Goal: Transaction & Acquisition: Book appointment/travel/reservation

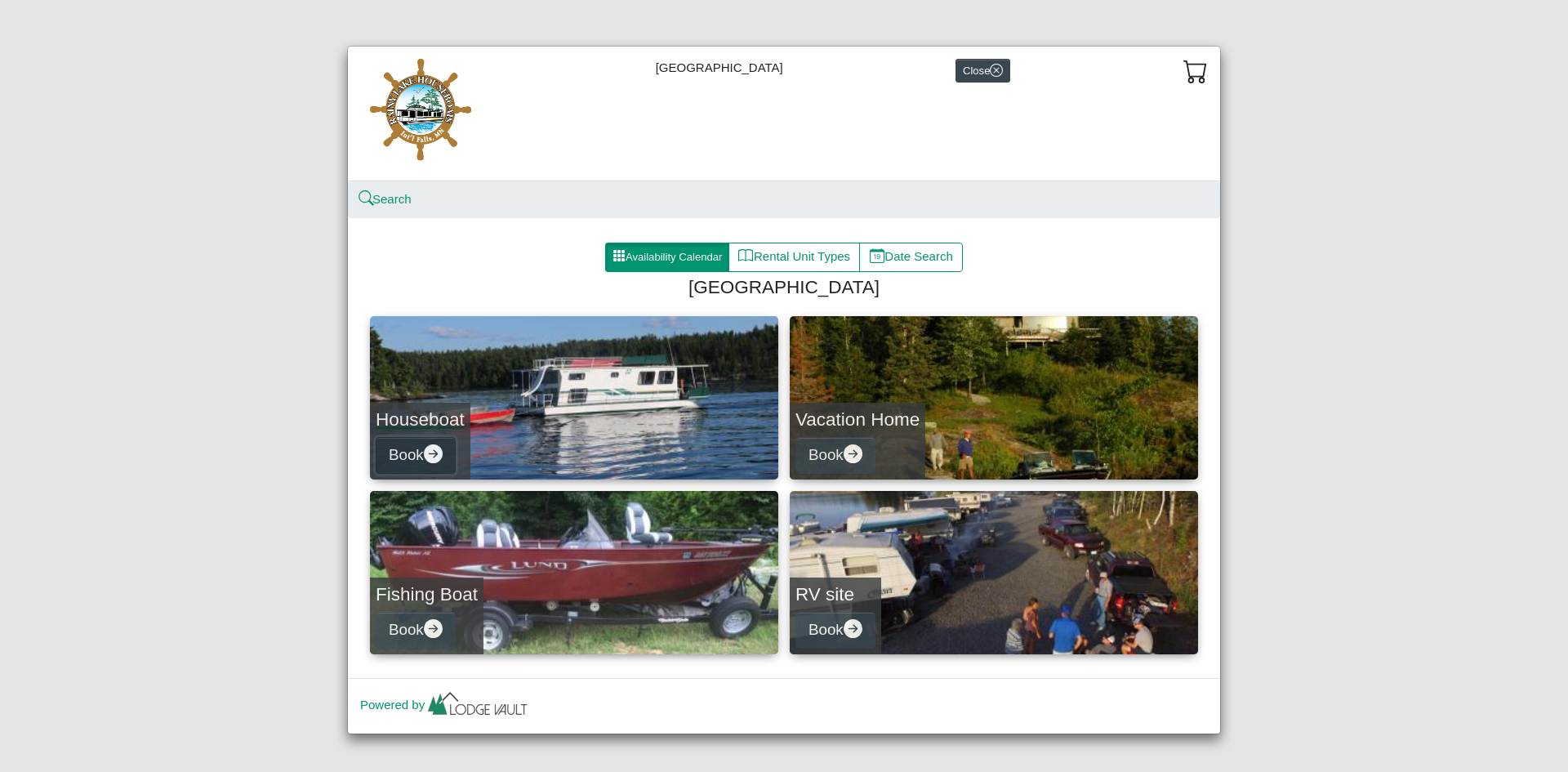
drag, startPoint x: 406, startPoint y: 453, endPoint x: 690, endPoint y: 445, distance: 284.1
click at [690, 445] on link "Houseboat Book" at bounding box center [574, 398] width 408 height 163
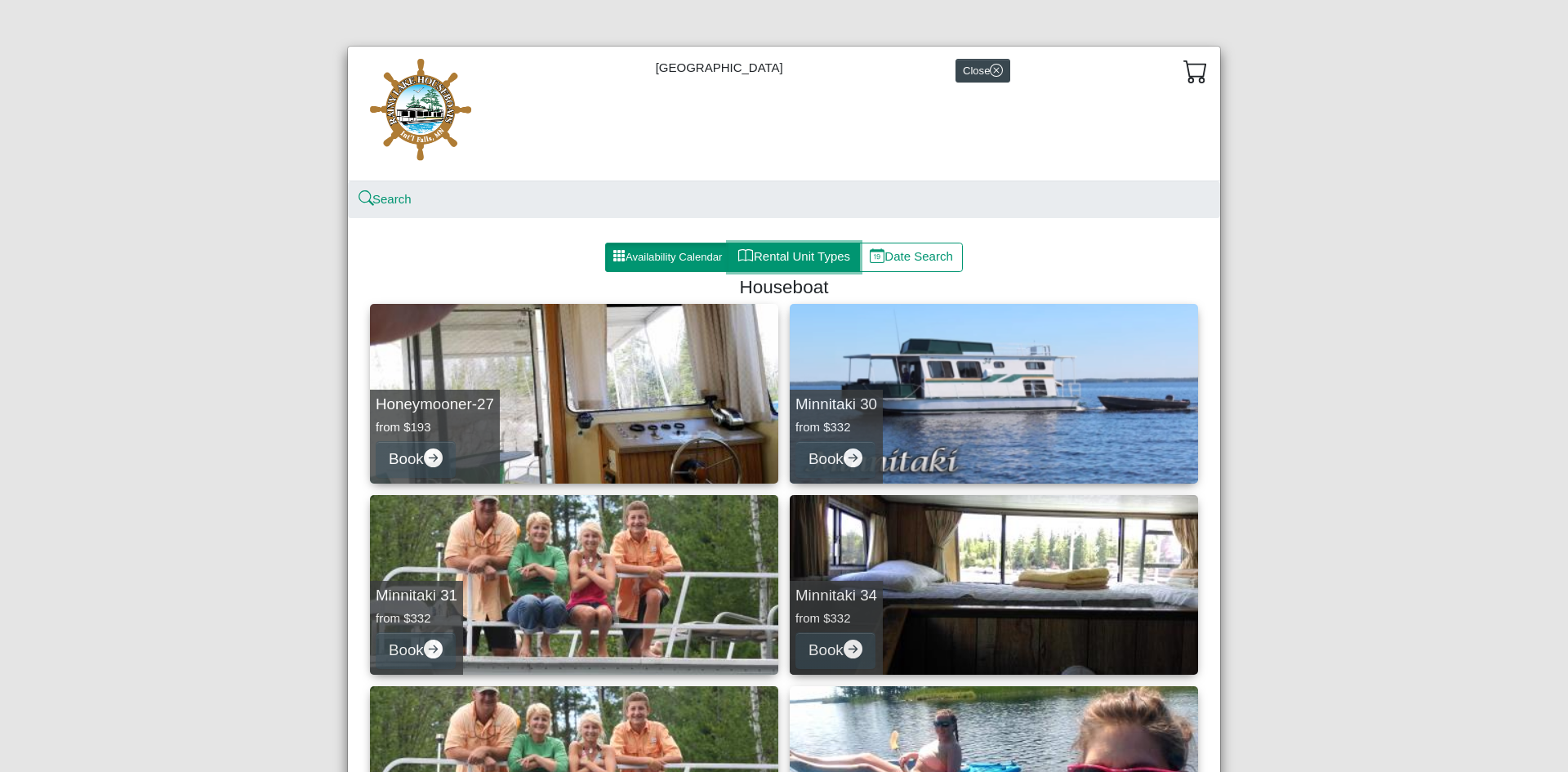
click at [790, 253] on button "Rental Unit Types" at bounding box center [794, 257] width 132 height 30
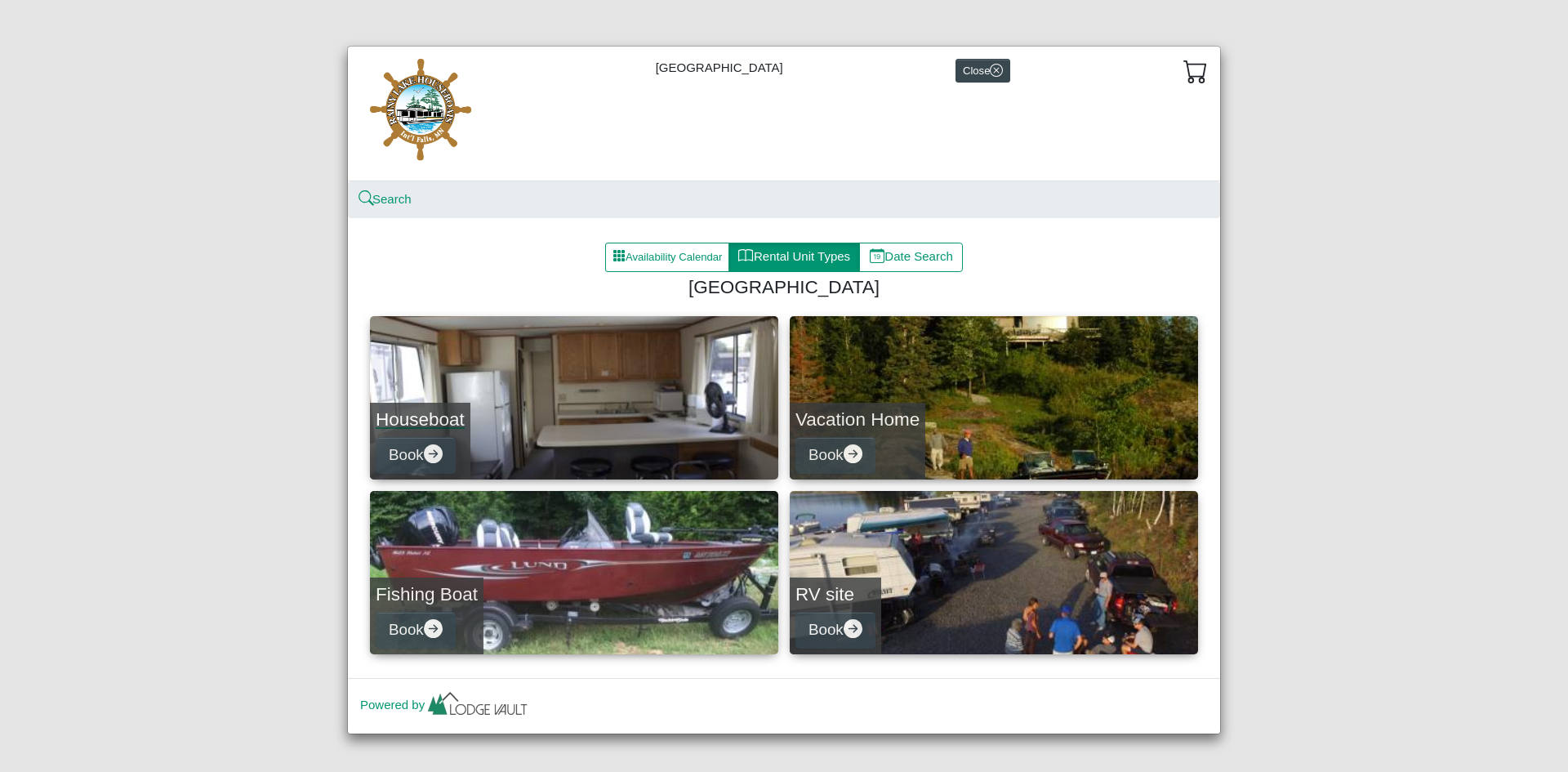
click at [532, 415] on link "Houseboat Book" at bounding box center [574, 398] width 408 height 163
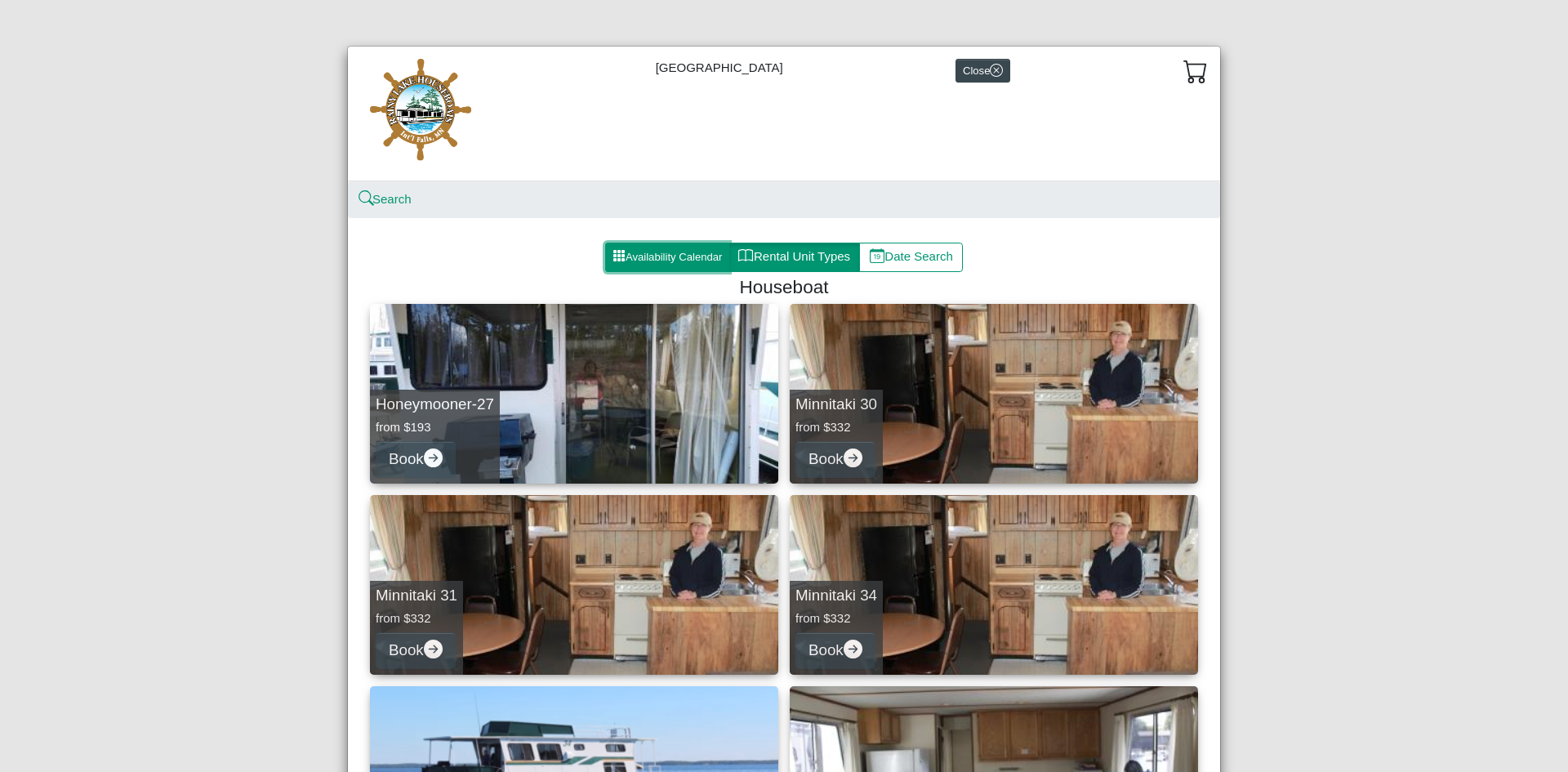
click at [645, 264] on button "Availability Calendar" at bounding box center [668, 257] width 124 height 30
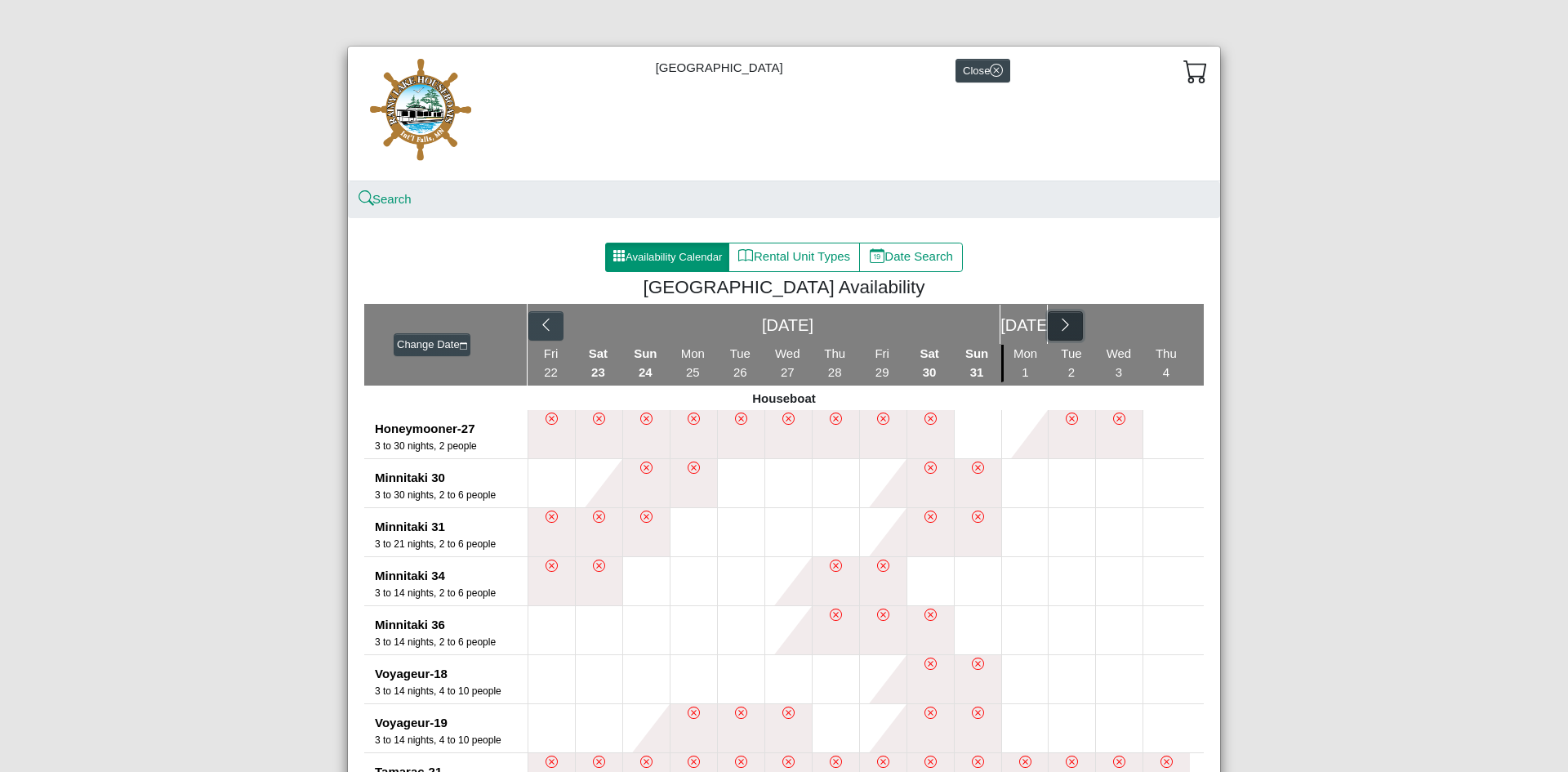
click at [1064, 329] on icon "chevron right" at bounding box center [1065, 325] width 15 height 15
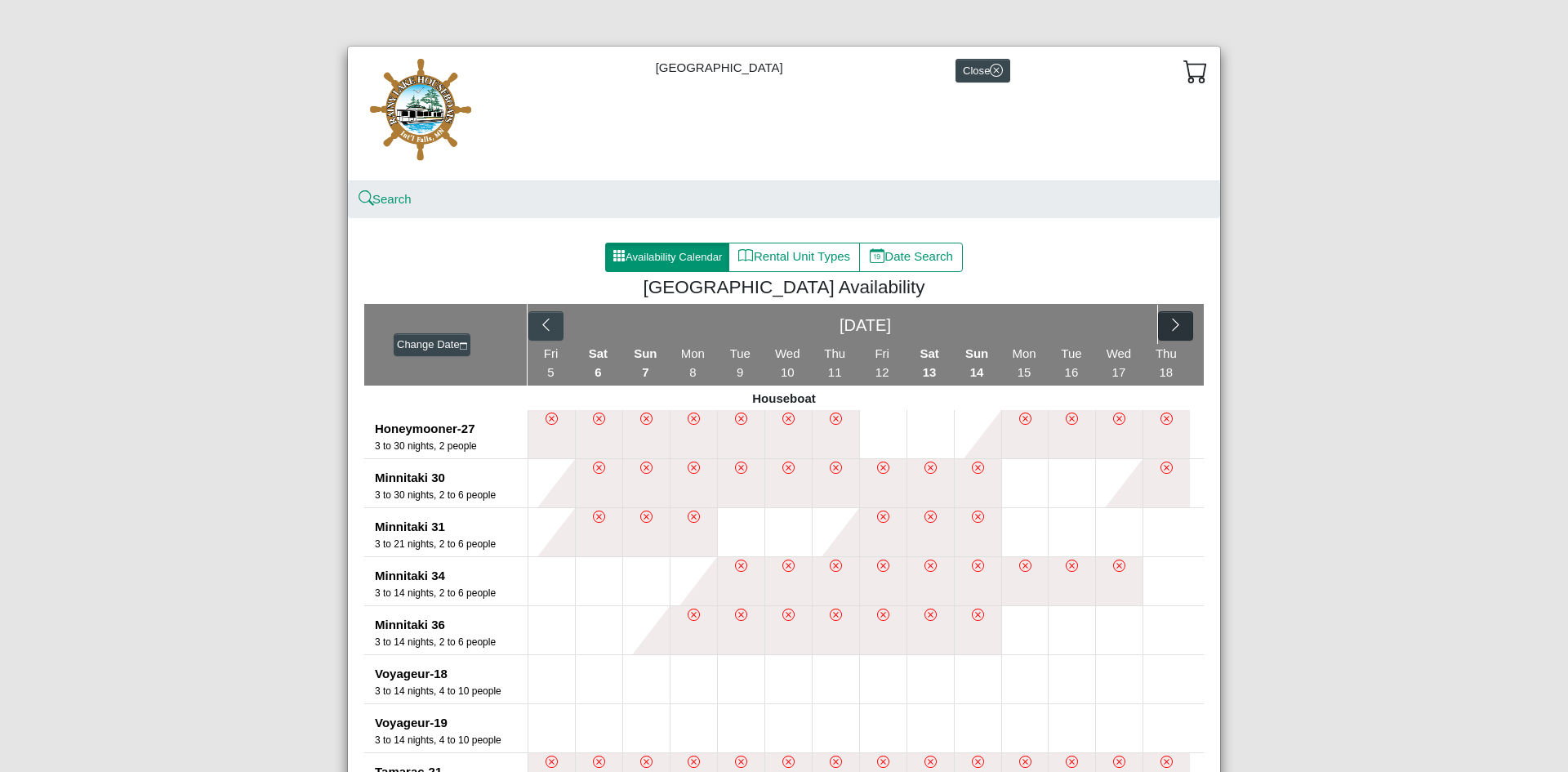
click at [1064, 329] on div "[DATE]" at bounding box center [866, 324] width 585 height 39
click at [1168, 332] on icon "chevron right" at bounding box center [1176, 325] width 15 height 15
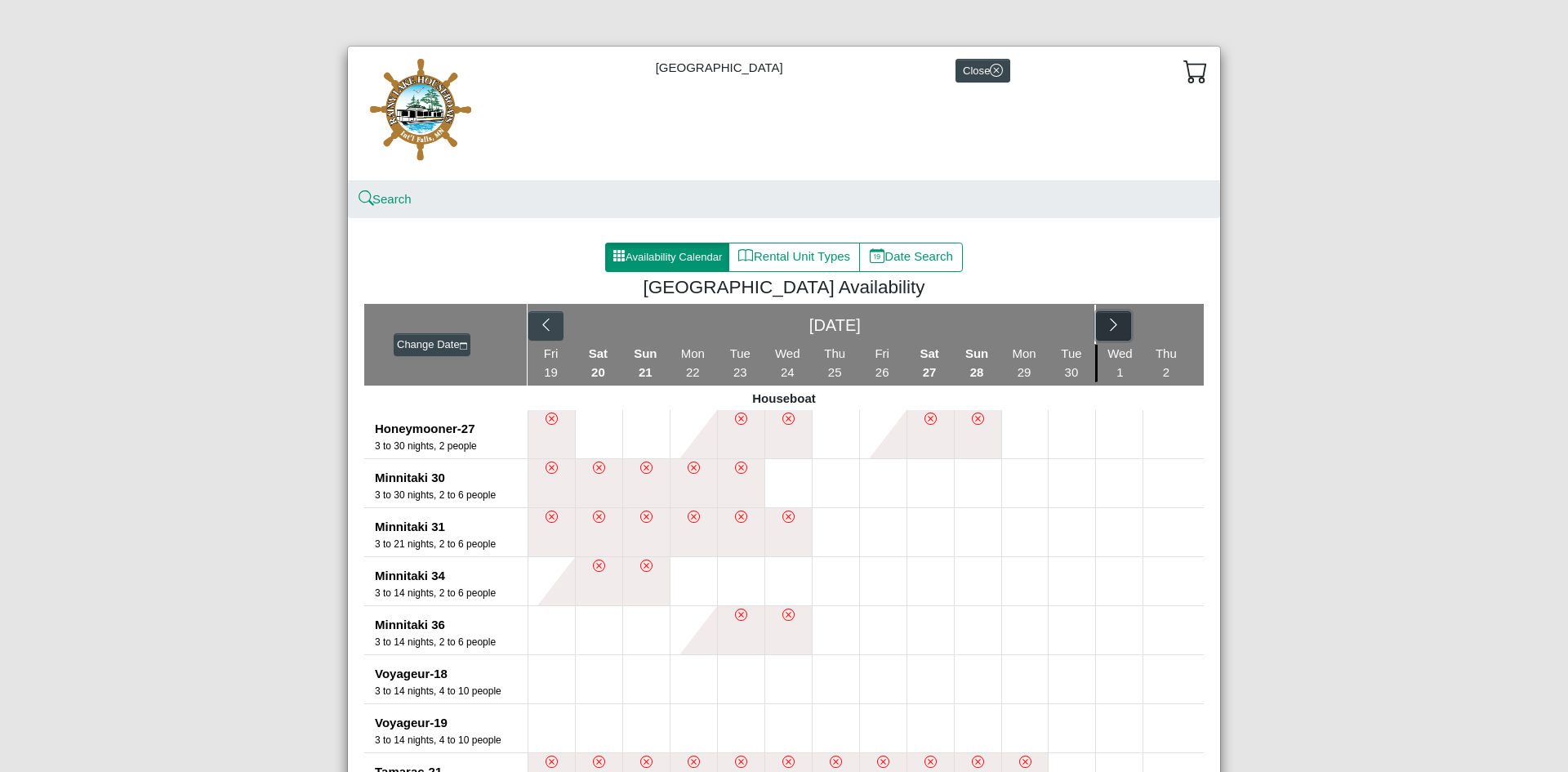
click at [1110, 330] on icon "chevron right" at bounding box center [1114, 325] width 15 height 15
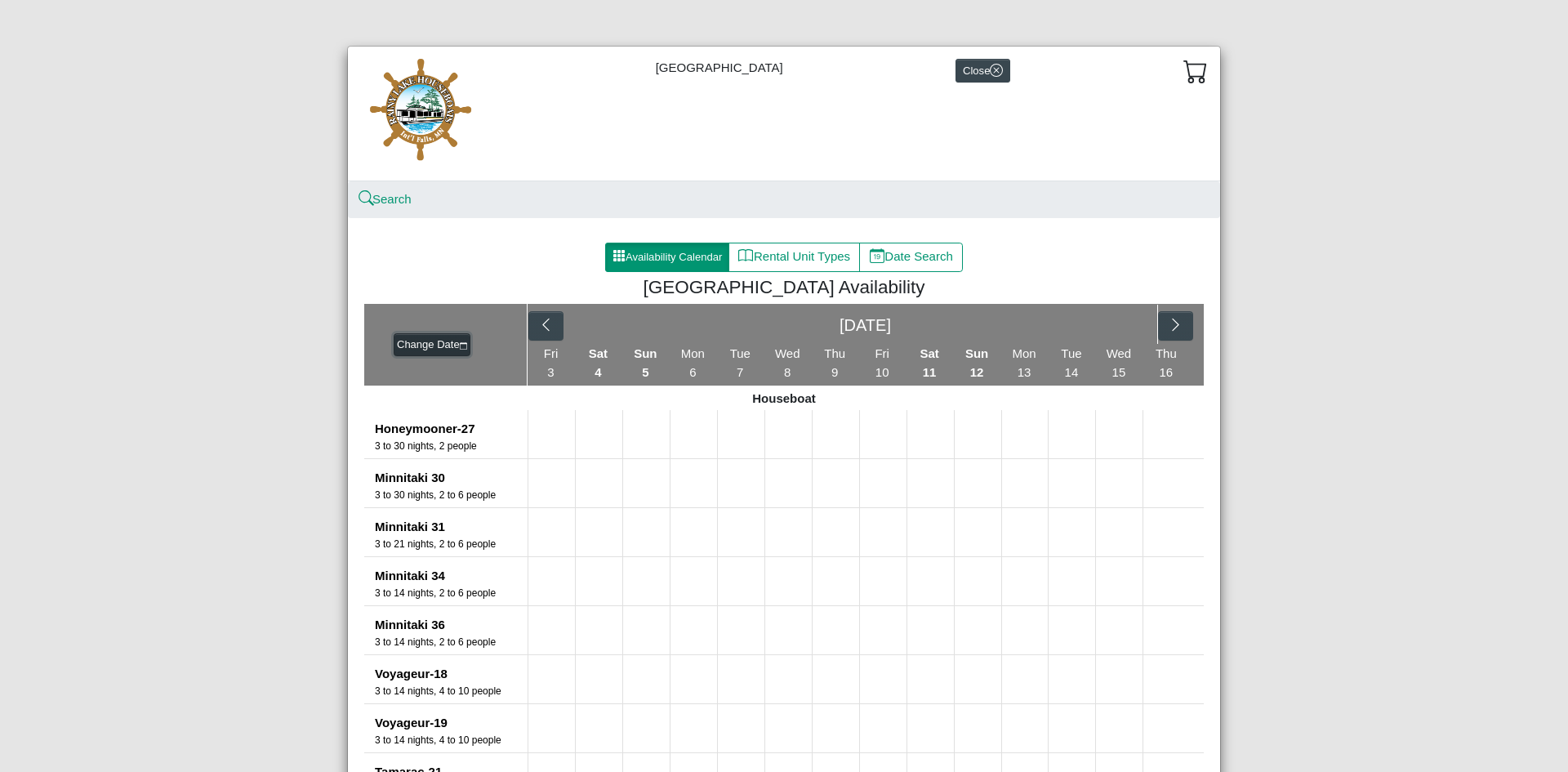
click at [436, 343] on button "Change Date" at bounding box center [432, 344] width 77 height 23
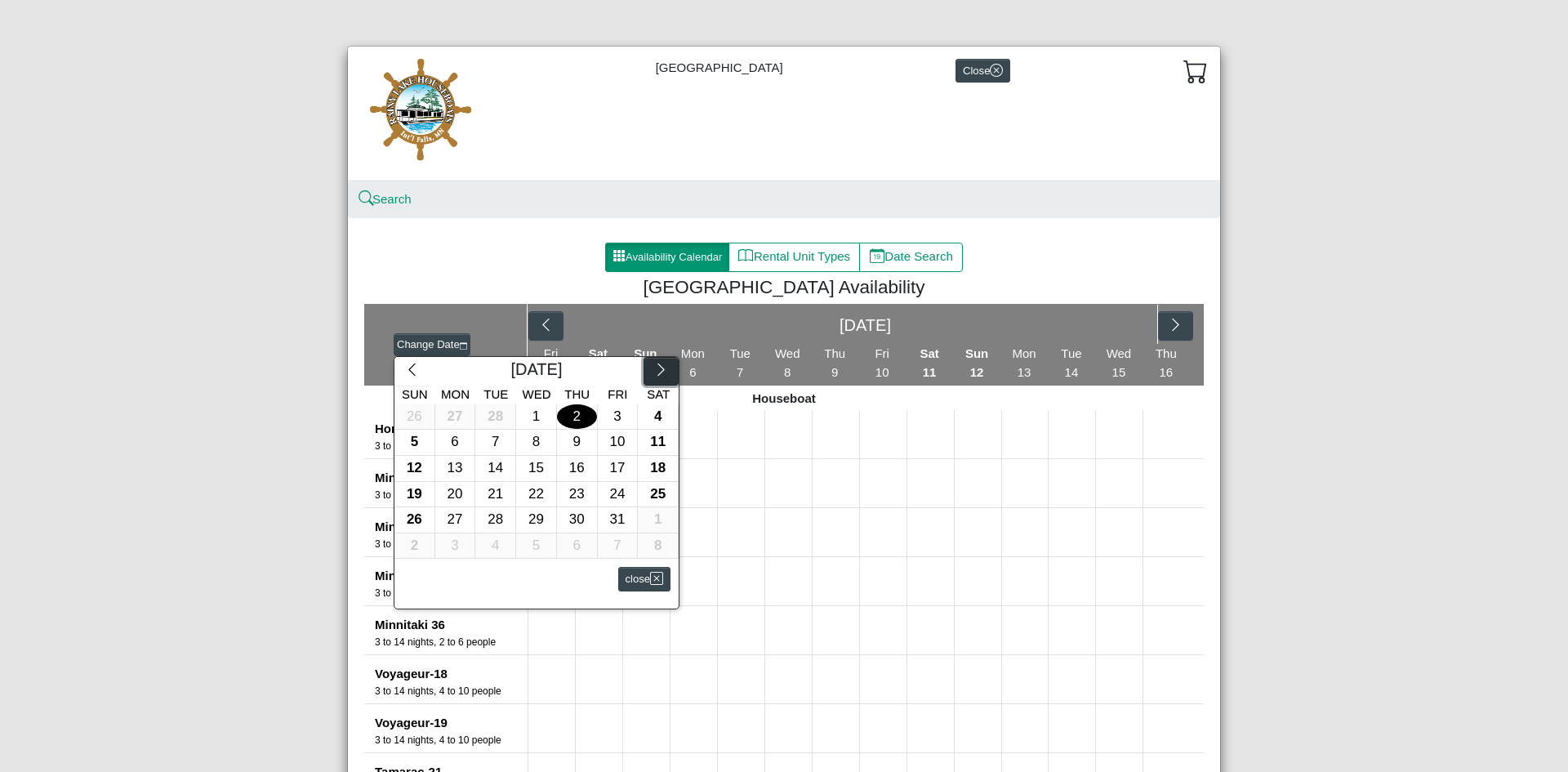
click at [656, 375] on icon "chevron right" at bounding box center [661, 370] width 15 height 15
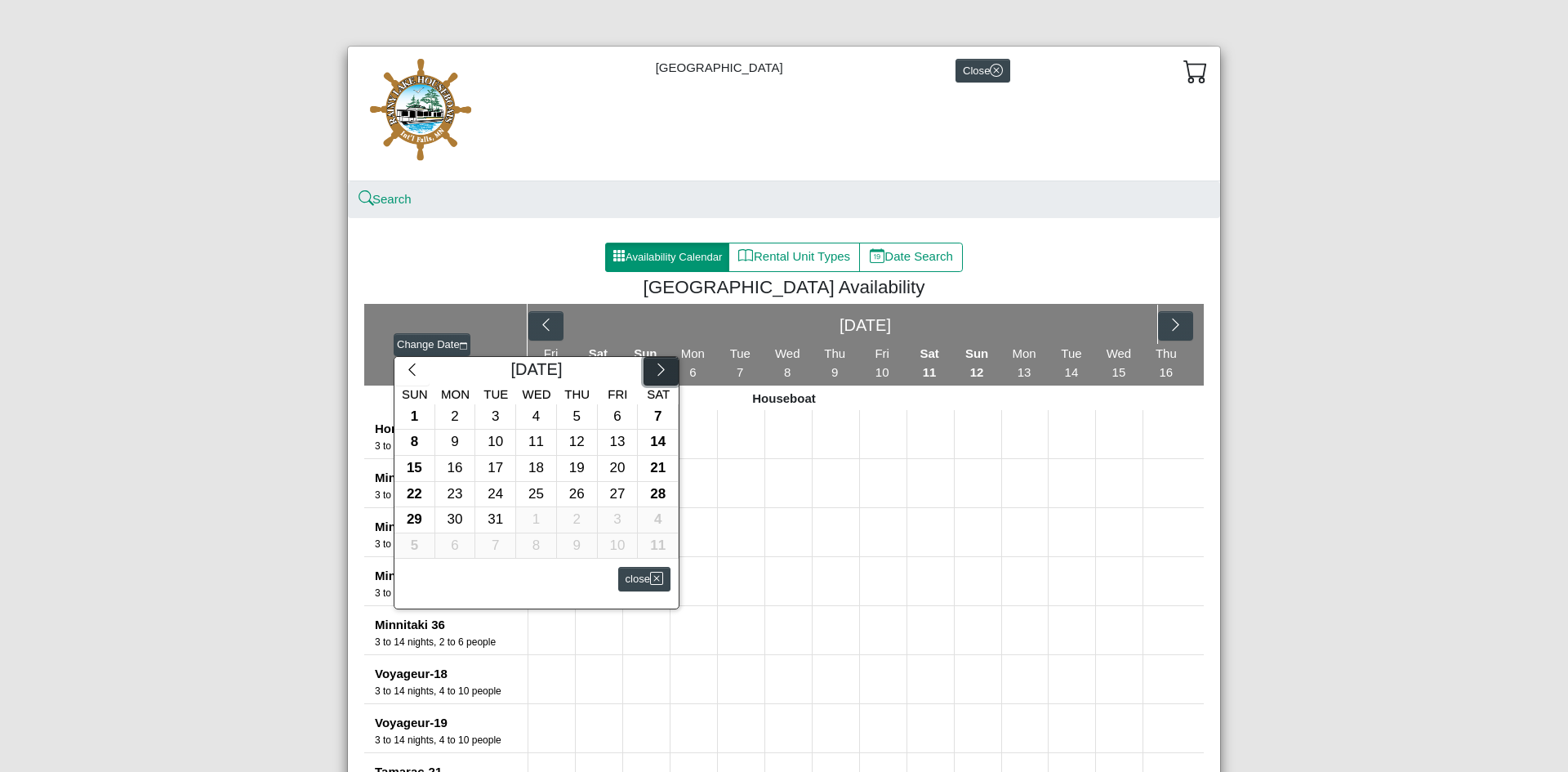
click at [656, 375] on icon "chevron right" at bounding box center [661, 370] width 15 height 15
click at [605, 488] on div "24" at bounding box center [617, 495] width 40 height 26
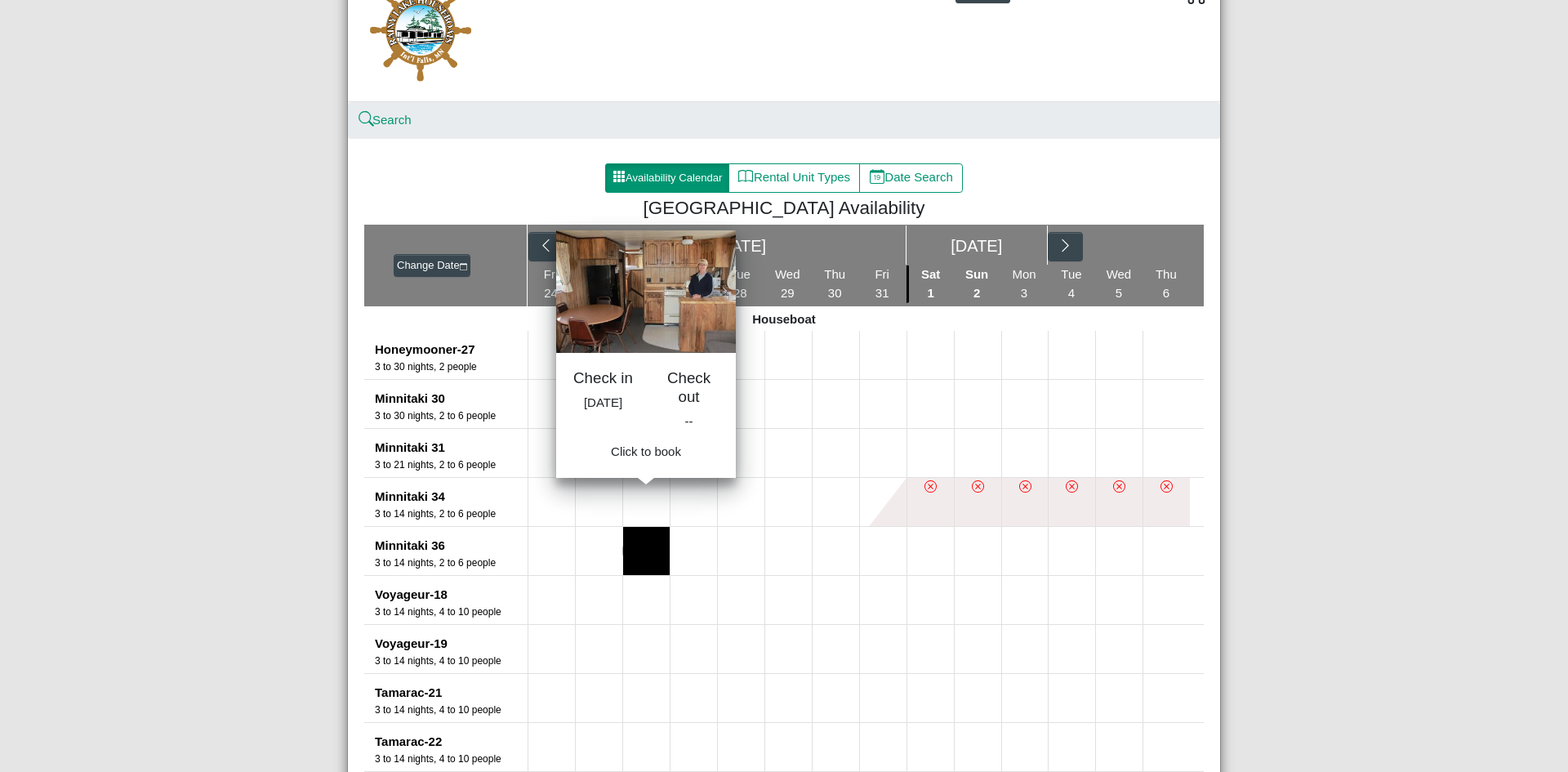
scroll to position [82, 0]
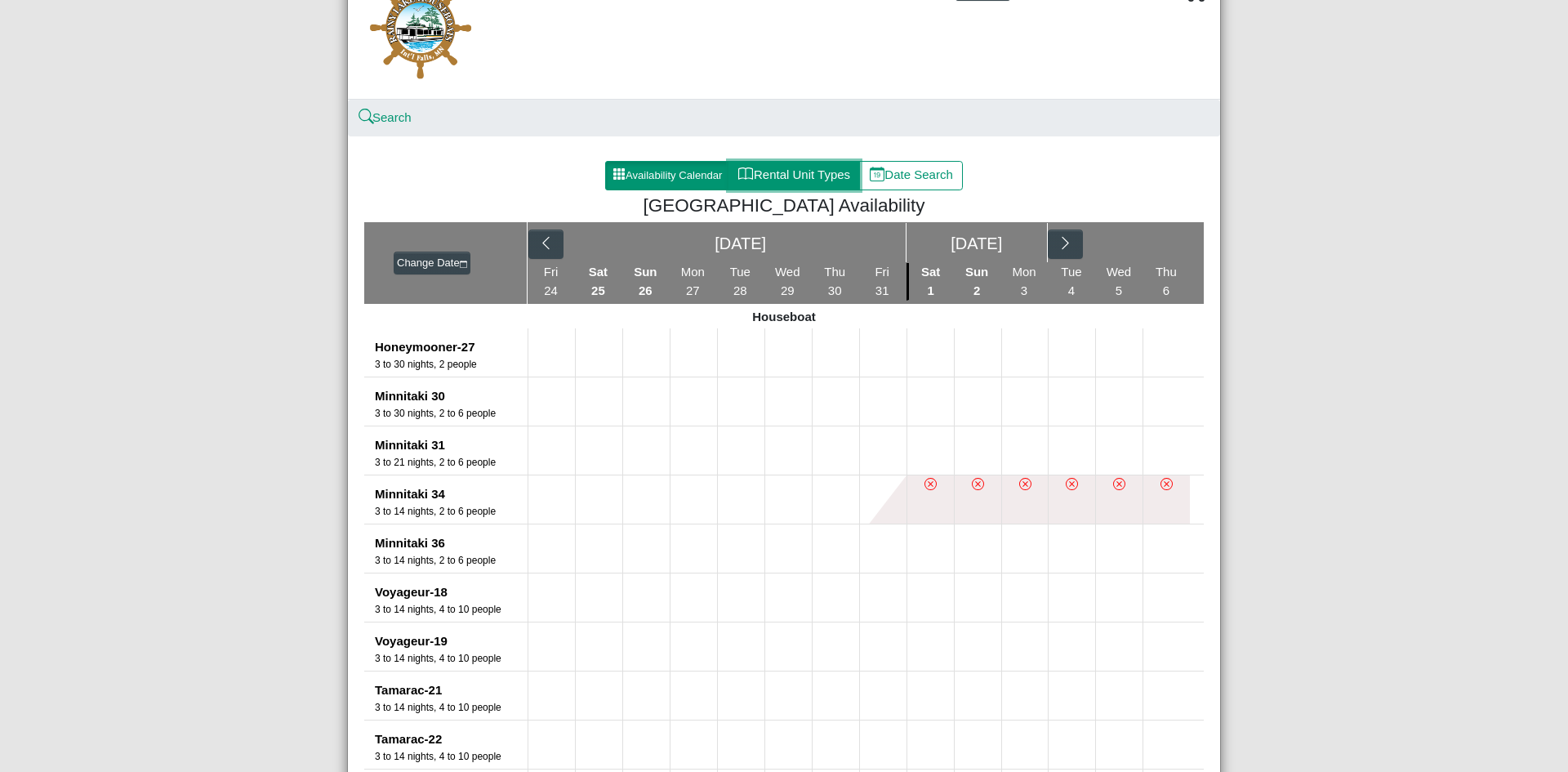
click at [777, 170] on button "Rental Unit Types" at bounding box center [794, 175] width 132 height 30
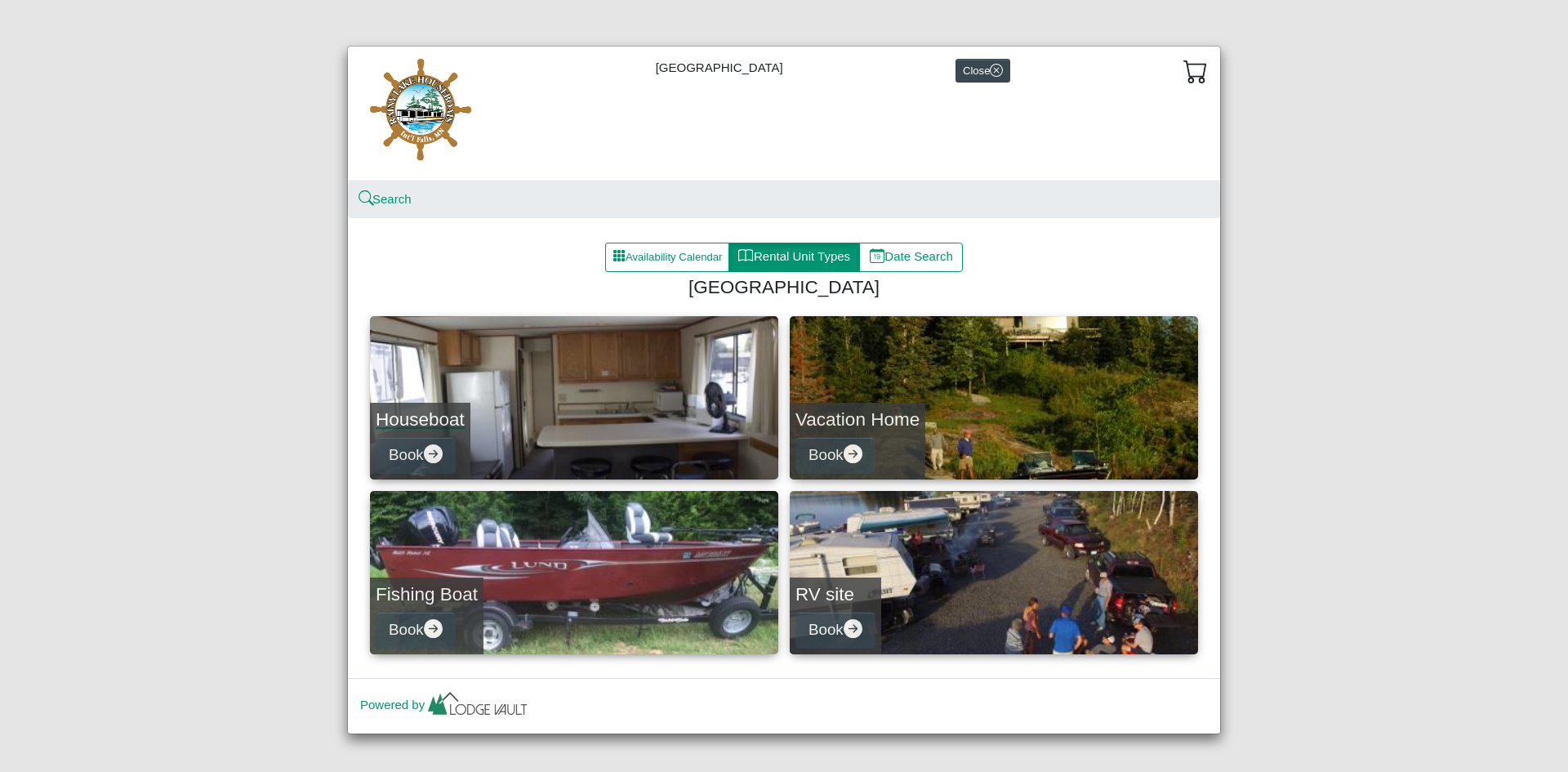
click at [442, 419] on h4 "Houseboat" at bounding box center [420, 419] width 89 height 22
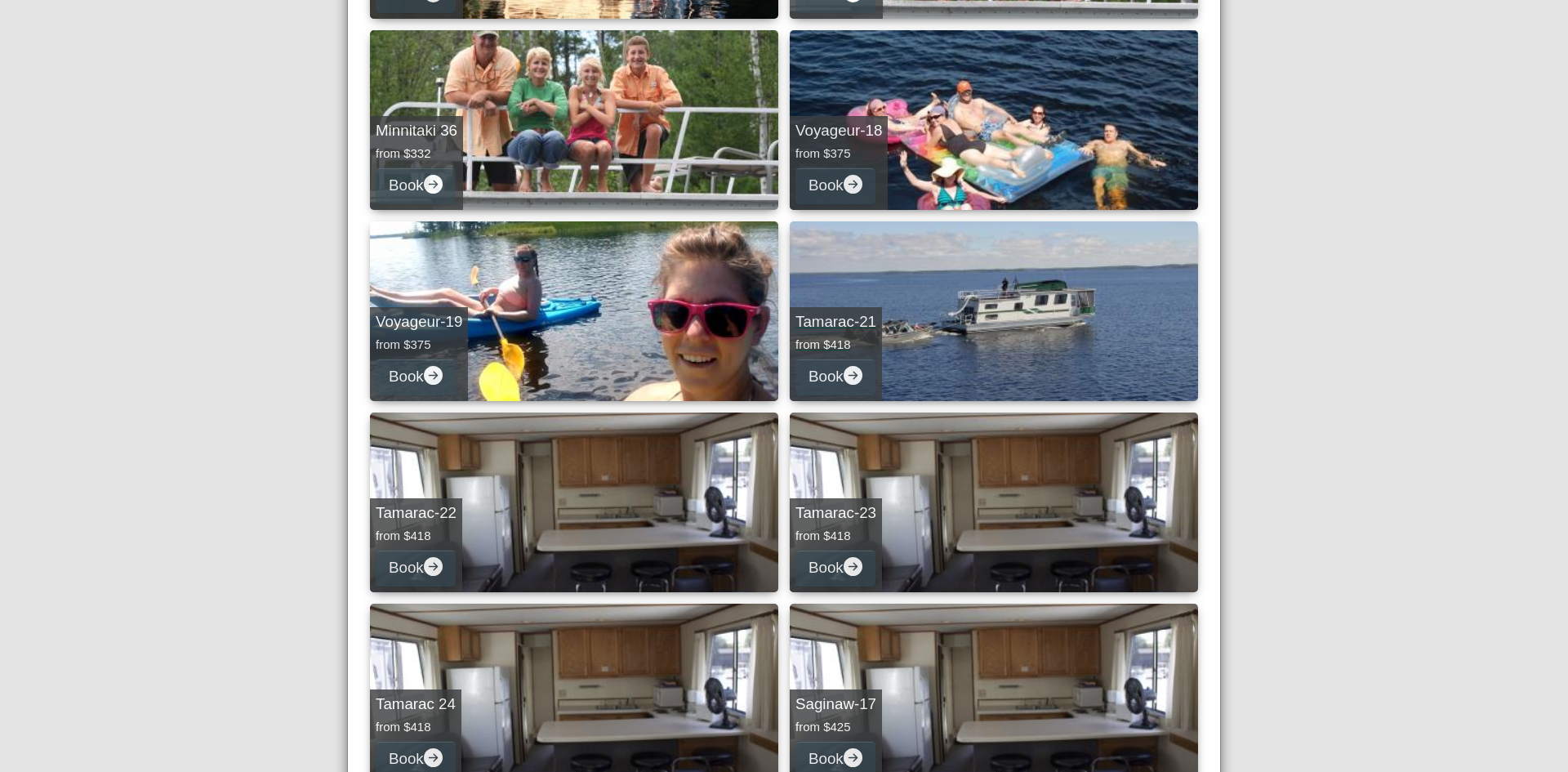
scroll to position [653, 0]
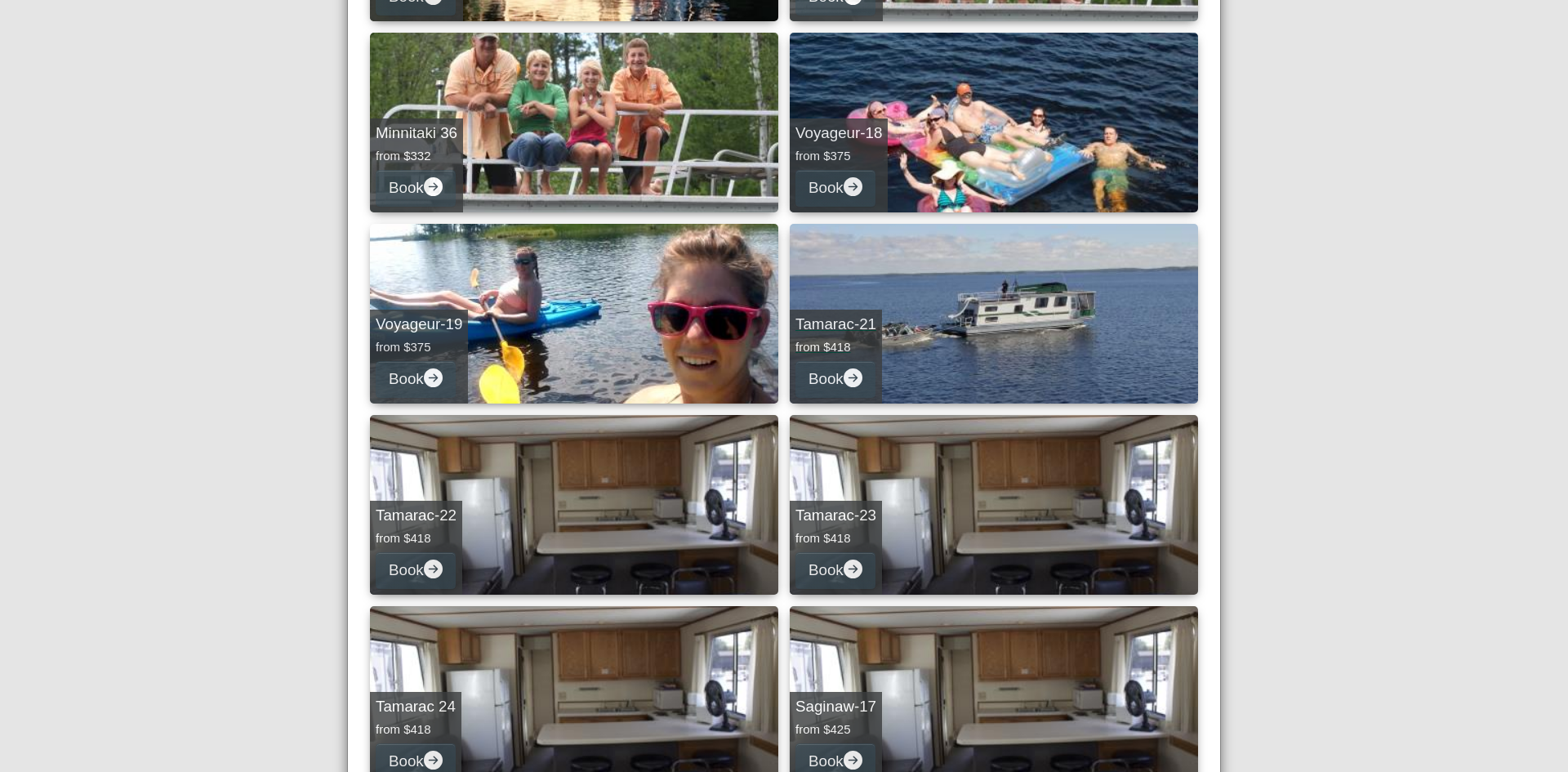
click at [927, 349] on link "Tamarac-21 from $418 Book" at bounding box center [994, 313] width 408 height 179
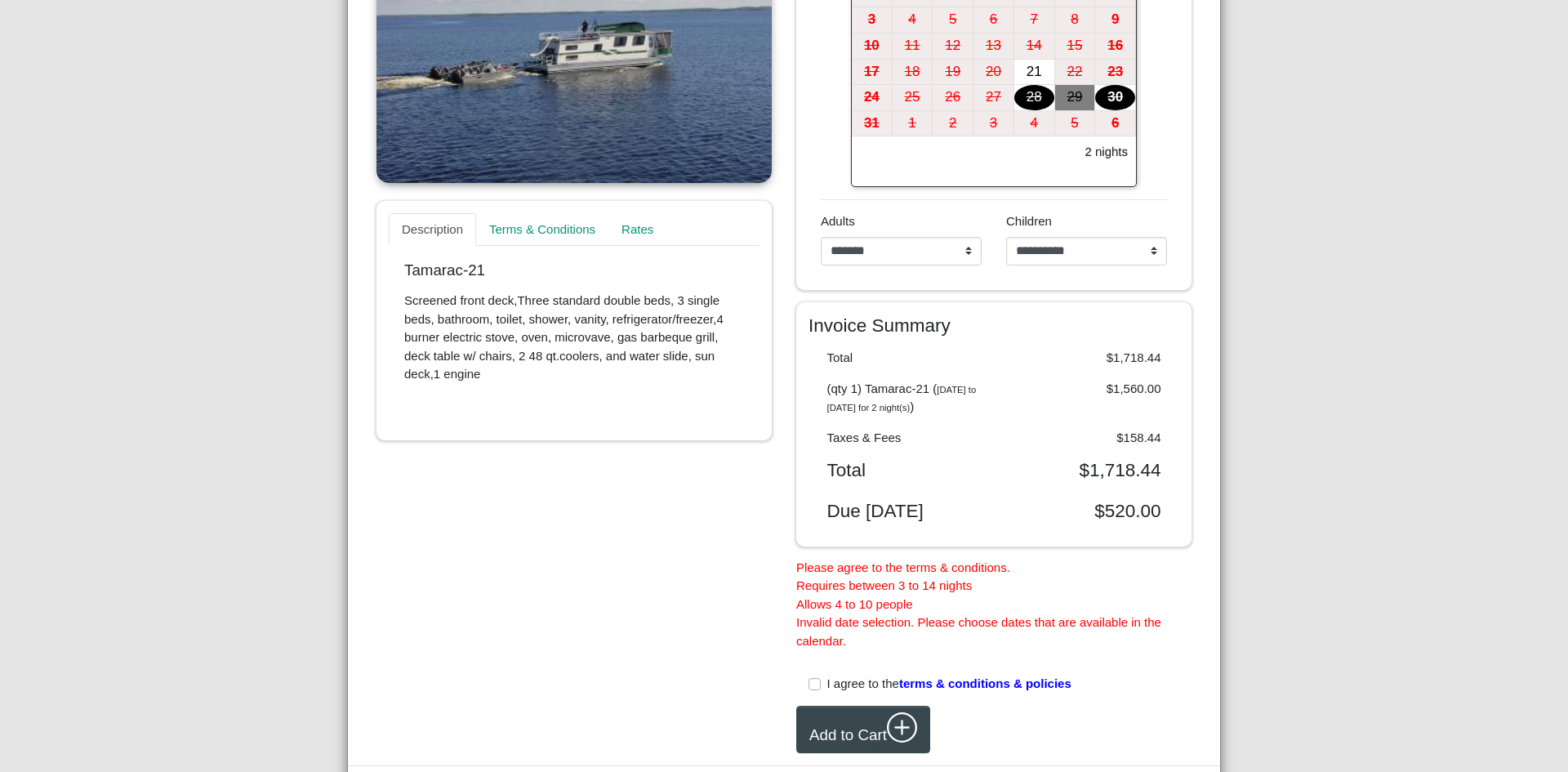
scroll to position [221, 0]
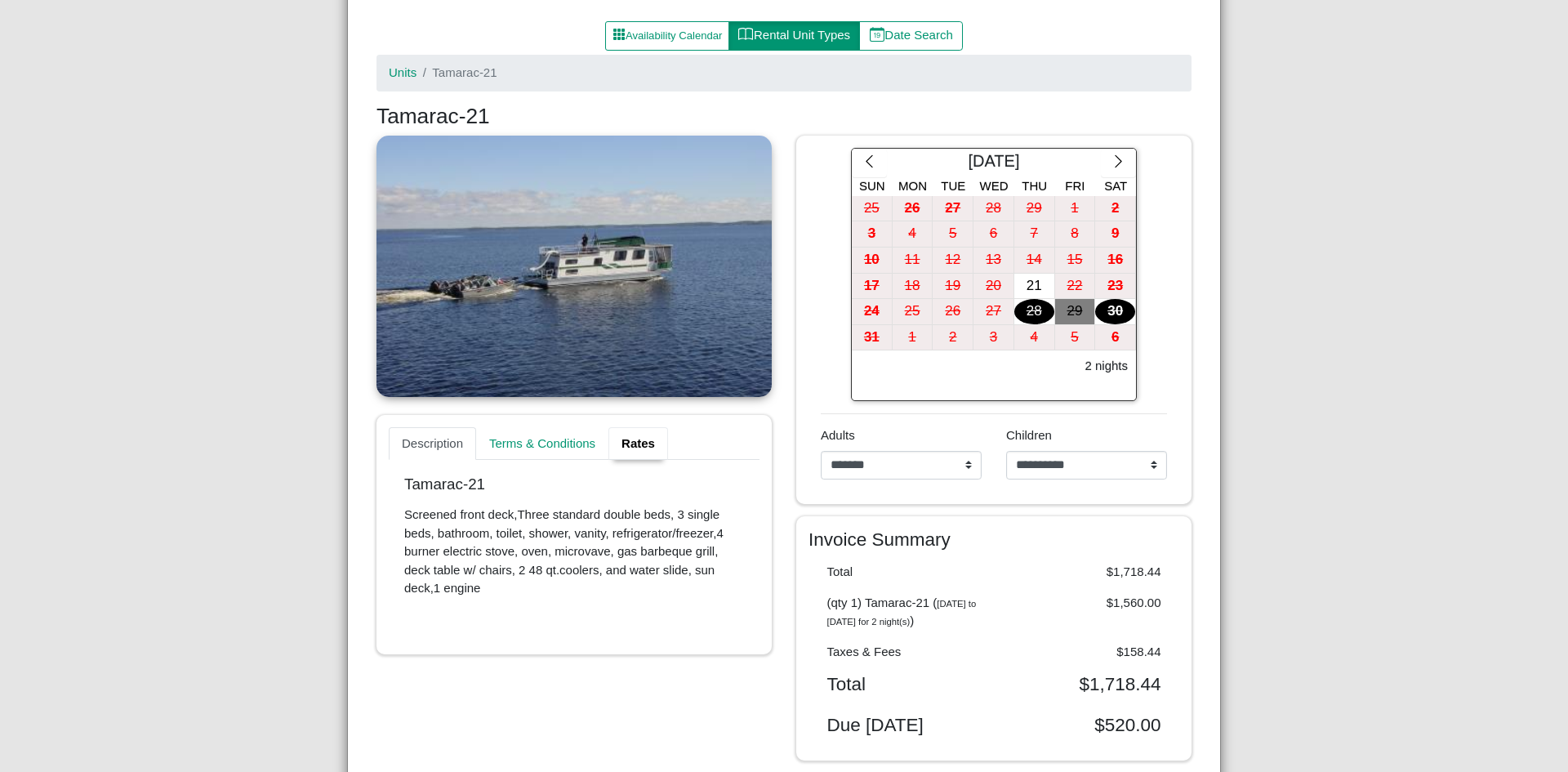
click at [639, 440] on link "Rates" at bounding box center [639, 443] width 60 height 32
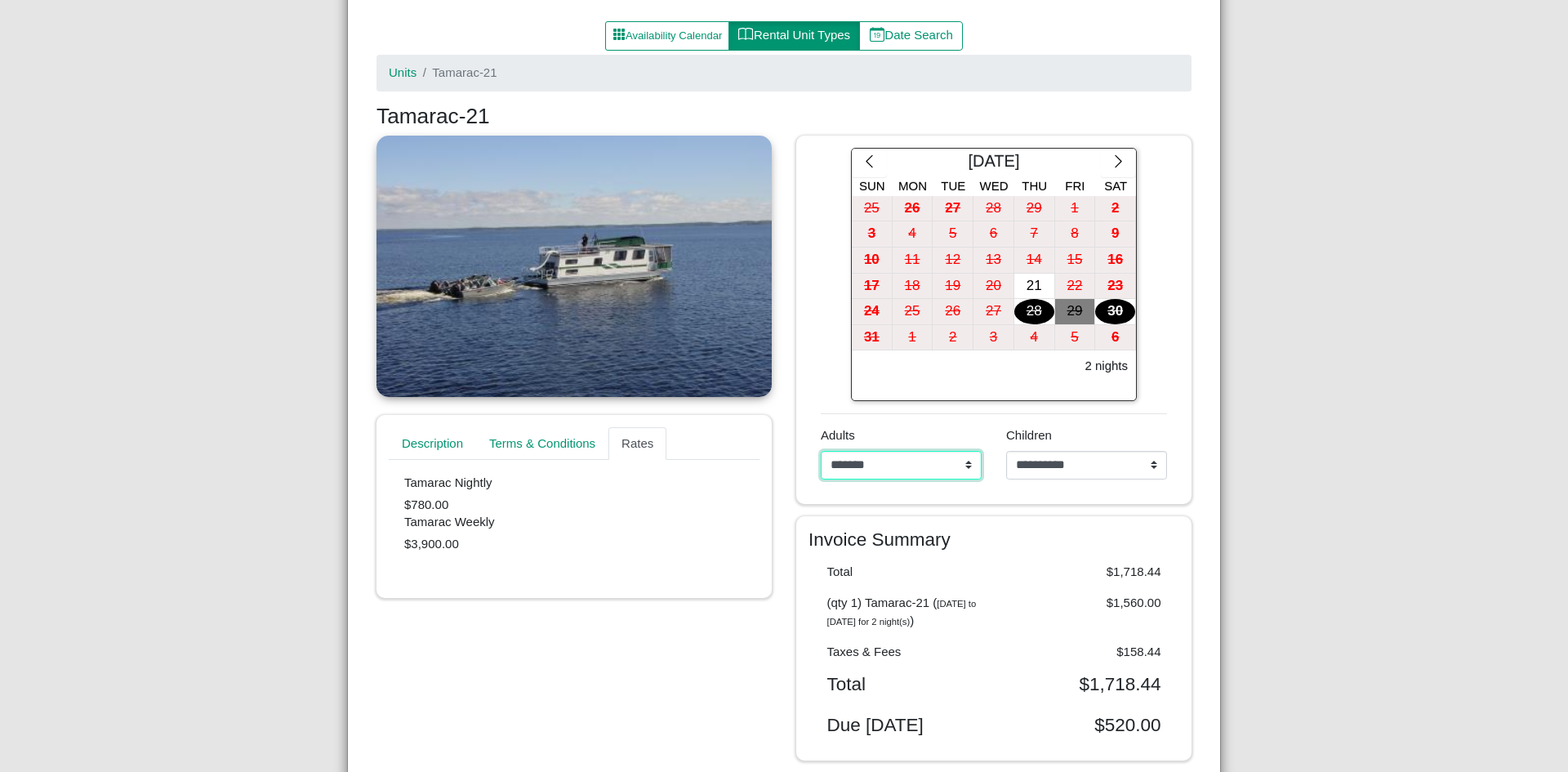
click at [961, 468] on select "**********" at bounding box center [900, 465] width 161 height 30
select select "*"
click at [821, 451] on select "**********" at bounding box center [900, 465] width 161 height 30
click at [1113, 164] on icon "chevron right" at bounding box center [1118, 162] width 15 height 15
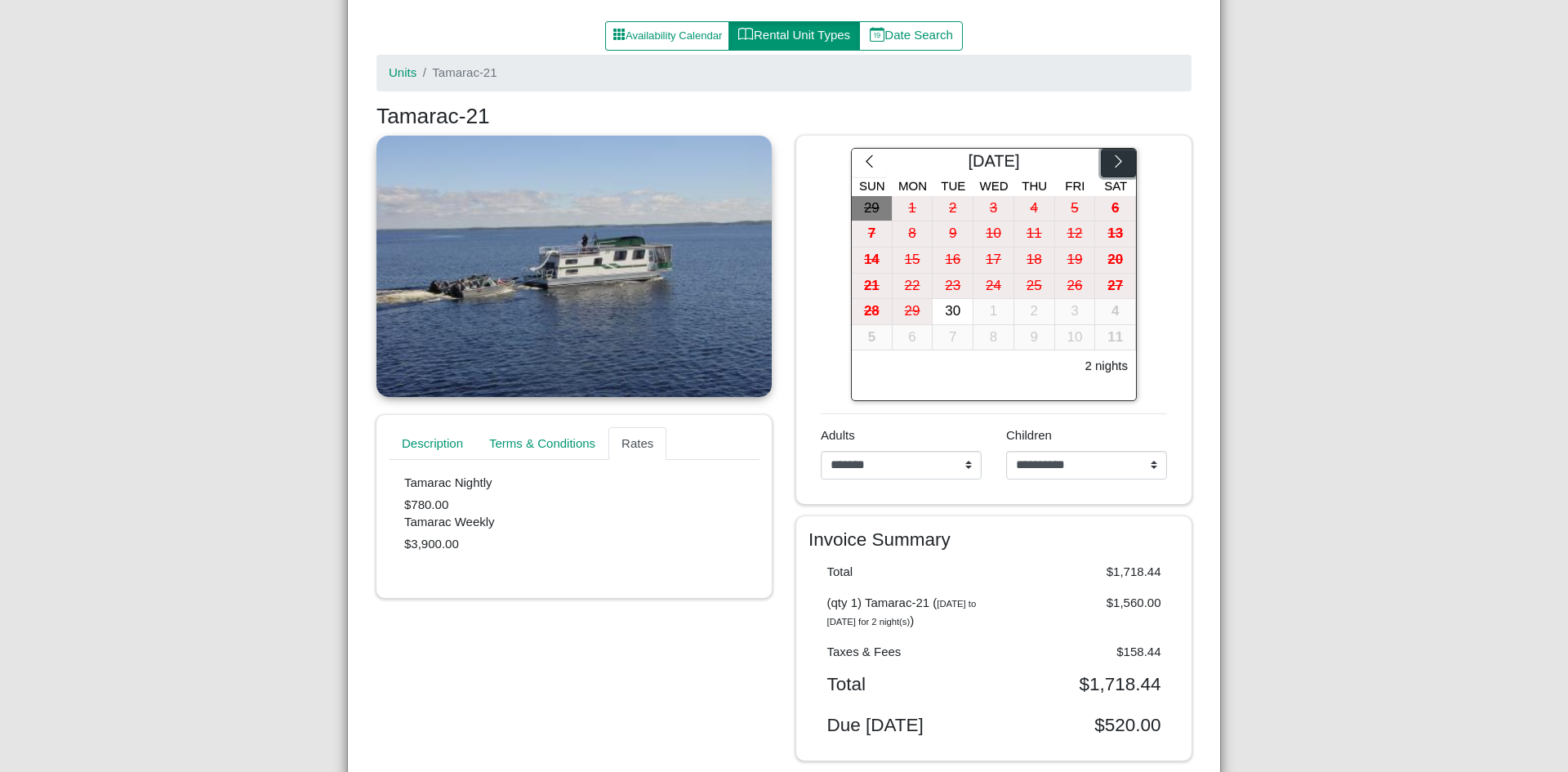
click at [1113, 164] on icon "chevron right" at bounding box center [1118, 162] width 15 height 15
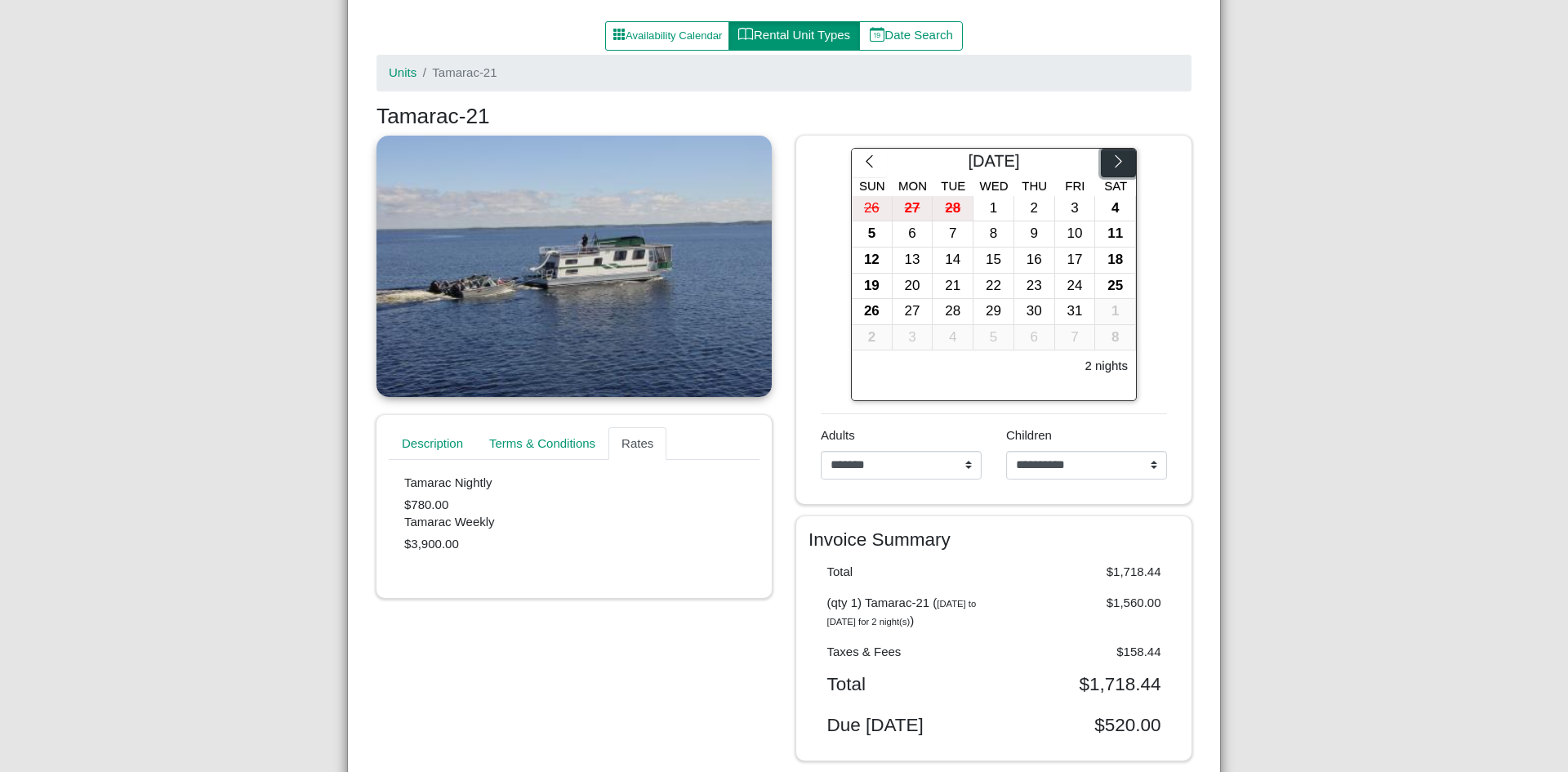
click at [1113, 164] on icon "chevron right" at bounding box center [1118, 162] width 15 height 15
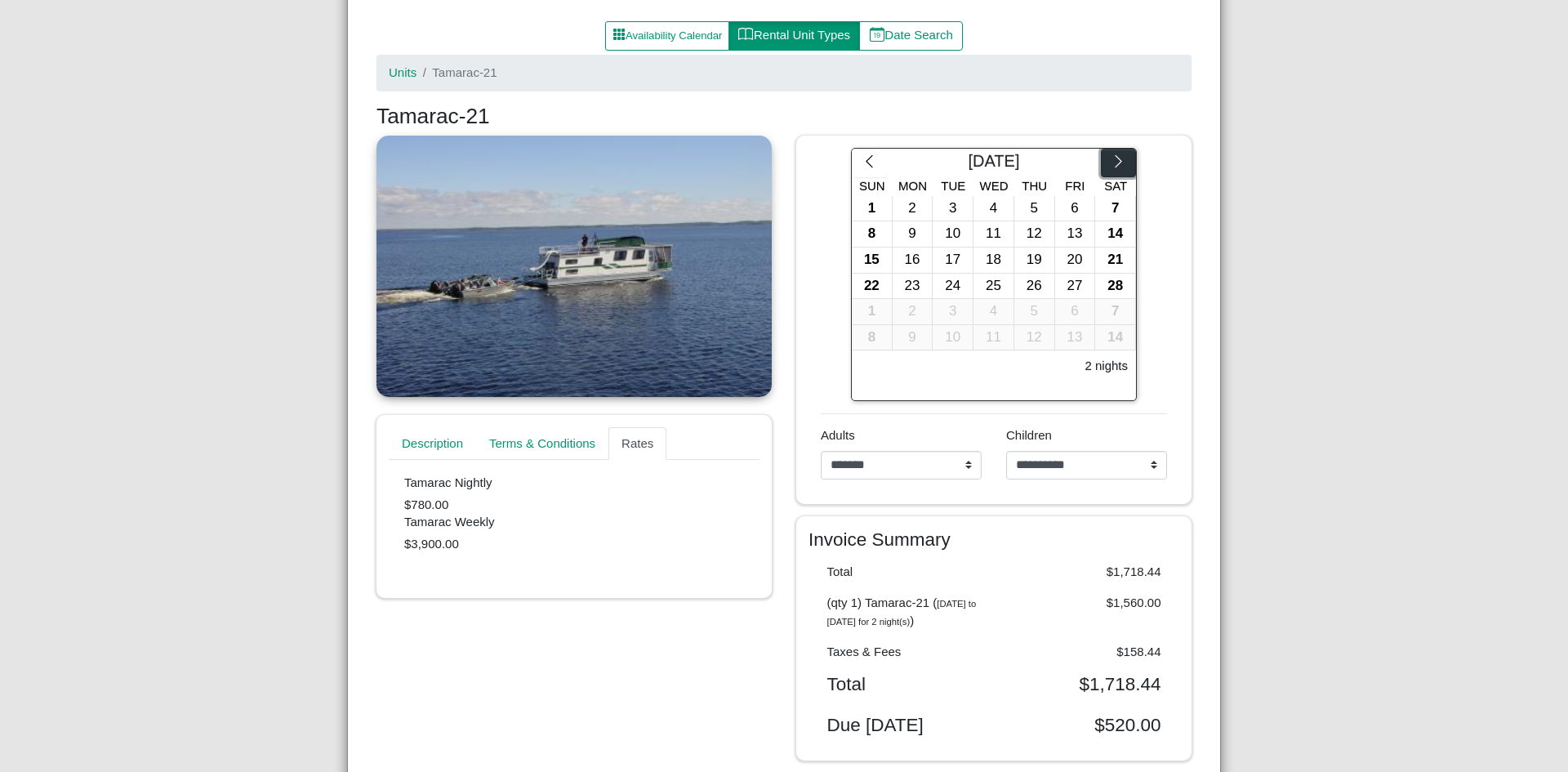
click at [1113, 164] on icon "chevron right" at bounding box center [1118, 162] width 15 height 15
click at [896, 315] on div "27" at bounding box center [912, 312] width 40 height 26
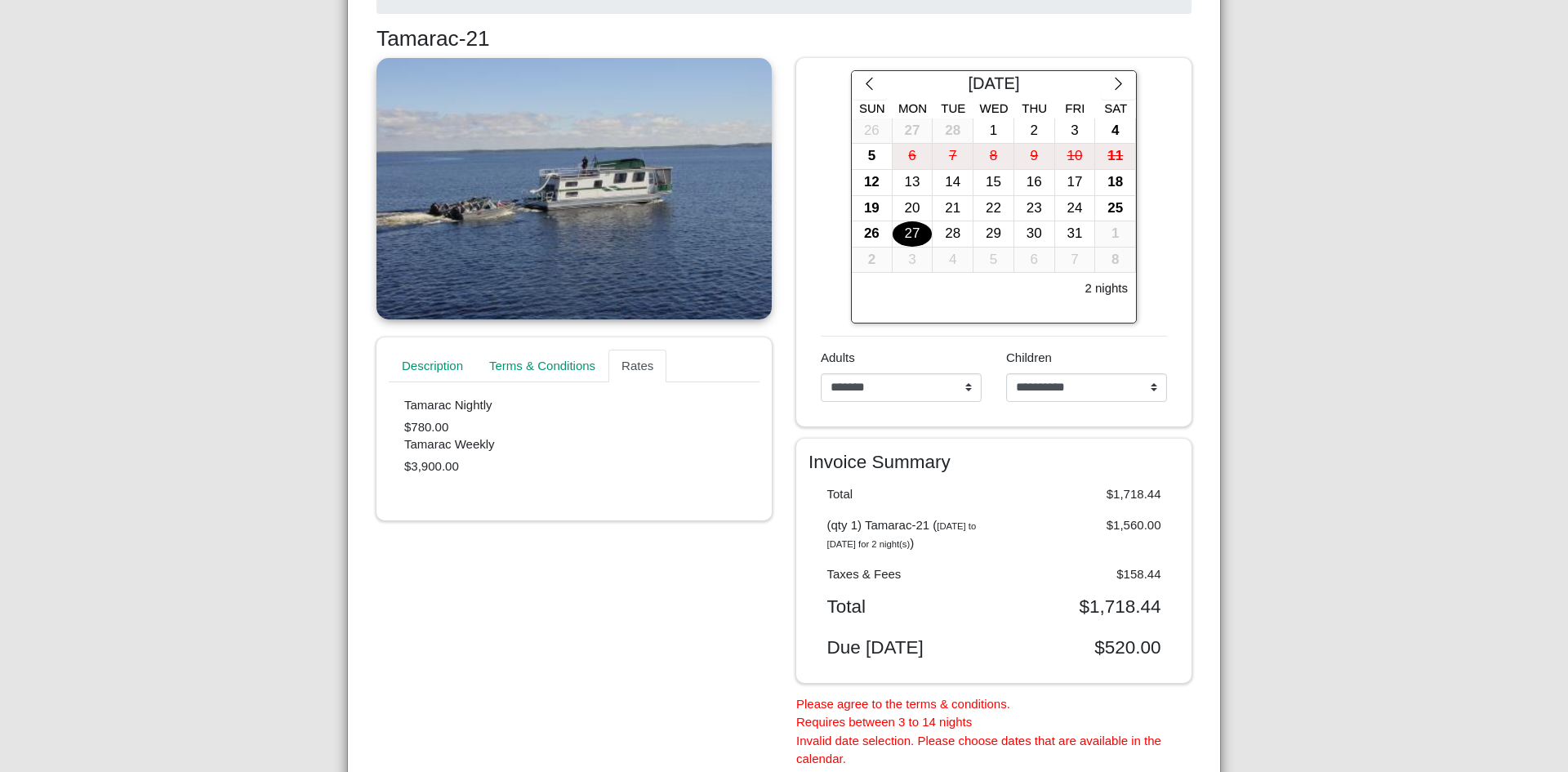
scroll to position [303, 0]
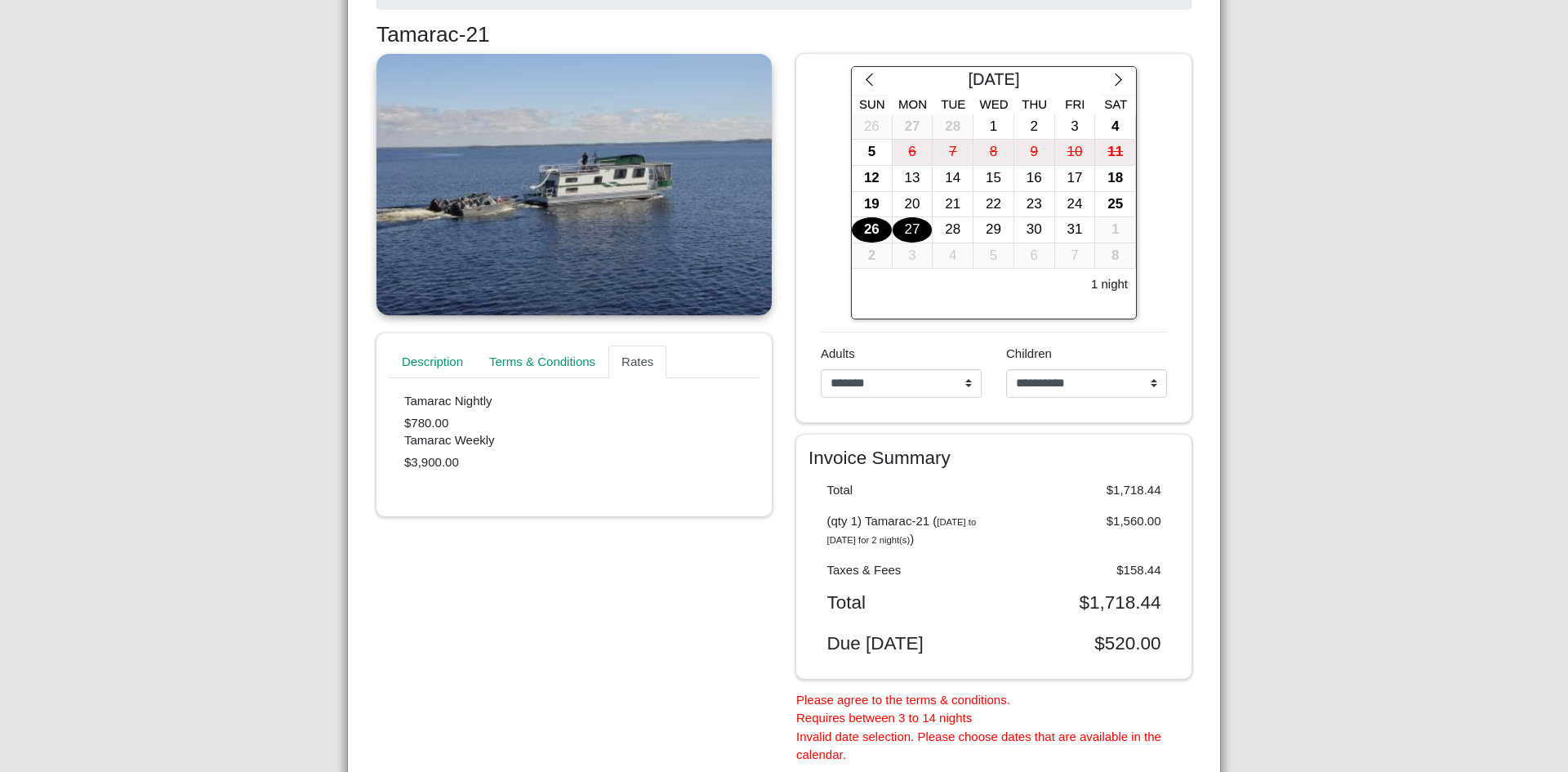
click at [870, 232] on div "26" at bounding box center [872, 230] width 40 height 26
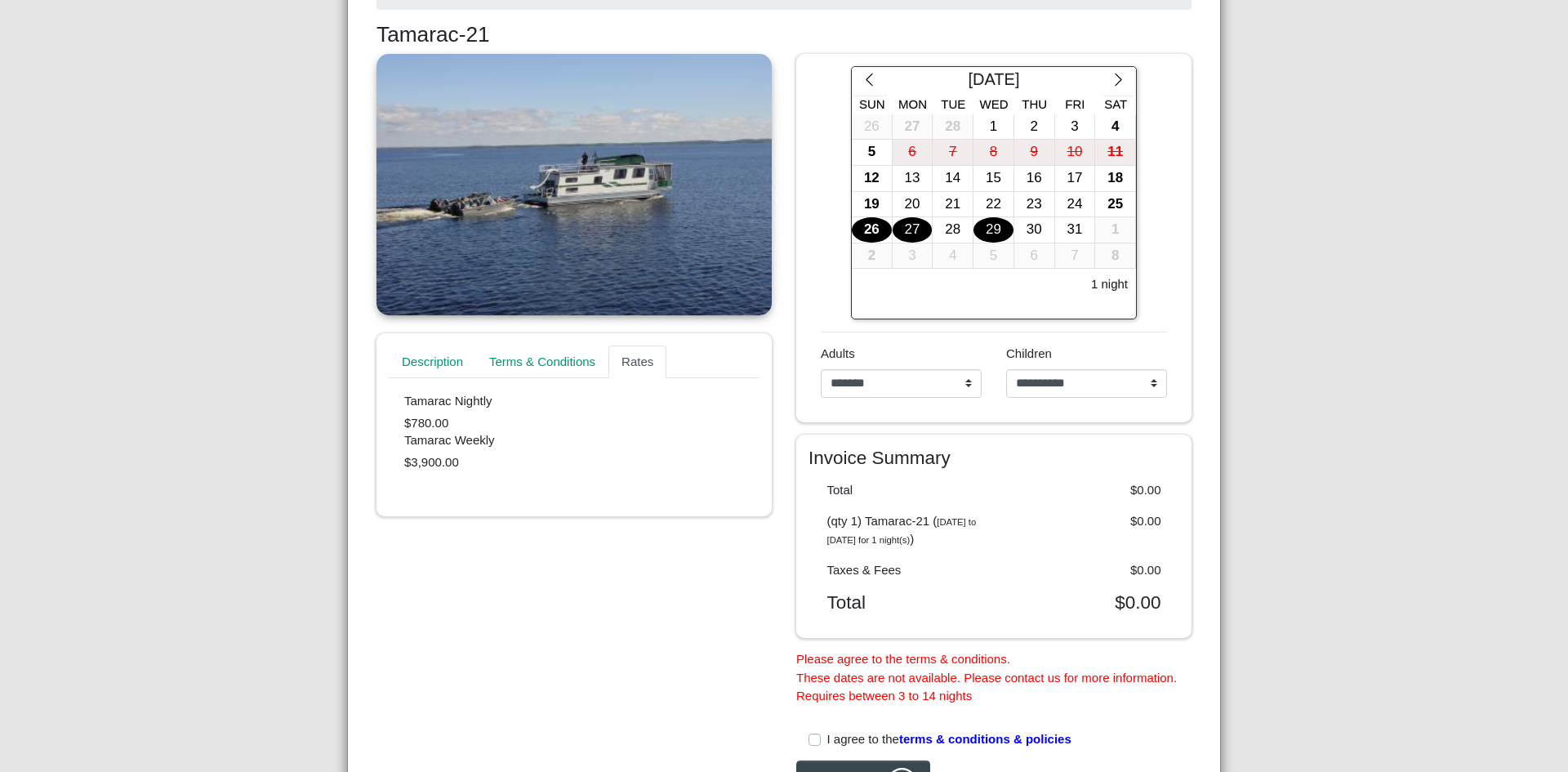
click at [986, 231] on div "29" at bounding box center [993, 230] width 40 height 26
click at [874, 236] on div "26" at bounding box center [872, 230] width 40 height 26
click at [980, 226] on div "29" at bounding box center [993, 230] width 40 height 26
click at [869, 234] on div "26" at bounding box center [872, 230] width 40 height 26
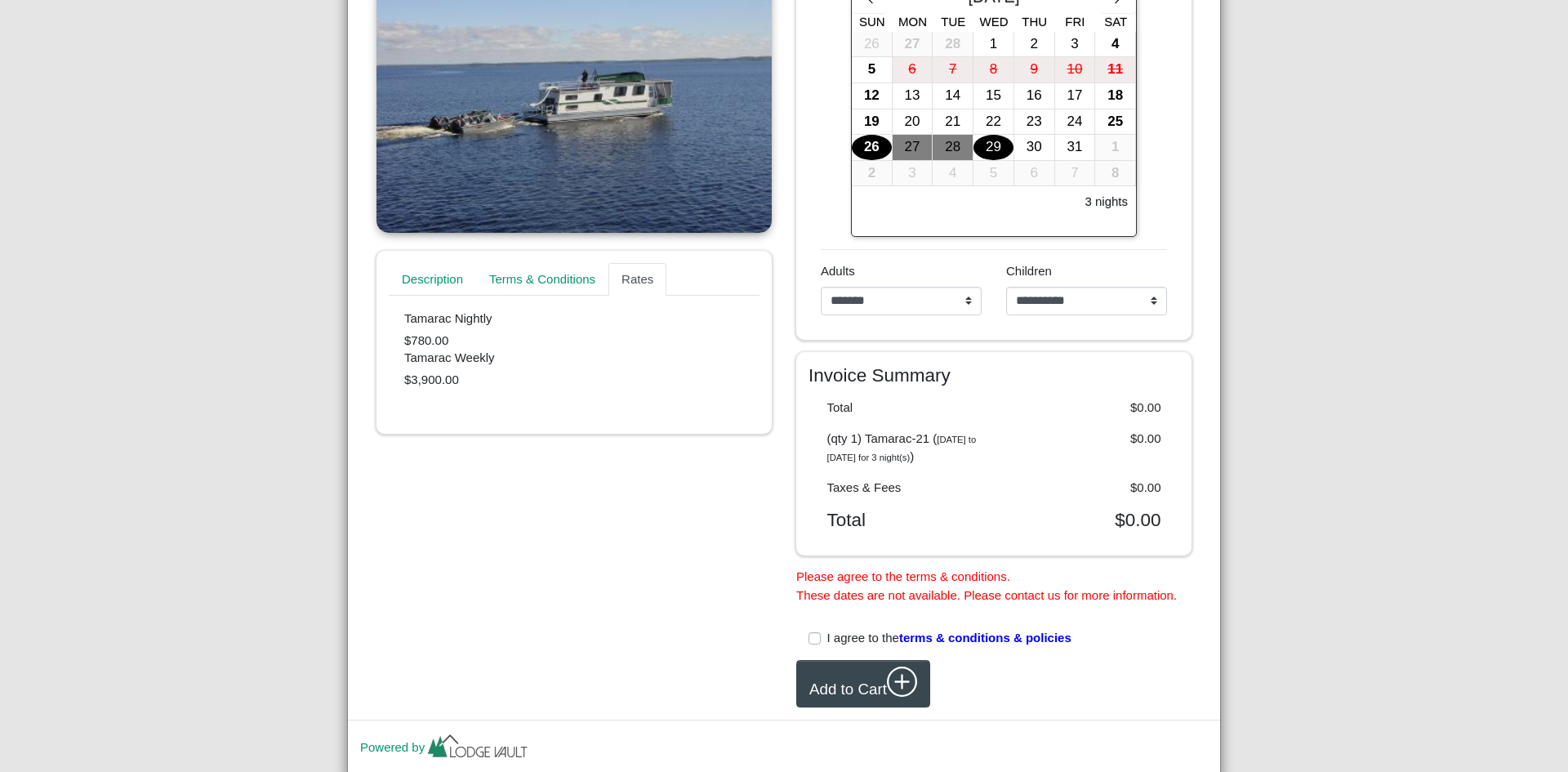
scroll to position [289, 0]
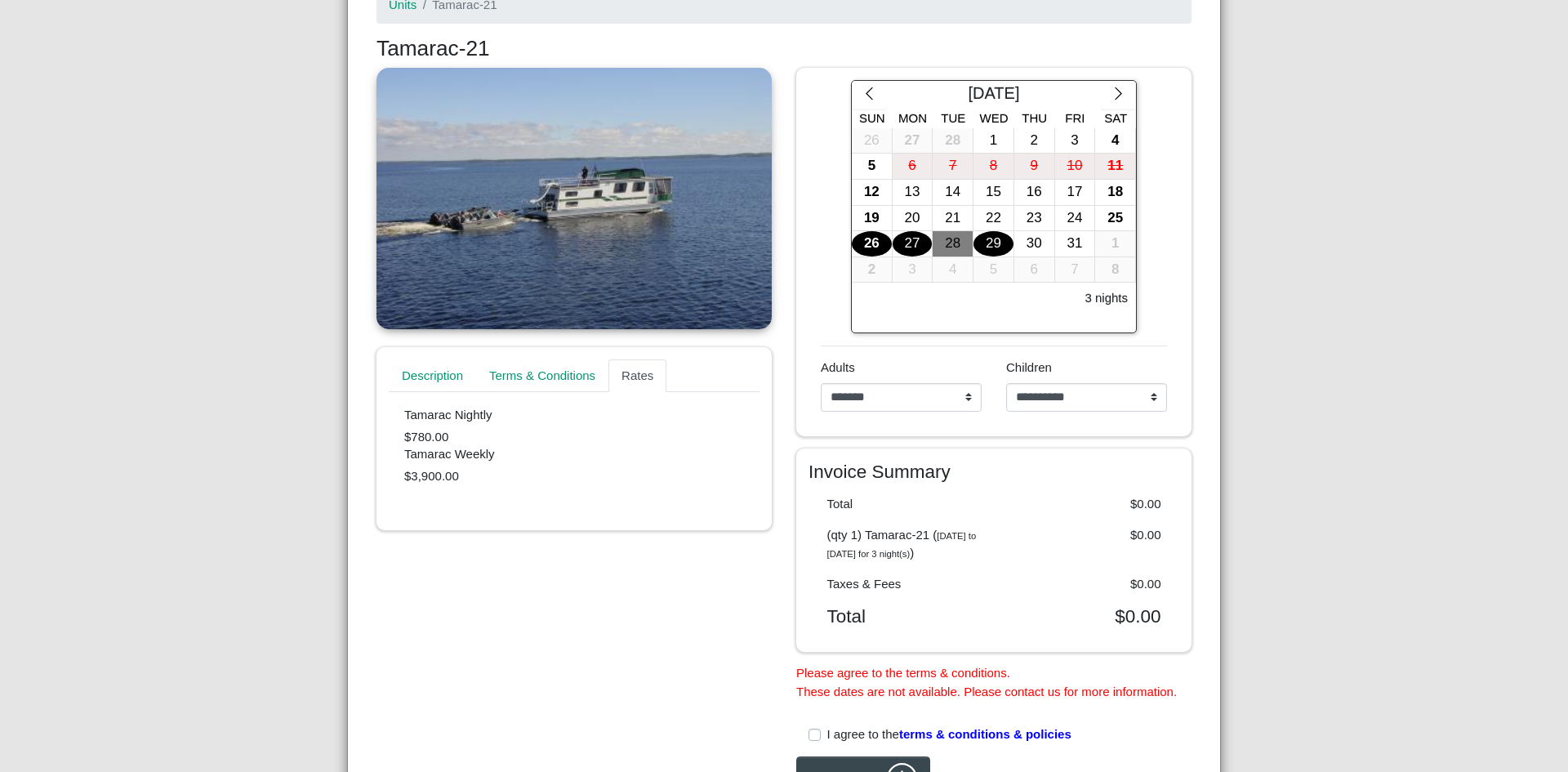
click at [895, 242] on div "27" at bounding box center [912, 244] width 40 height 26
click at [861, 246] on div "26" at bounding box center [872, 244] width 40 height 26
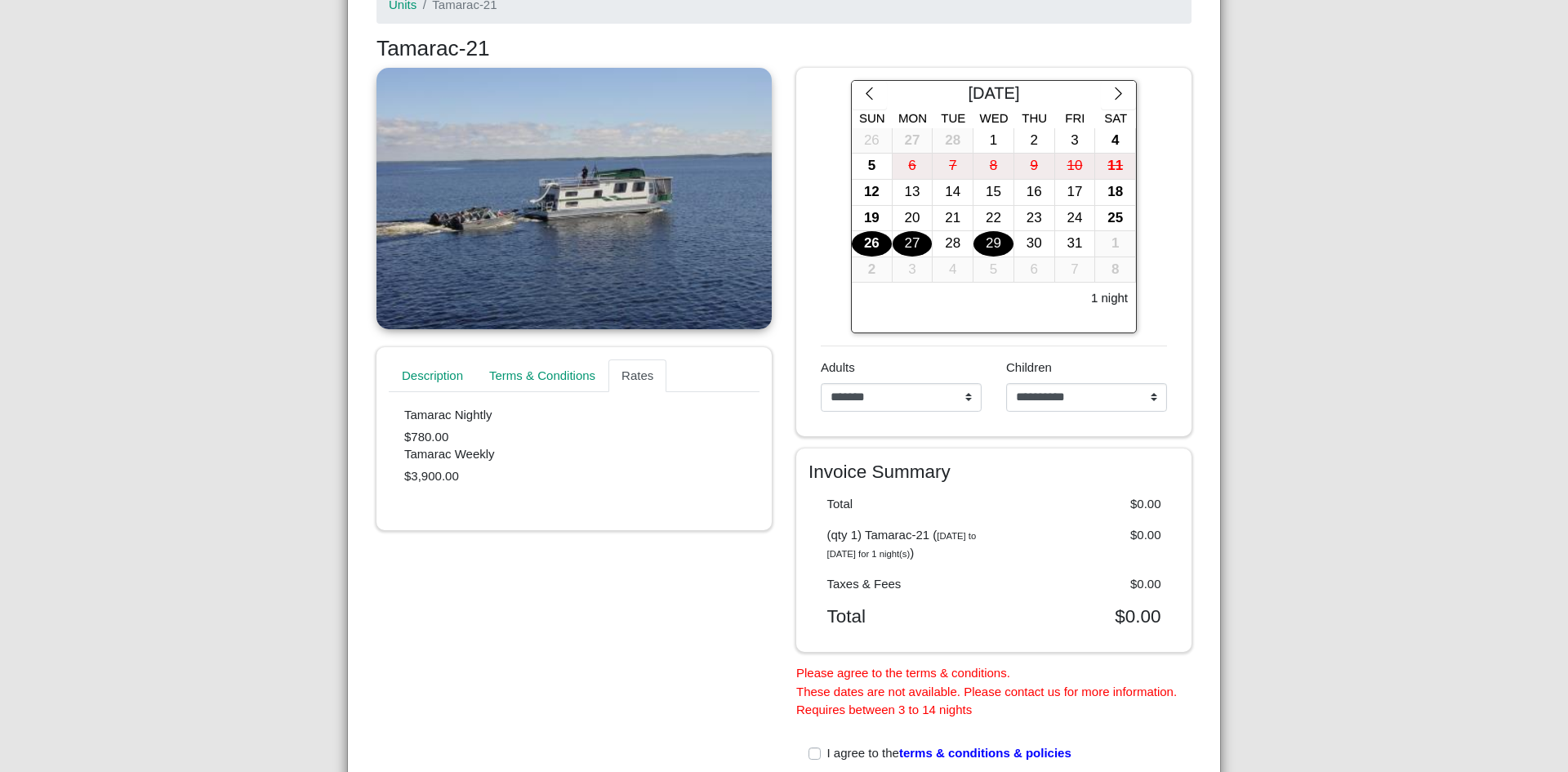
click at [988, 244] on div "29" at bounding box center [993, 244] width 40 height 26
click at [855, 247] on div "26" at bounding box center [872, 244] width 40 height 26
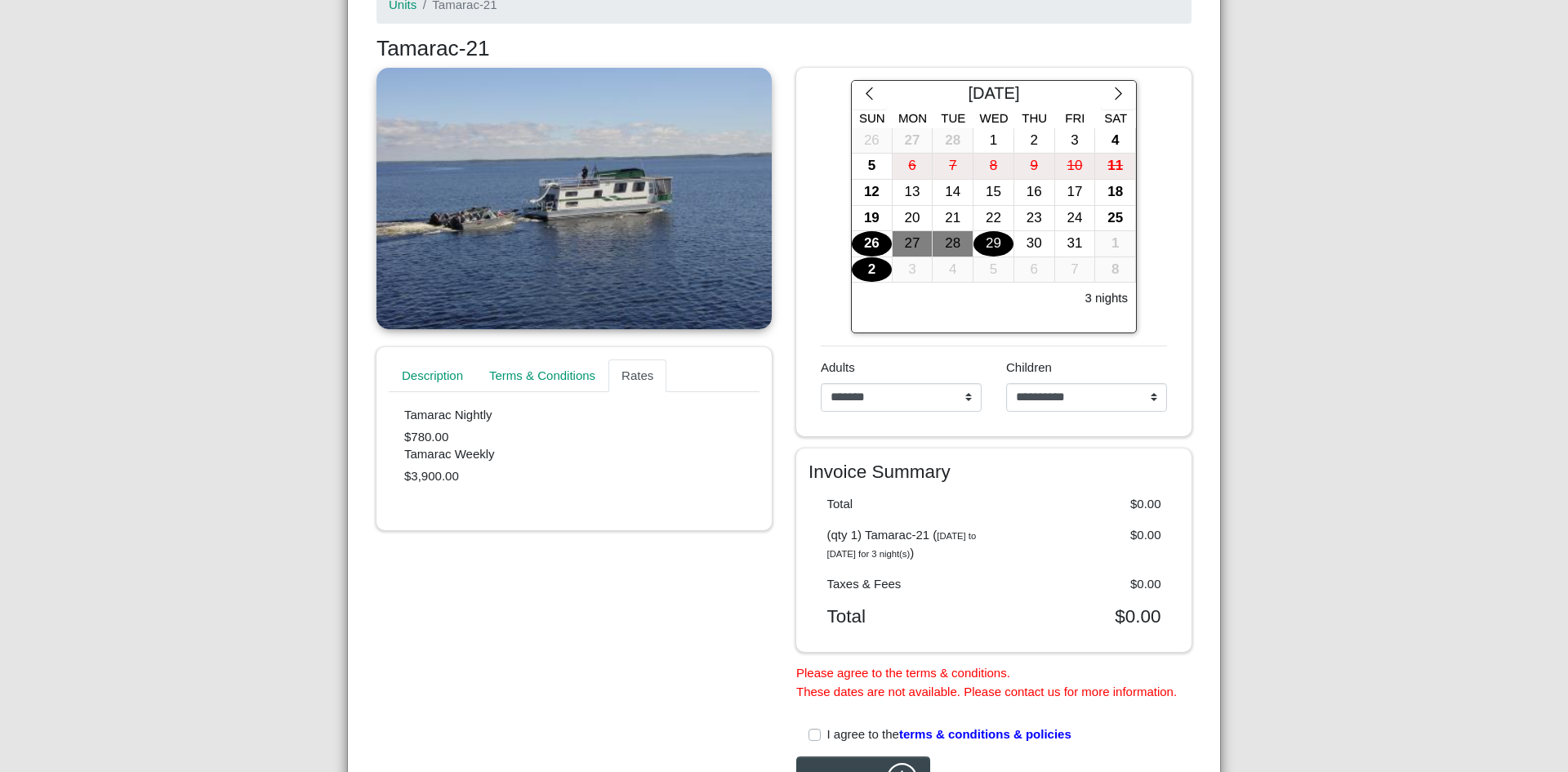
click at [861, 258] on div "2" at bounding box center [872, 270] width 40 height 26
click at [866, 247] on div "26" at bounding box center [872, 244] width 40 height 26
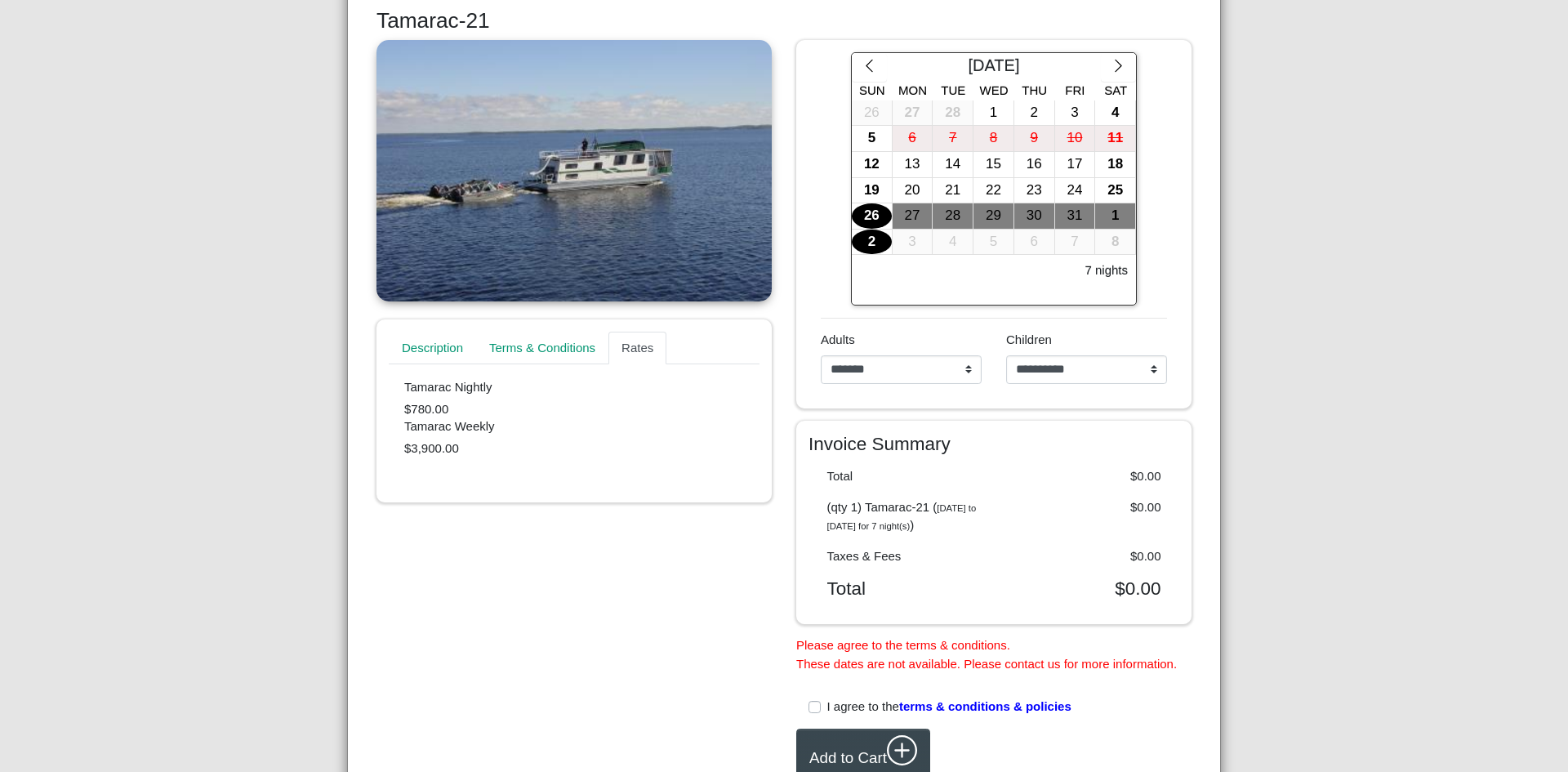
scroll to position [44, 0]
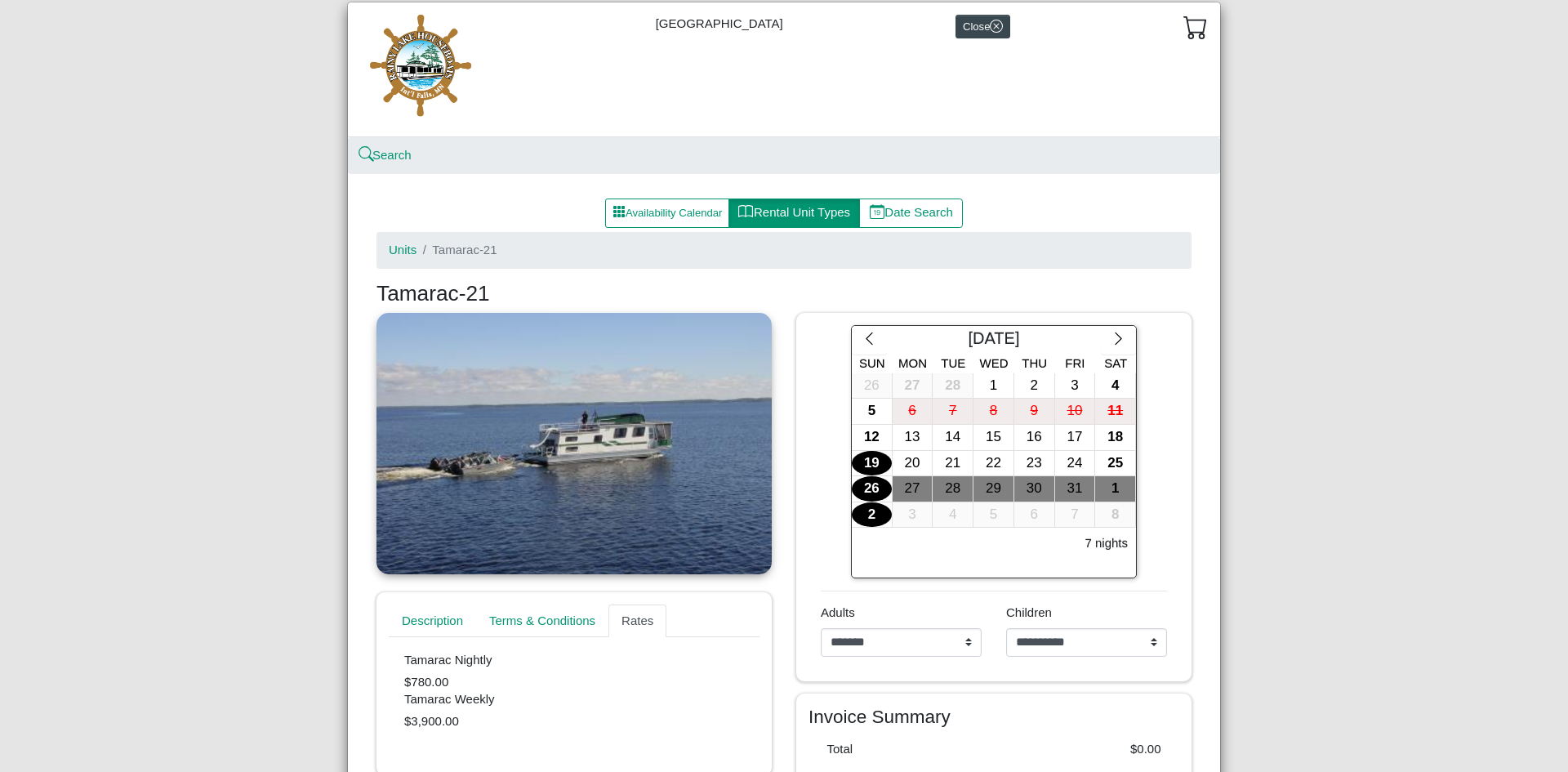
click at [869, 458] on div "19" at bounding box center [872, 463] width 40 height 26
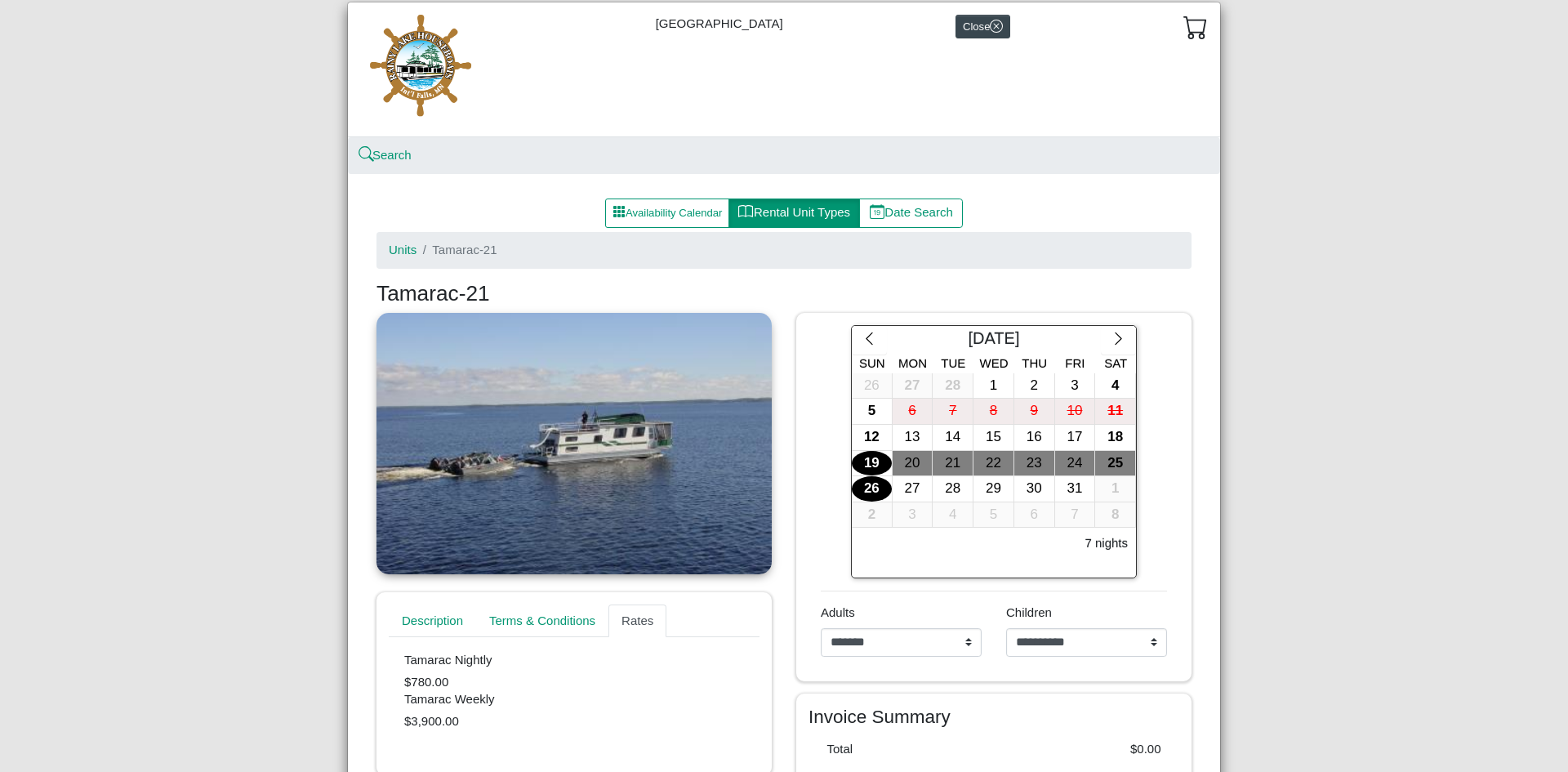
click at [867, 485] on div "26" at bounding box center [872, 489] width 40 height 26
click at [898, 486] on div "27" at bounding box center [912, 489] width 40 height 26
click at [874, 488] on div "26" at bounding box center [872, 489] width 40 height 26
click at [988, 487] on div "29" at bounding box center [993, 489] width 40 height 26
click at [855, 487] on div "26" at bounding box center [872, 489] width 40 height 26
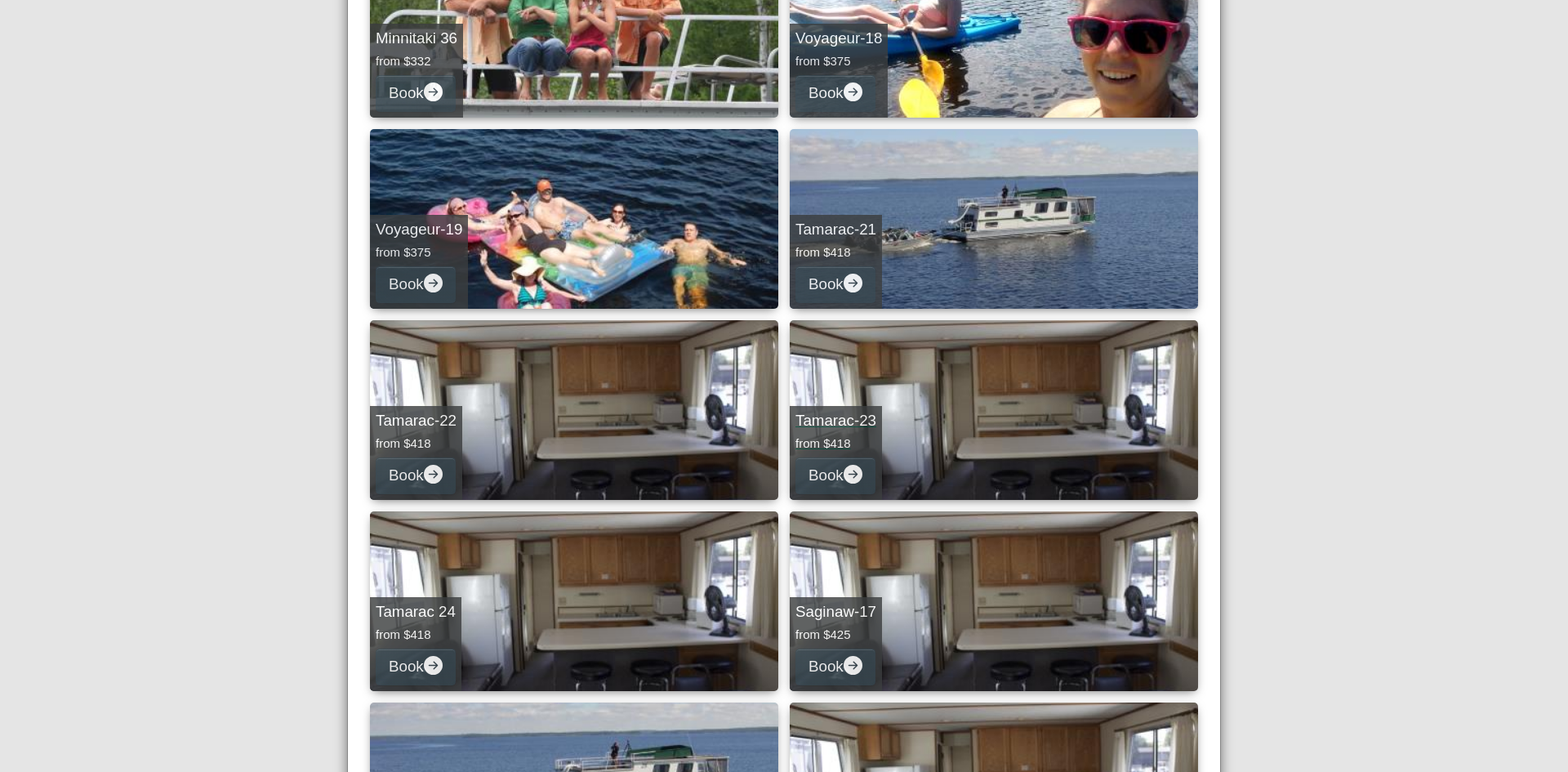
scroll to position [817, 0]
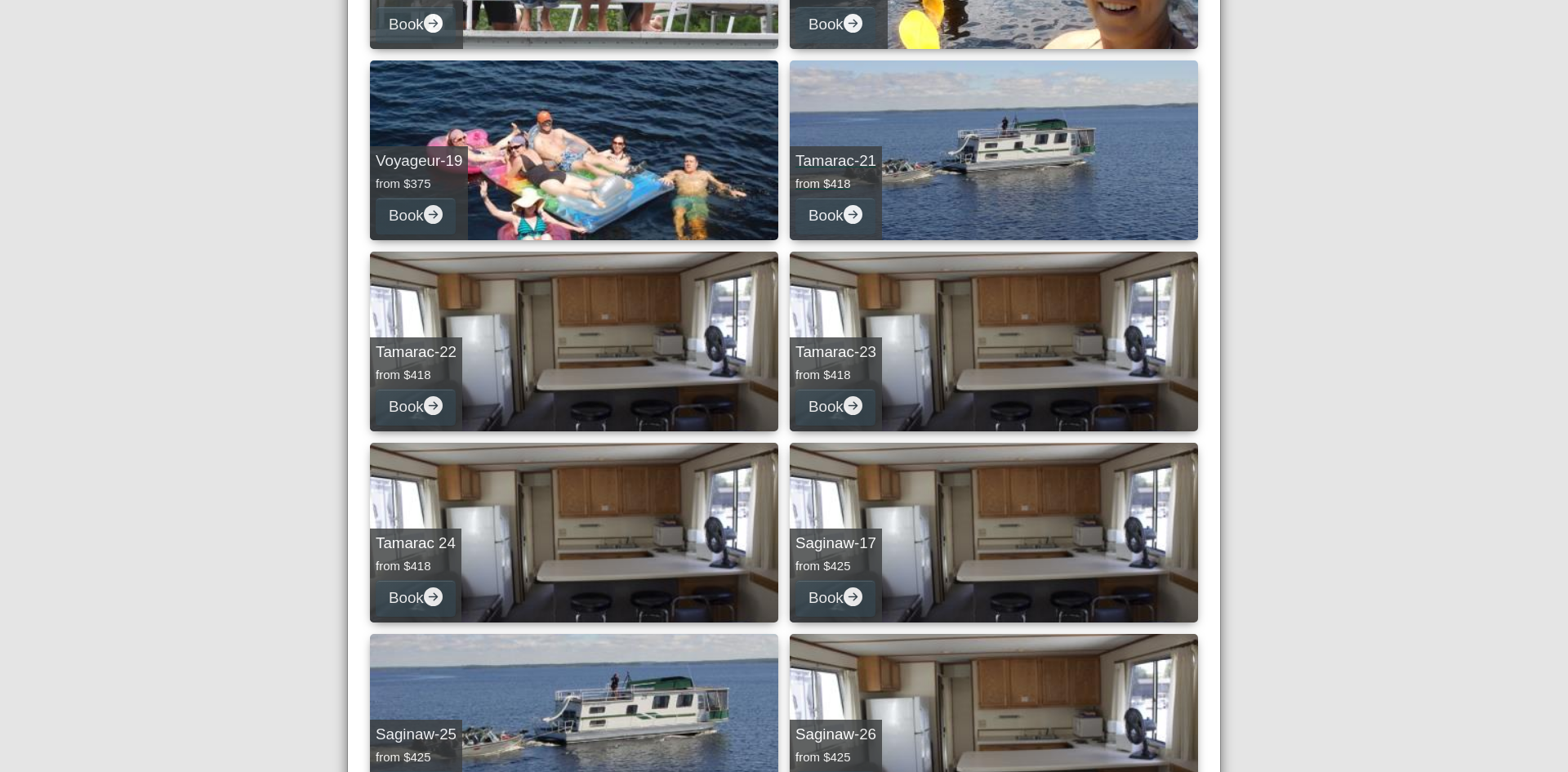
click at [918, 190] on link "Tamarac-21 from $418 Book" at bounding box center [994, 150] width 408 height 179
select select "*"
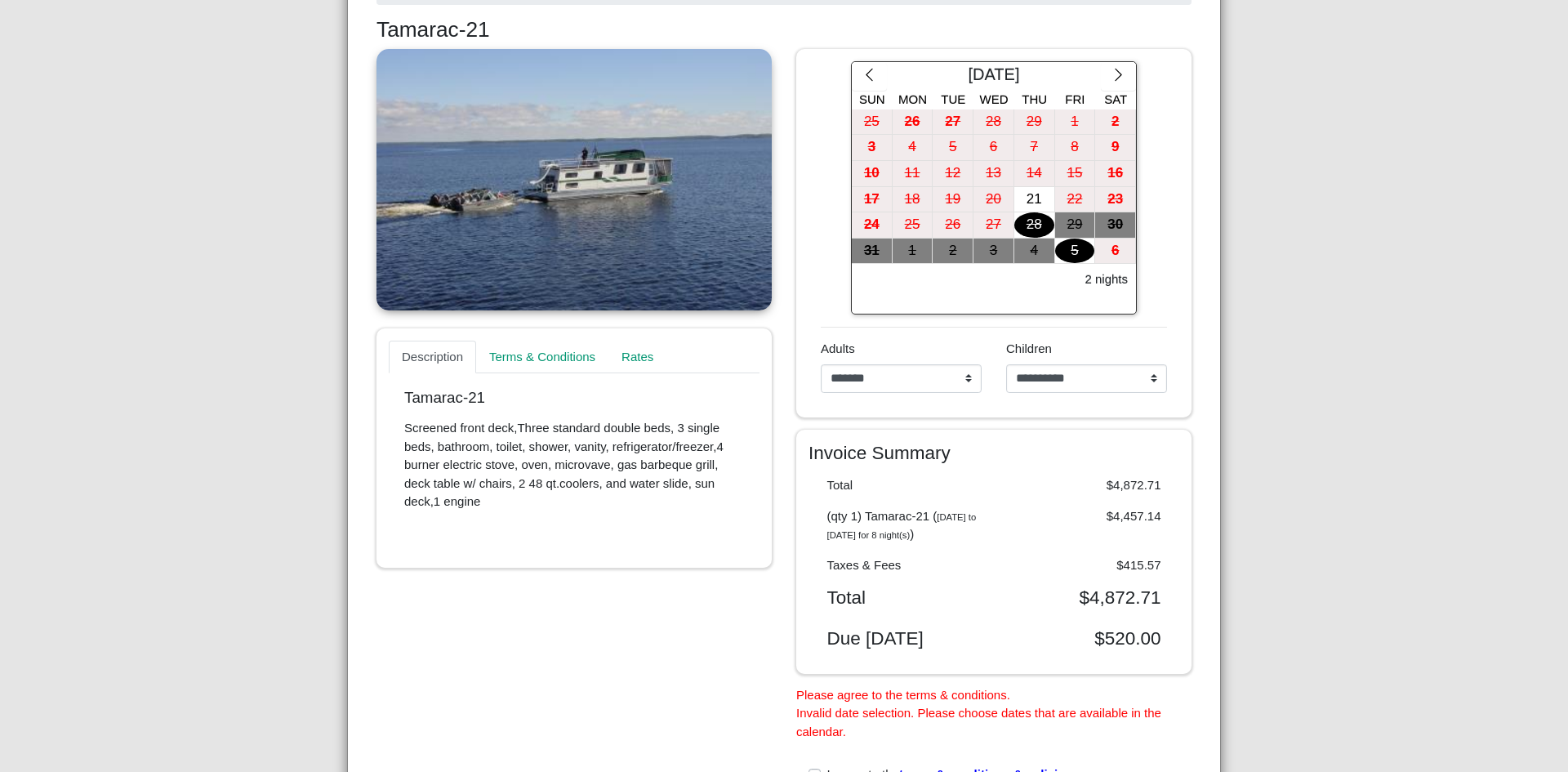
scroll to position [266, 0]
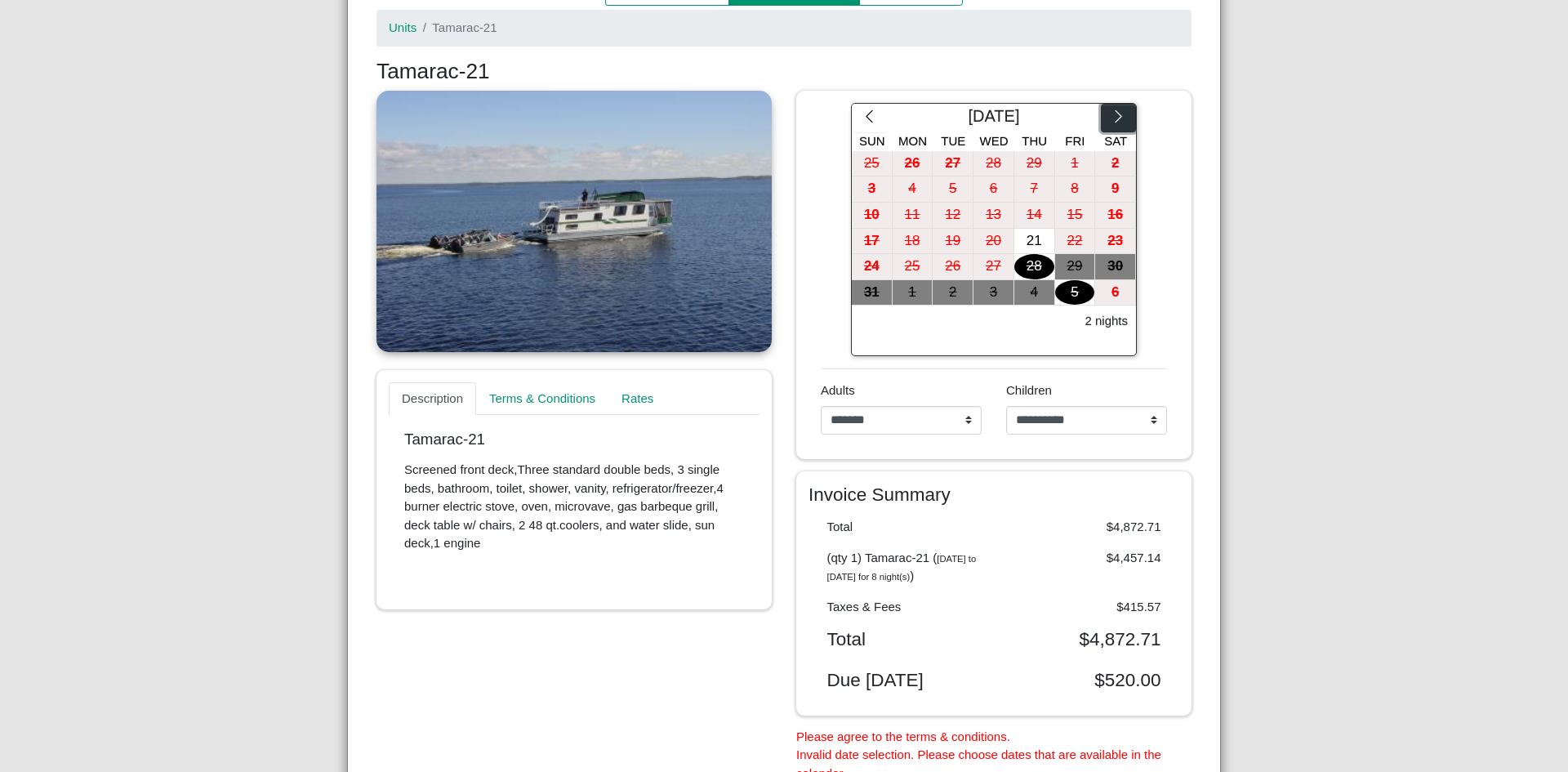
click at [1111, 119] on icon "chevron right" at bounding box center [1118, 116] width 15 height 15
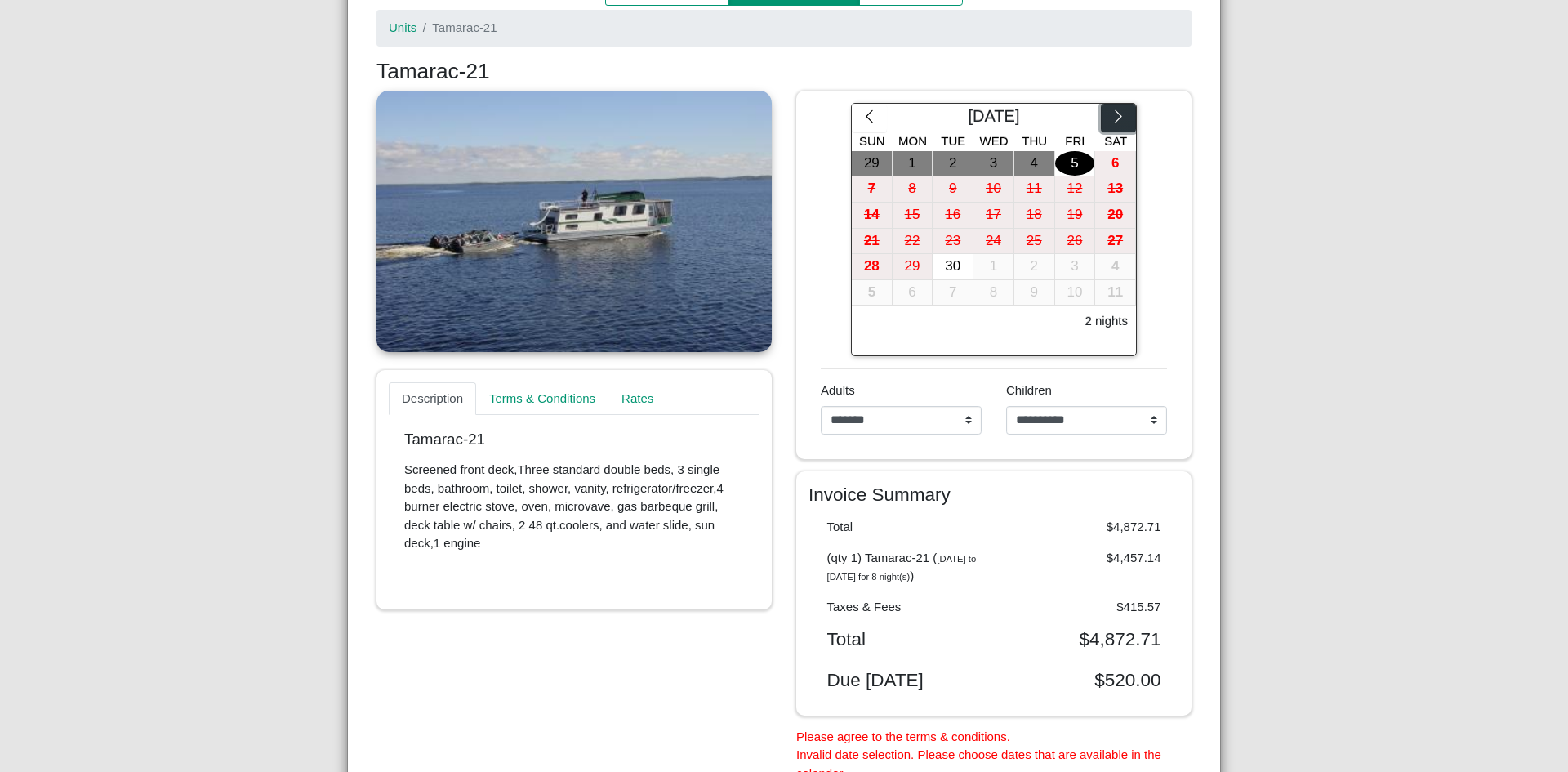
click at [1111, 119] on icon "chevron right" at bounding box center [1118, 116] width 15 height 15
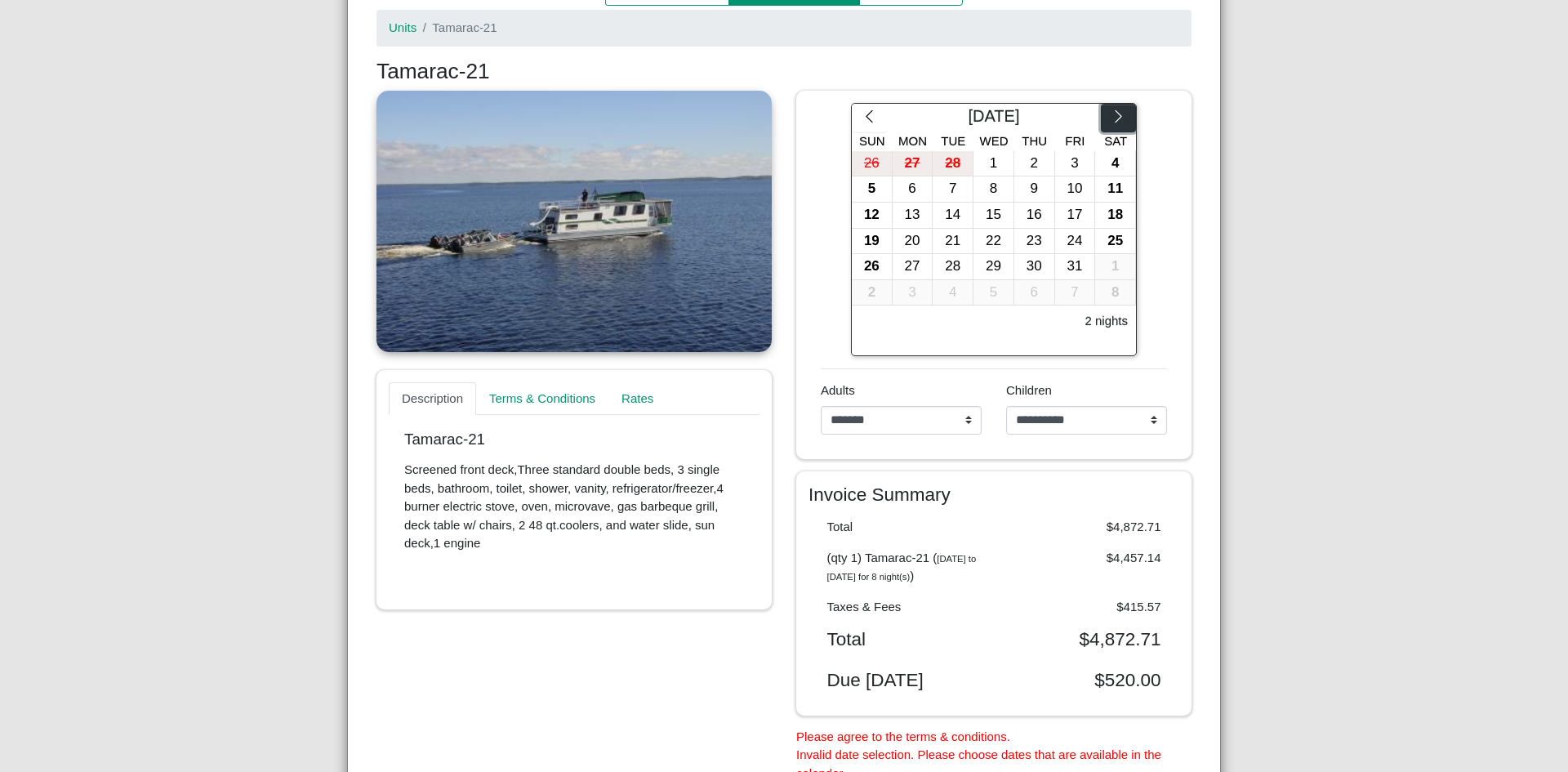
click at [1111, 119] on icon "chevron right" at bounding box center [1118, 116] width 15 height 15
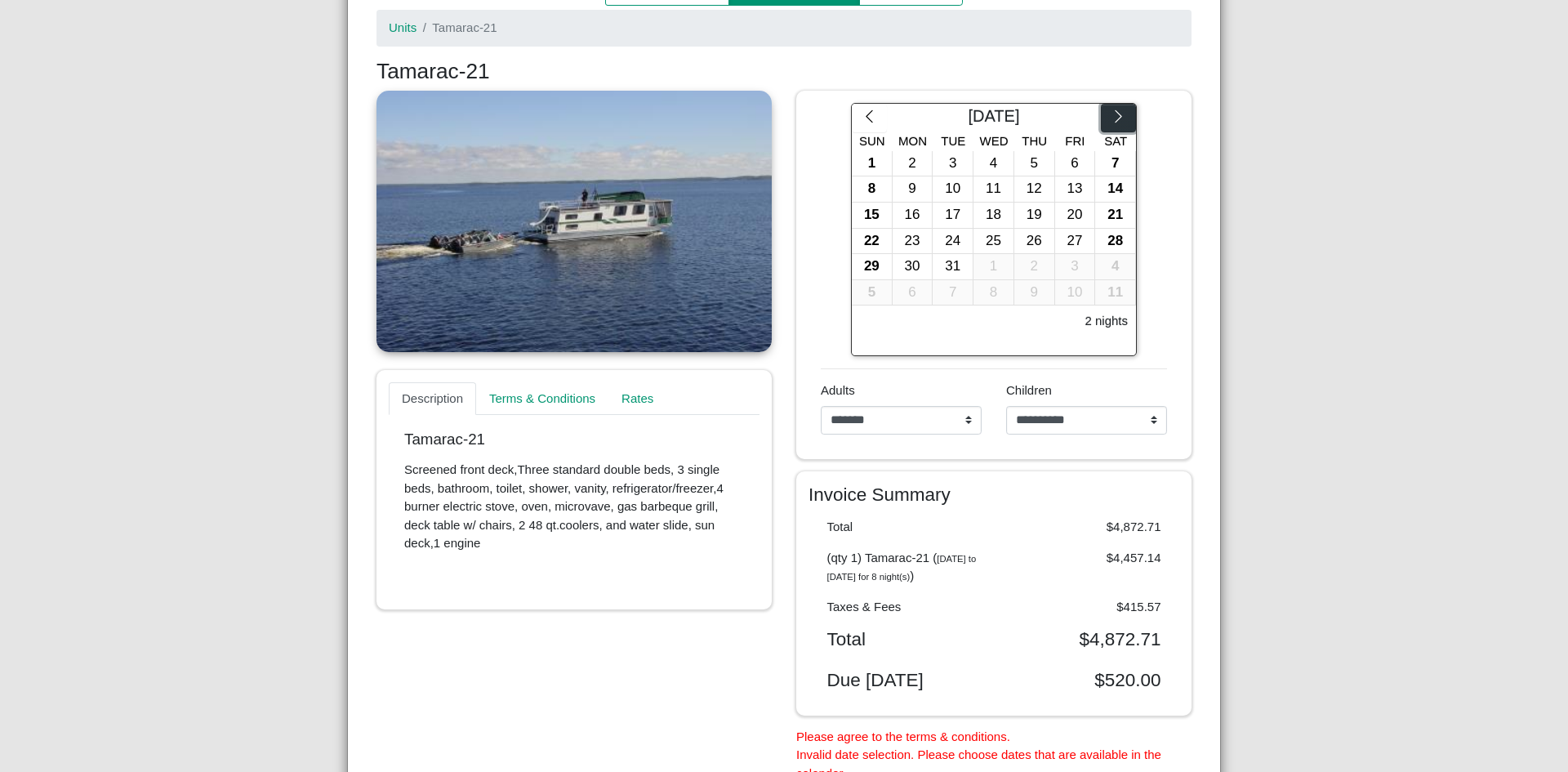
click at [1111, 119] on icon "chevron right" at bounding box center [1118, 116] width 15 height 15
click at [861, 269] on div "26" at bounding box center [872, 267] width 40 height 26
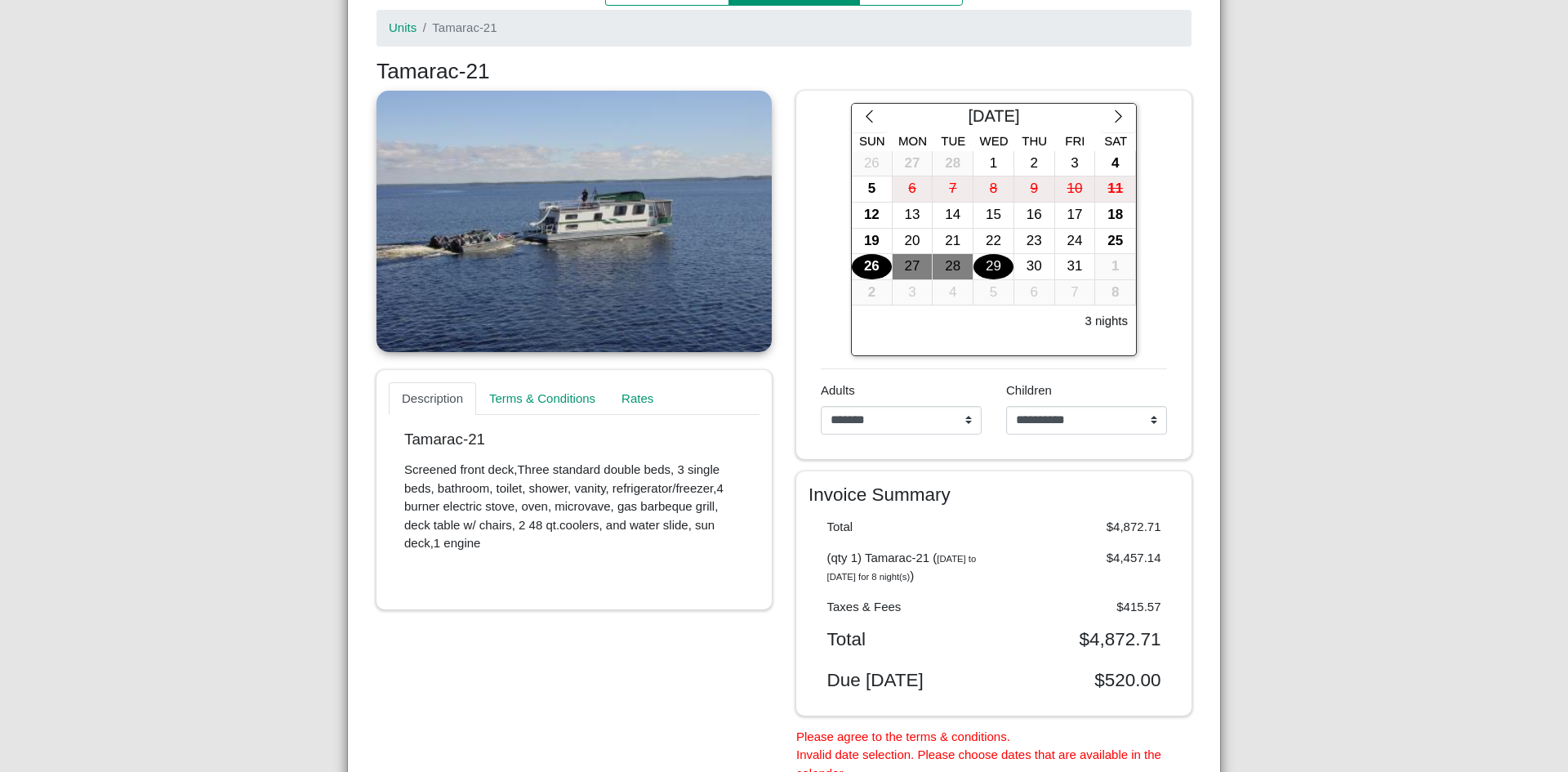
click at [983, 266] on div "29" at bounding box center [993, 267] width 40 height 26
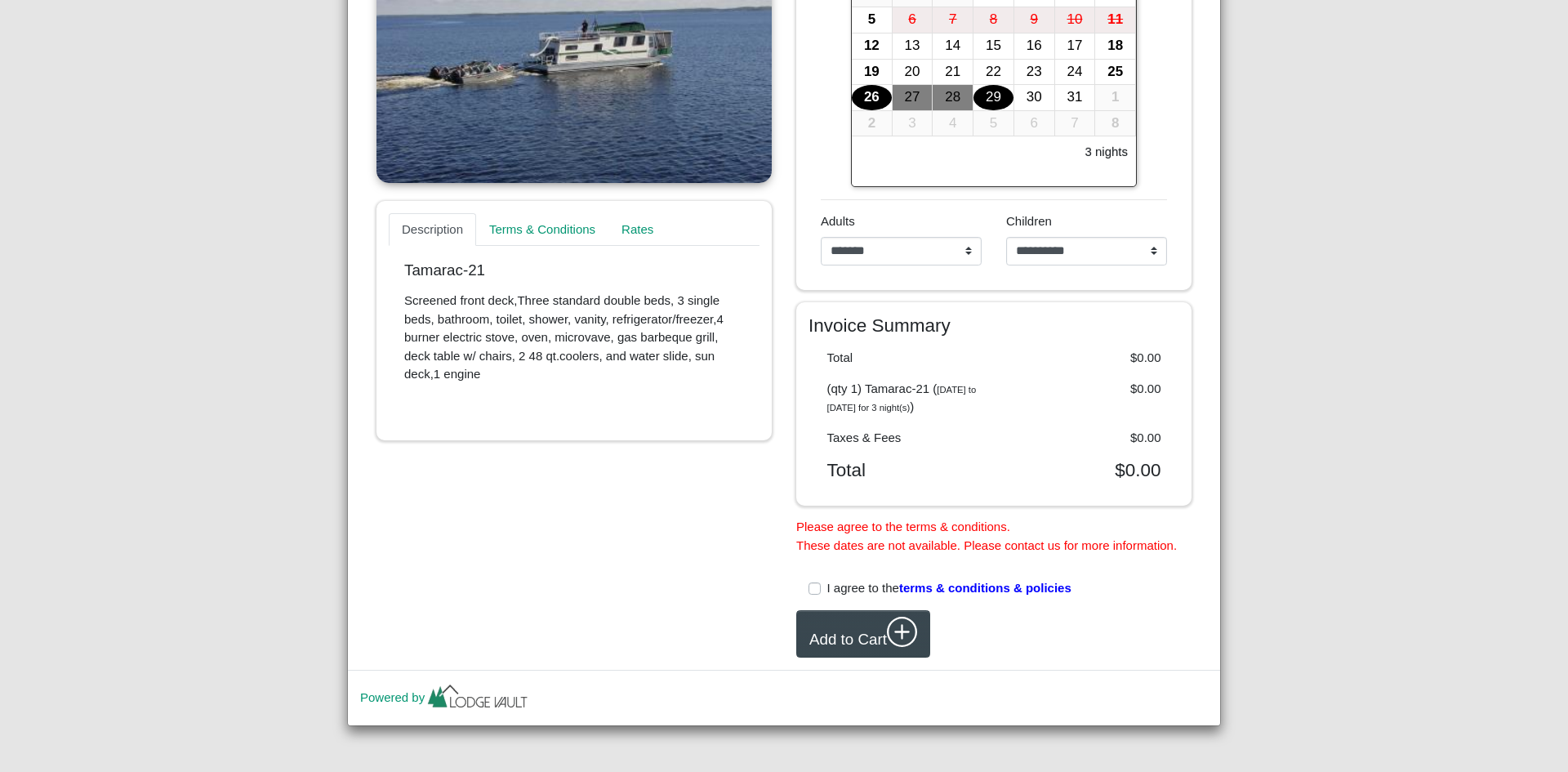
scroll to position [452, 0]
click at [827, 587] on label "I agree to the terms & conditions & policies" at bounding box center [949, 588] width 244 height 19
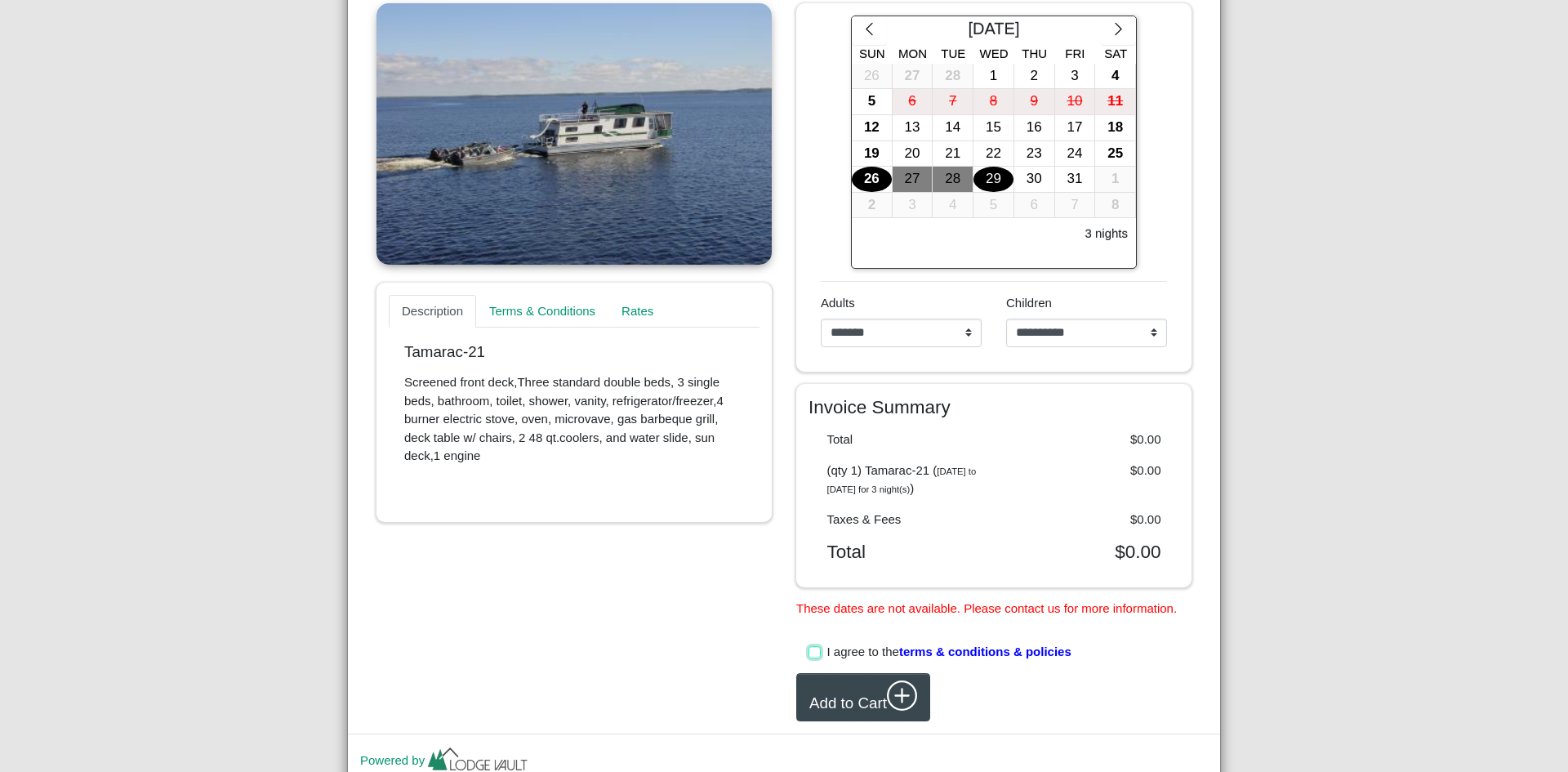
scroll to position [352, 0]
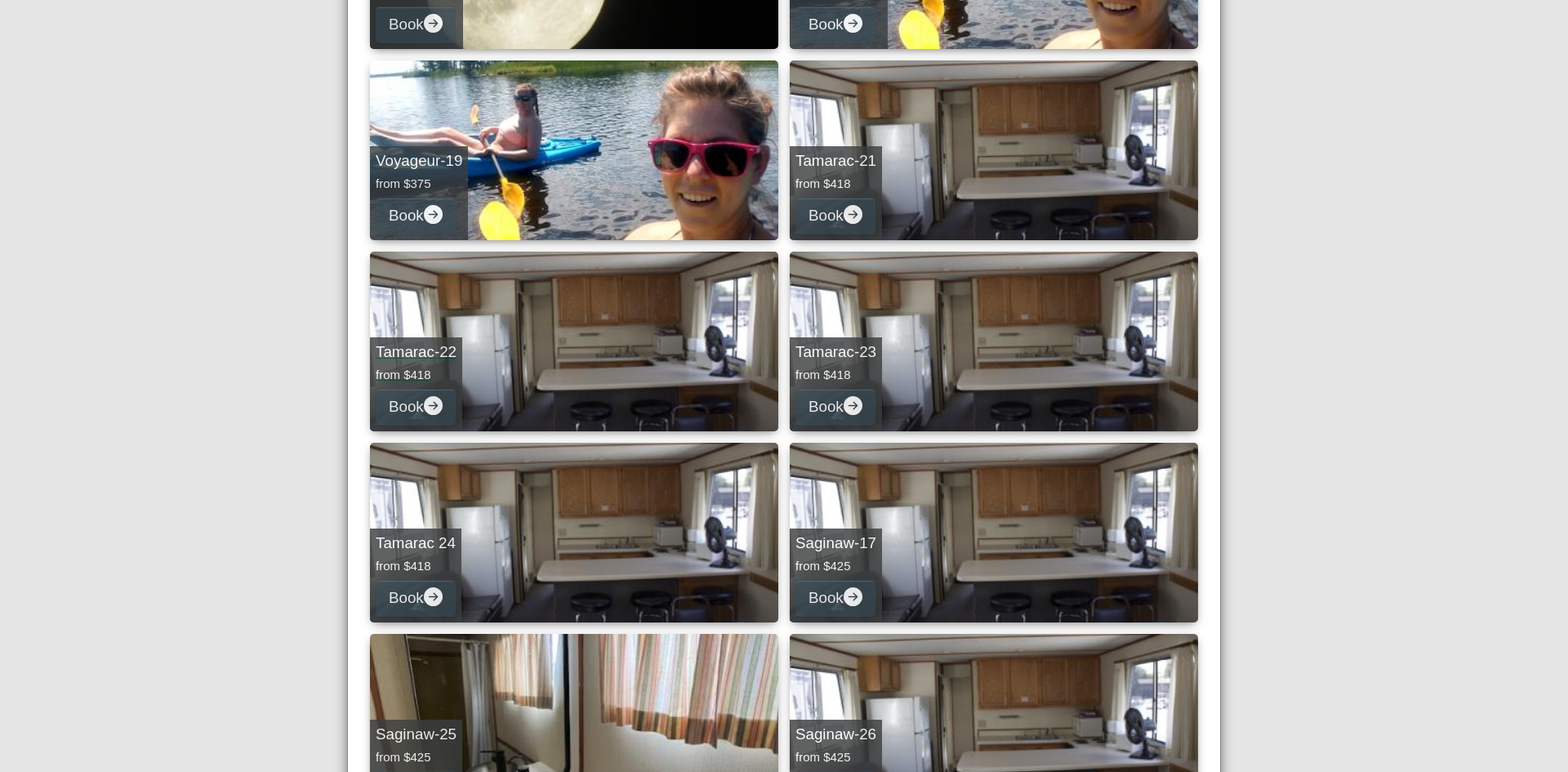
click at [506, 327] on link "Tamarac-22 from $418 Book" at bounding box center [574, 341] width 408 height 179
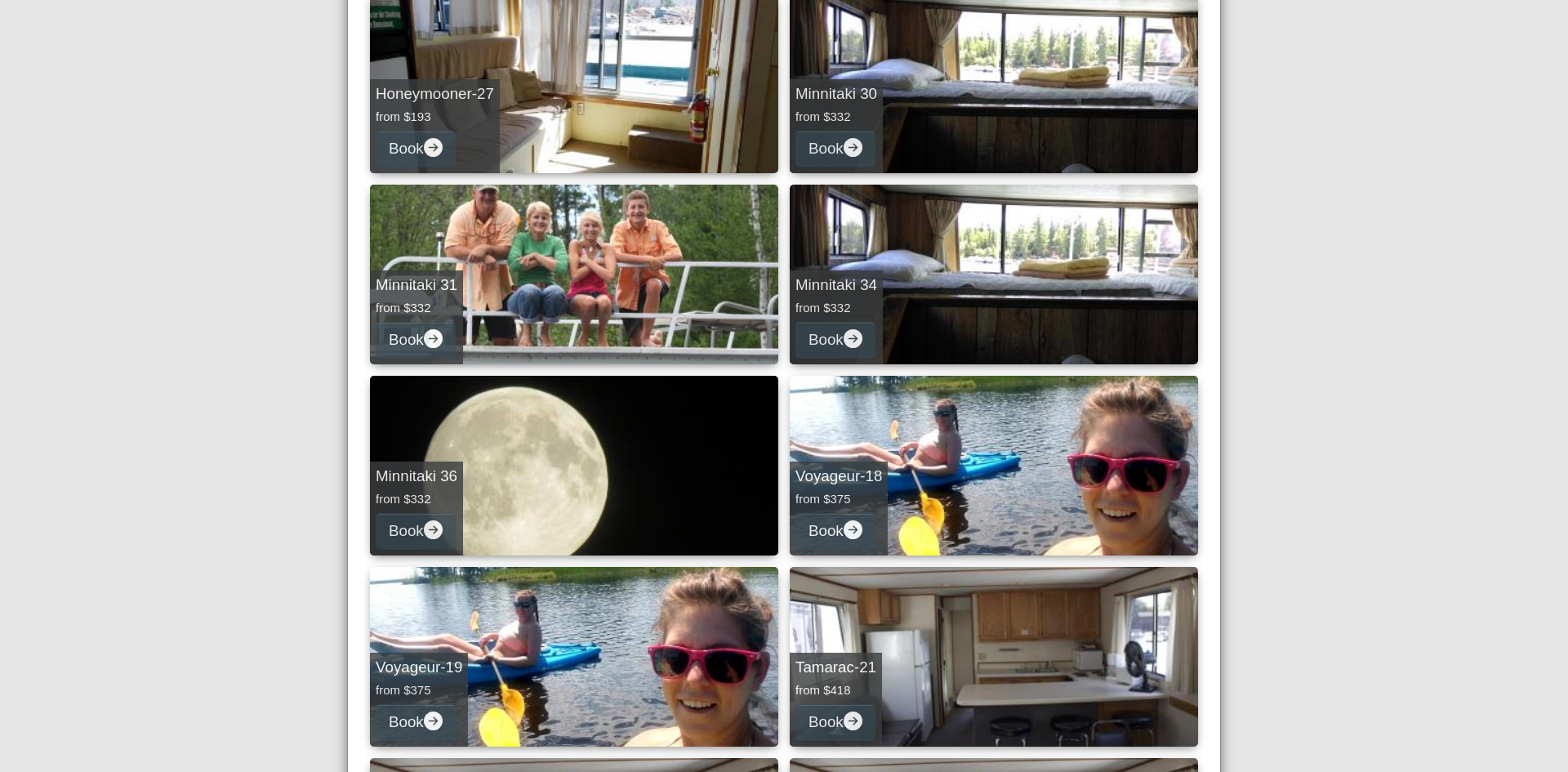
select select "*"
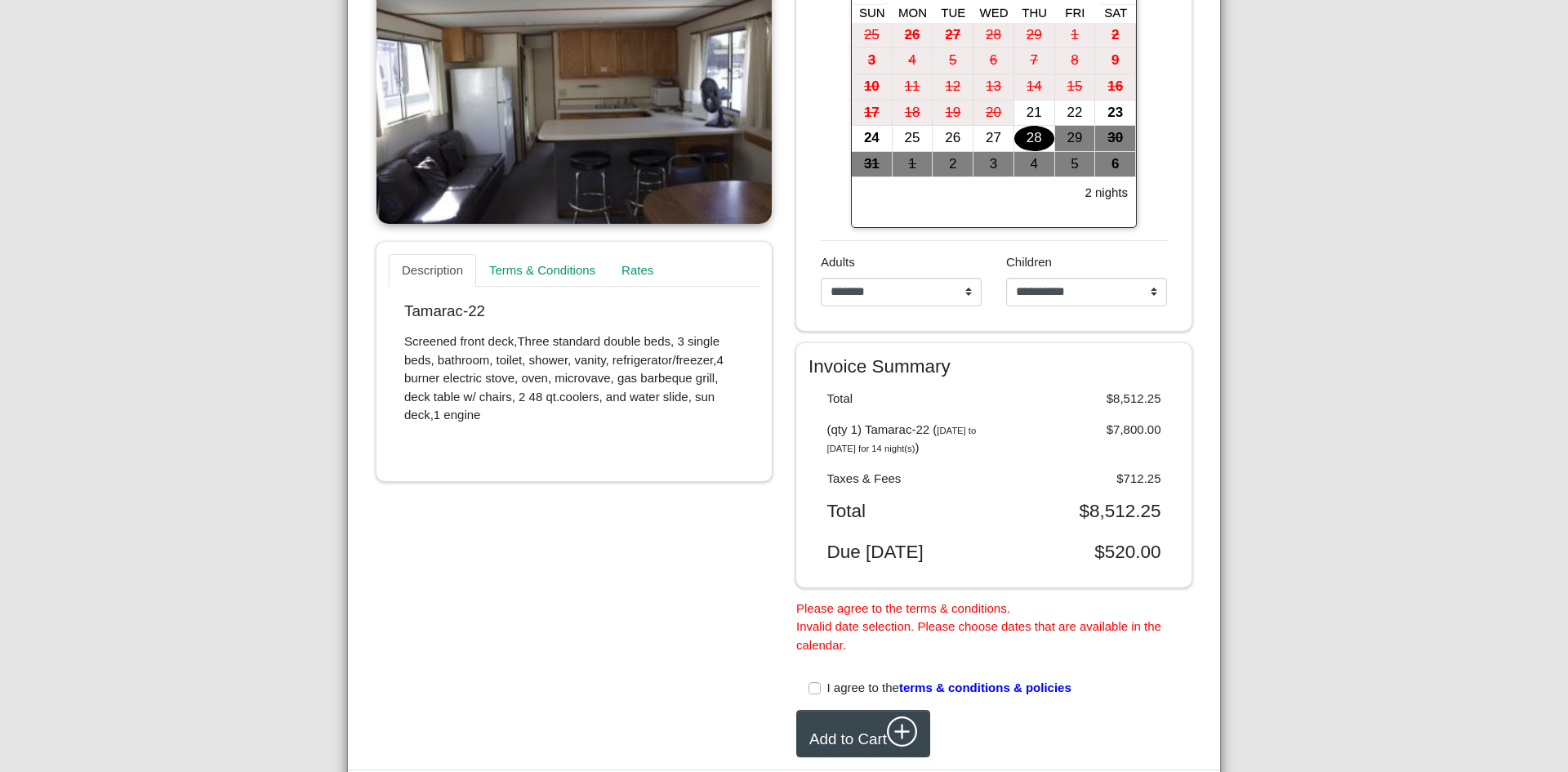
scroll to position [266, 0]
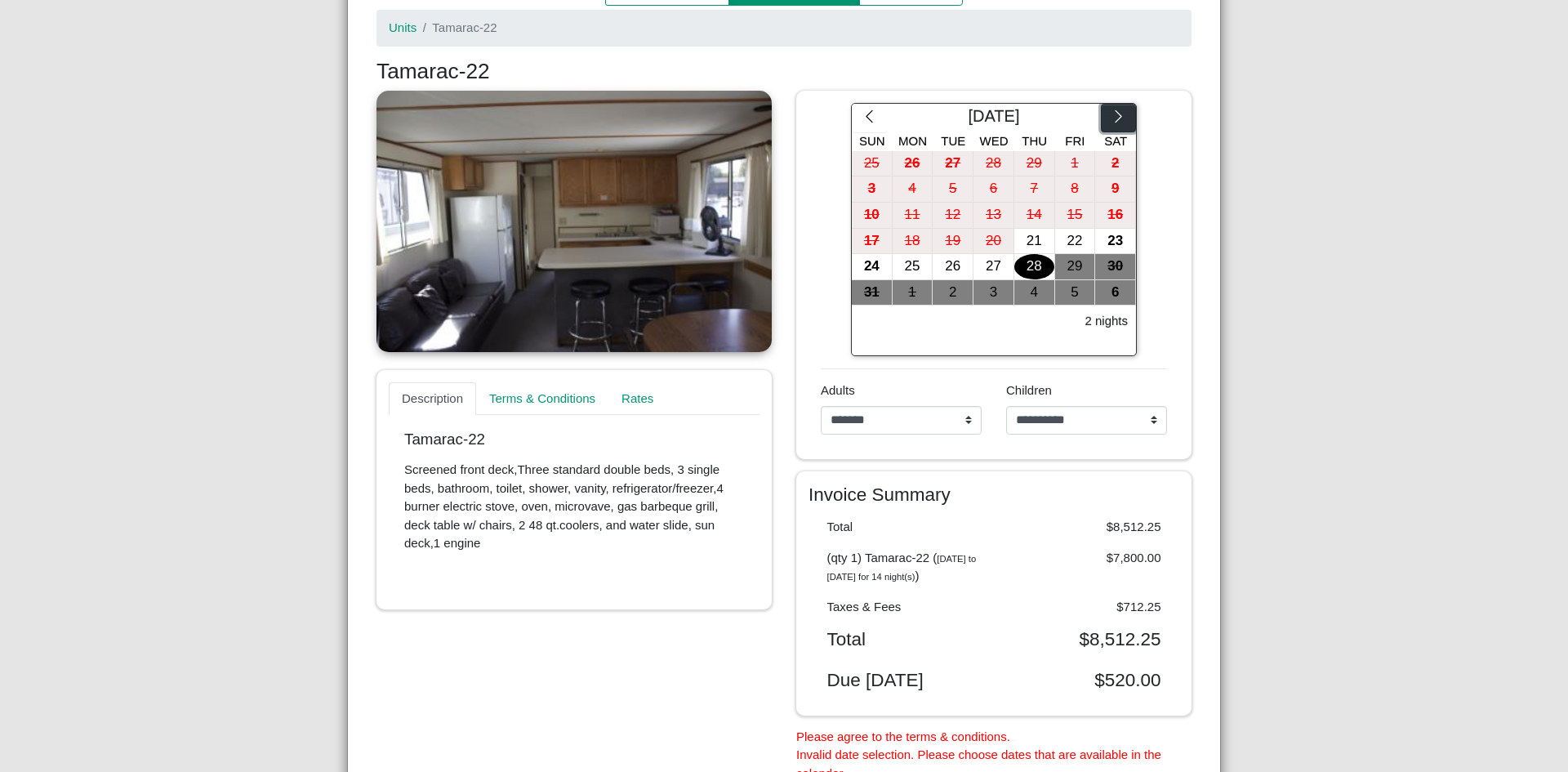
click at [1111, 117] on icon "chevron right" at bounding box center [1118, 116] width 15 height 15
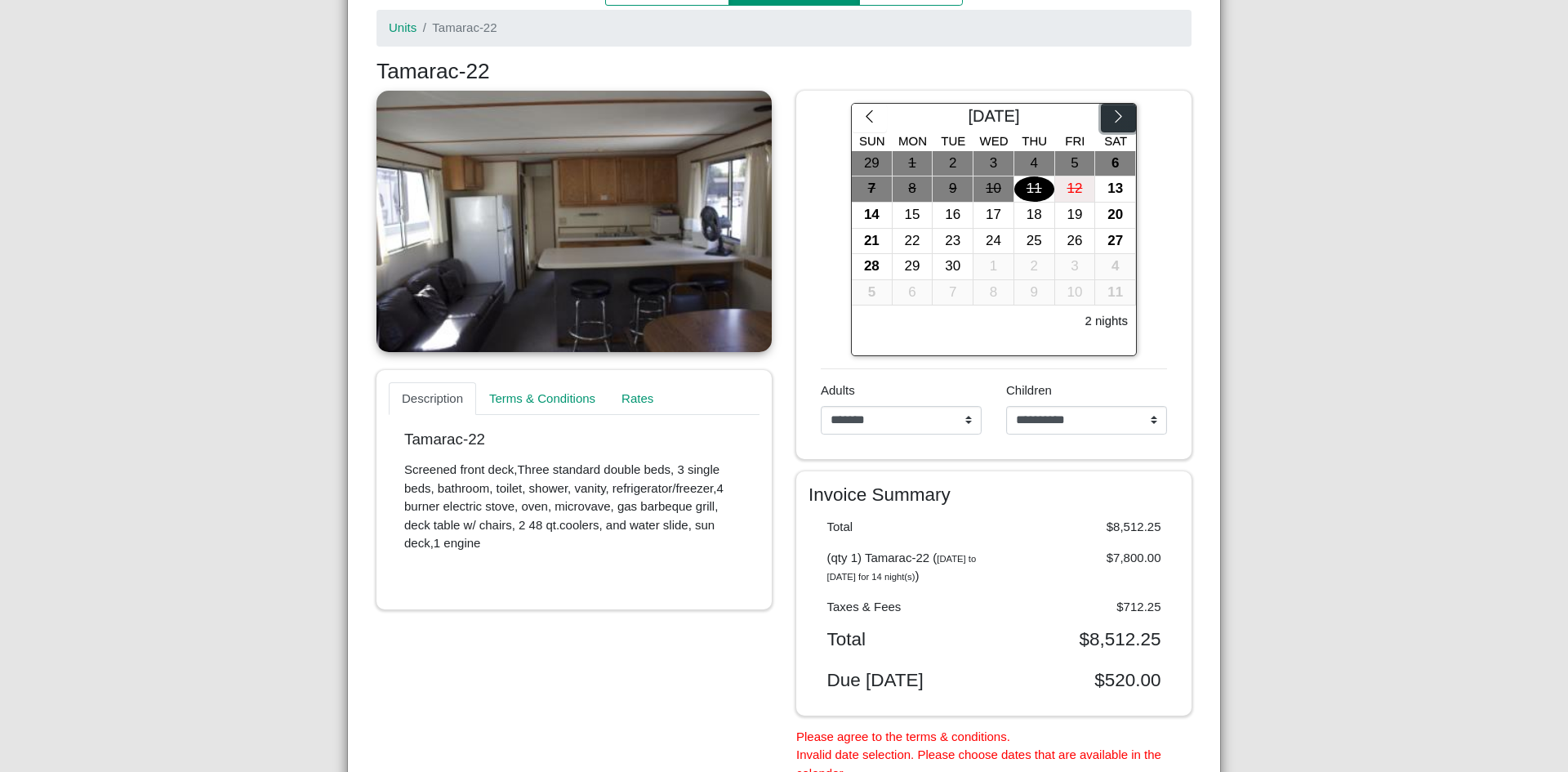
click at [1111, 117] on icon "chevron right" at bounding box center [1118, 116] width 15 height 15
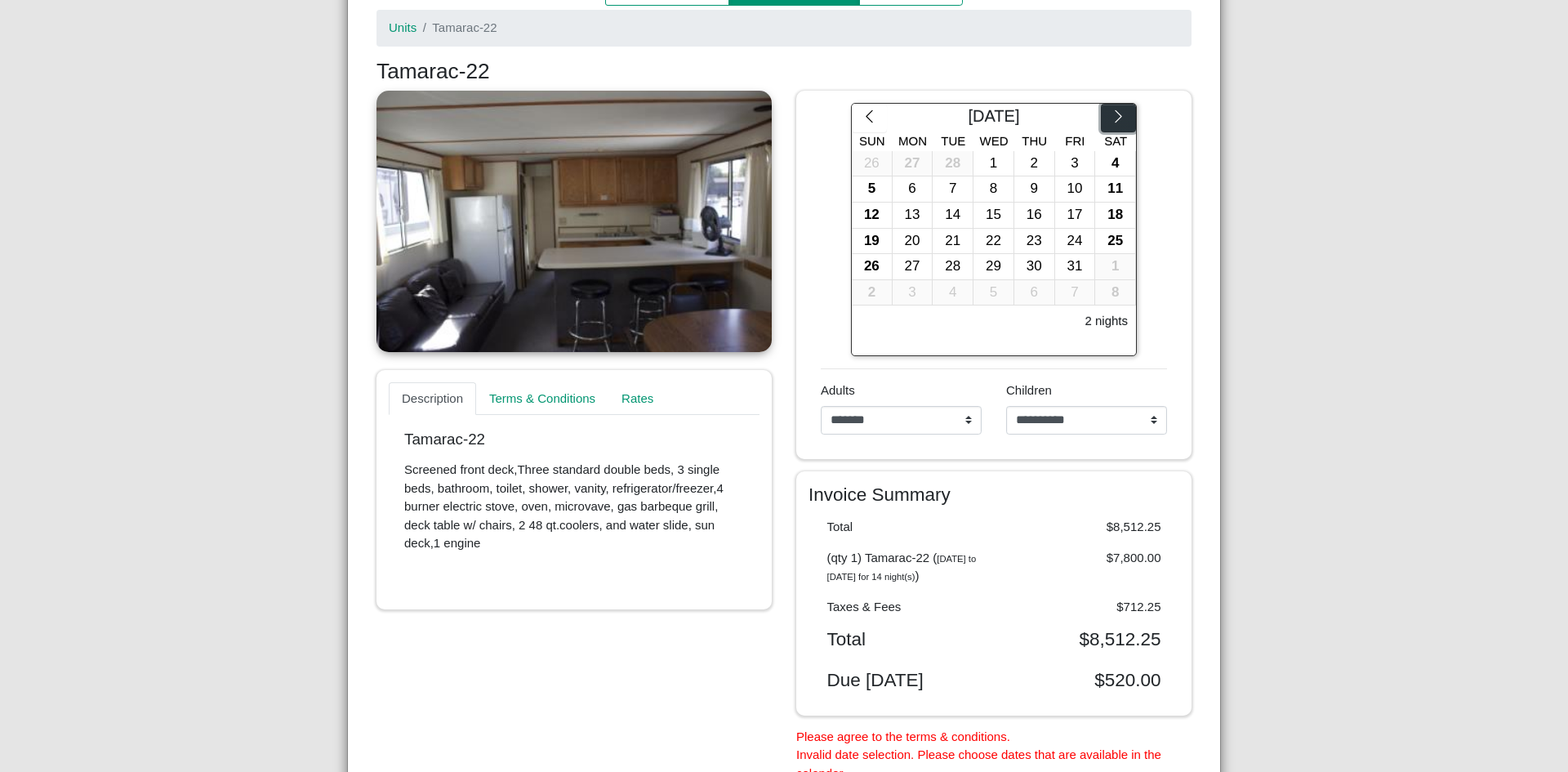
click at [1111, 117] on icon "chevron right" at bounding box center [1118, 116] width 15 height 15
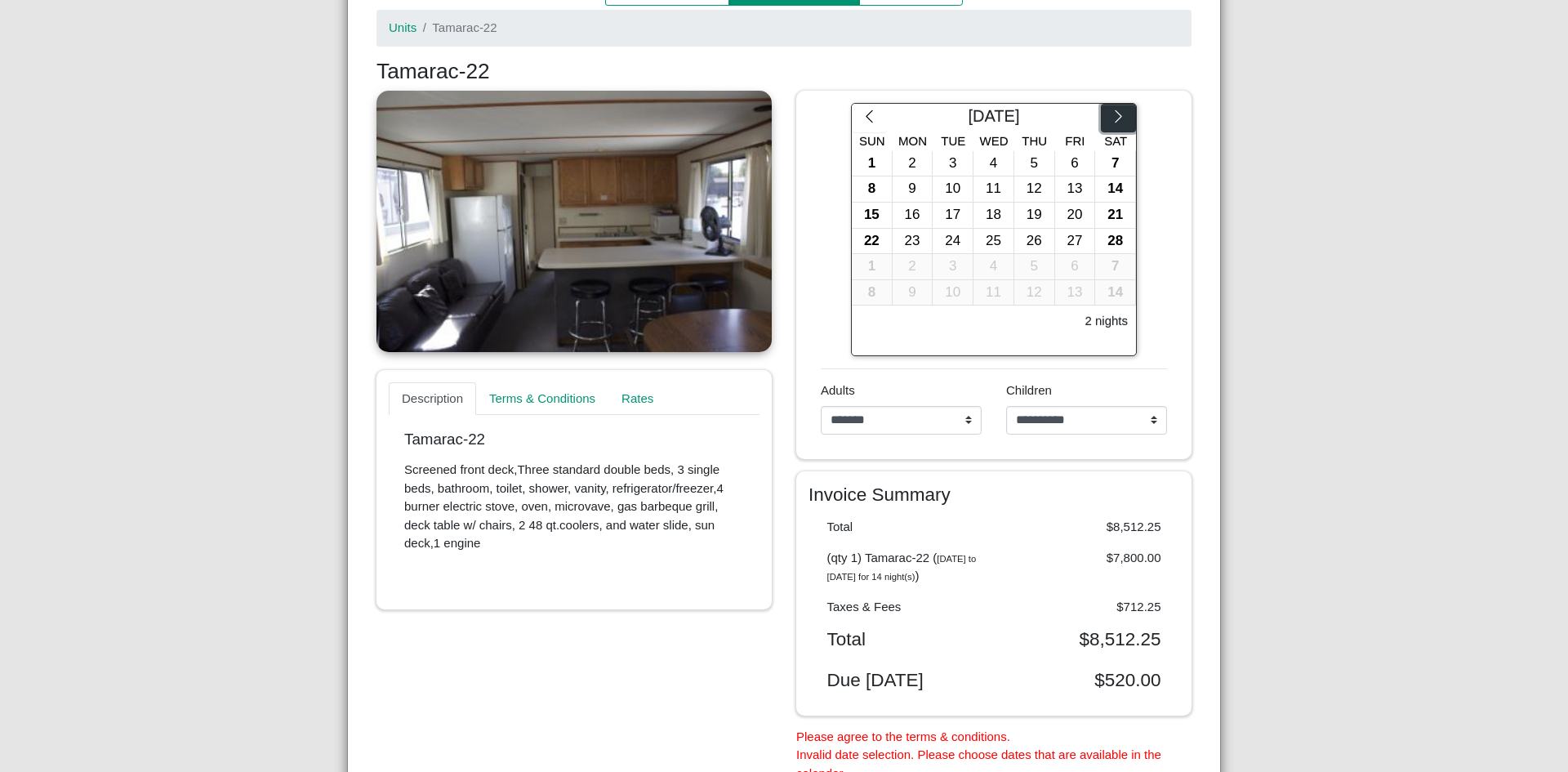
click at [1111, 117] on icon "chevron right" at bounding box center [1118, 116] width 15 height 15
click at [855, 264] on div "26" at bounding box center [872, 267] width 40 height 26
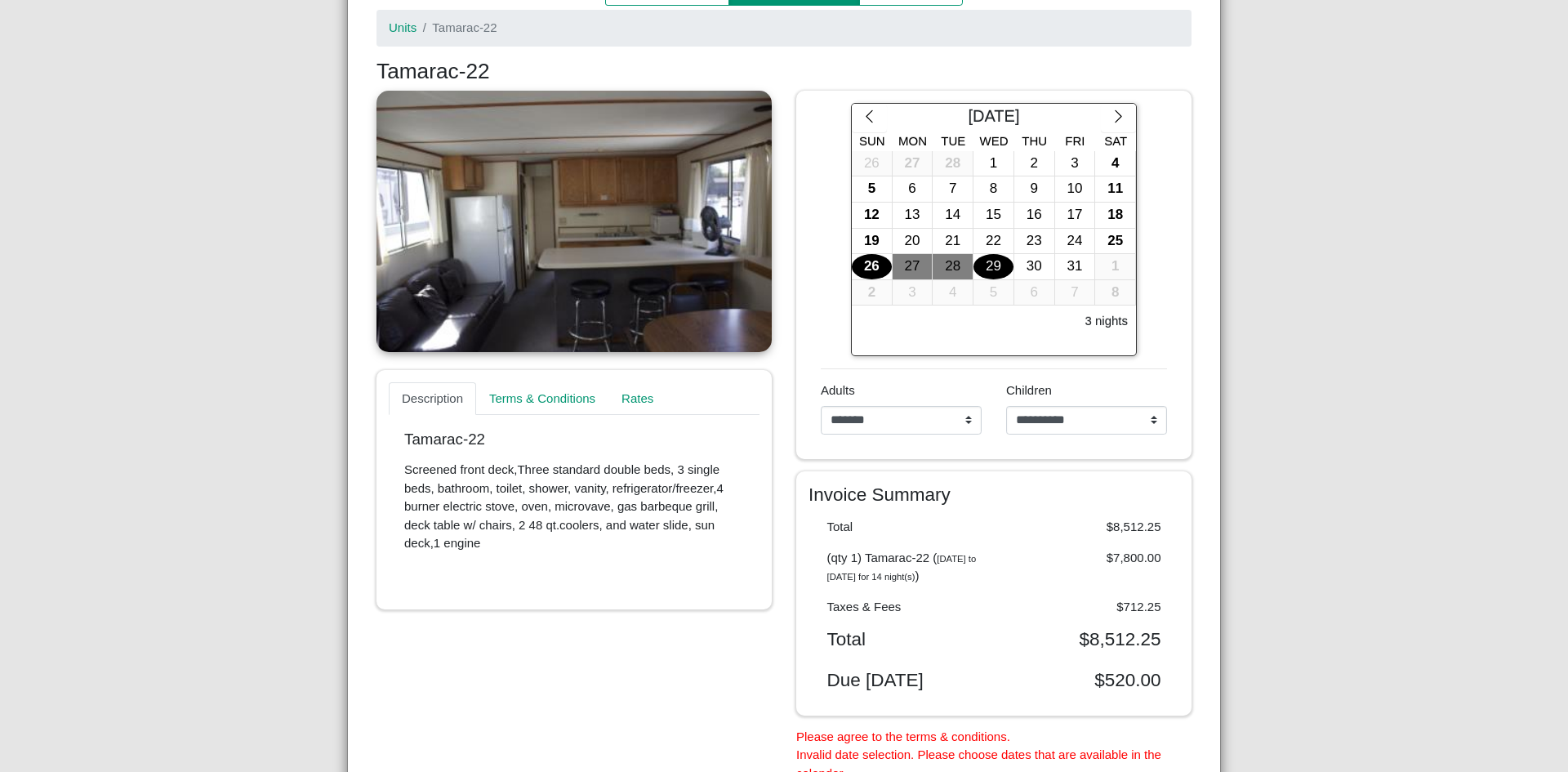
click at [1001, 264] on div "29" at bounding box center [993, 267] width 40 height 26
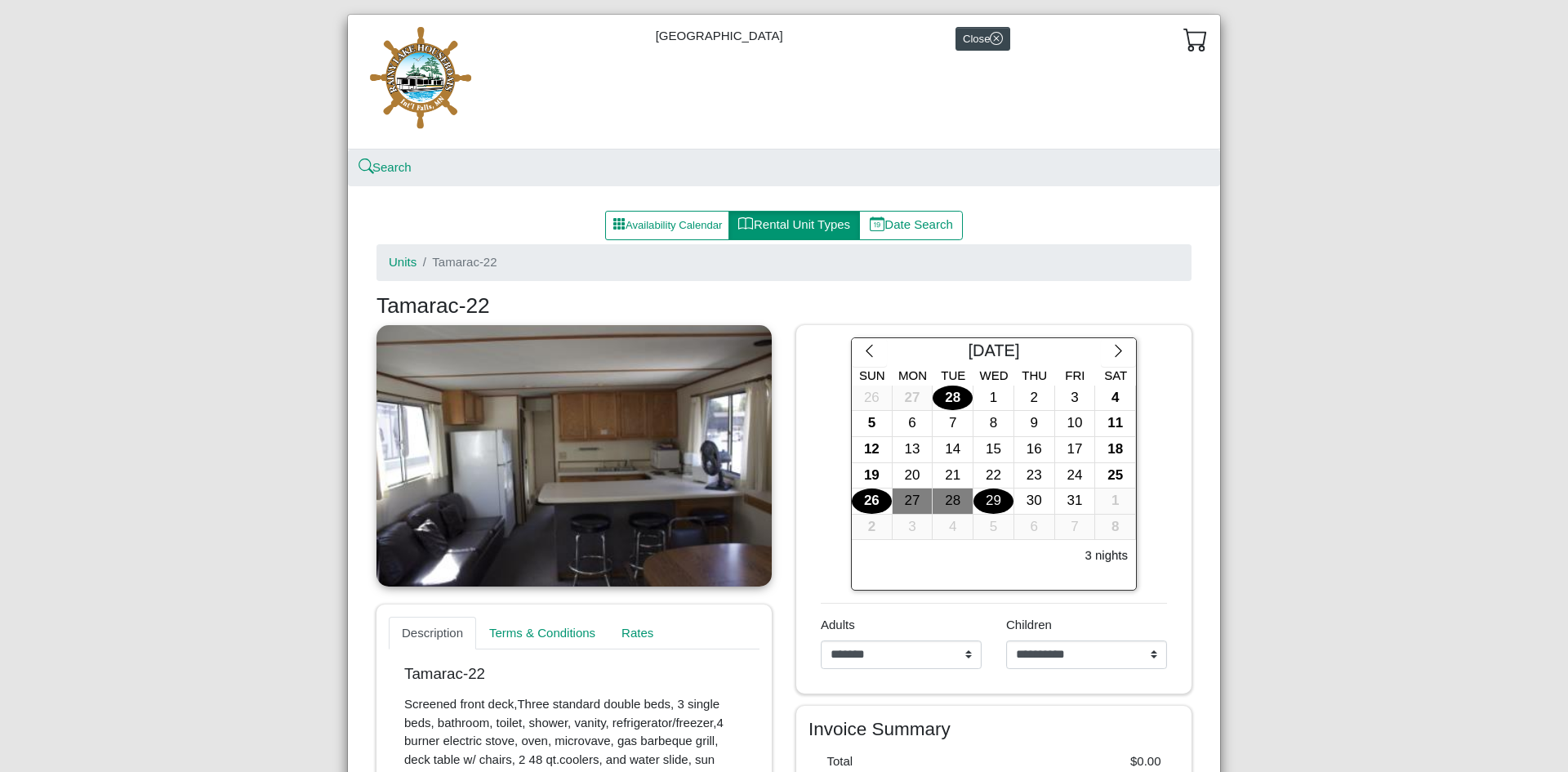
scroll to position [0, 0]
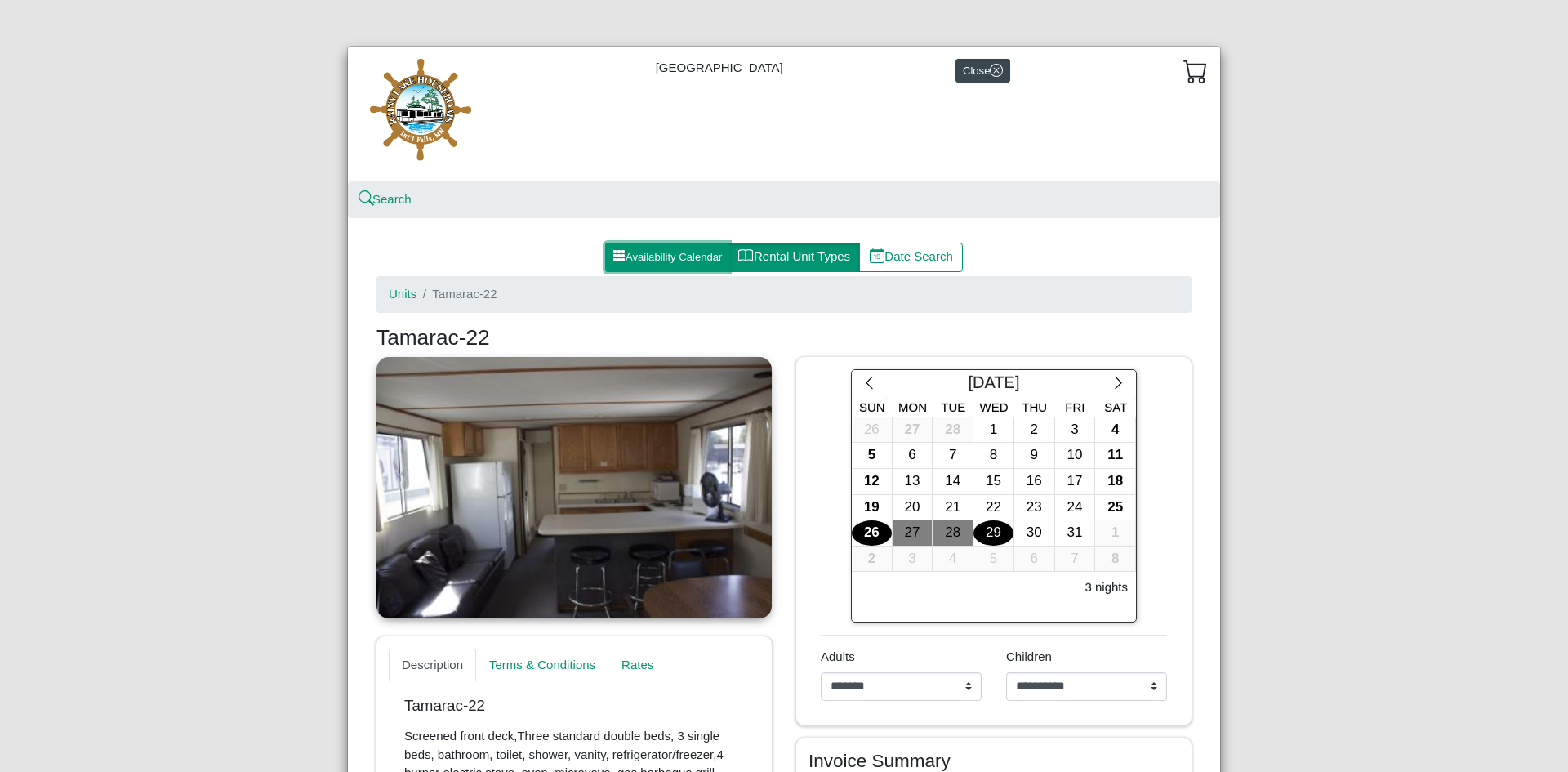
click at [649, 259] on button "Availability Calendar" at bounding box center [668, 257] width 124 height 30
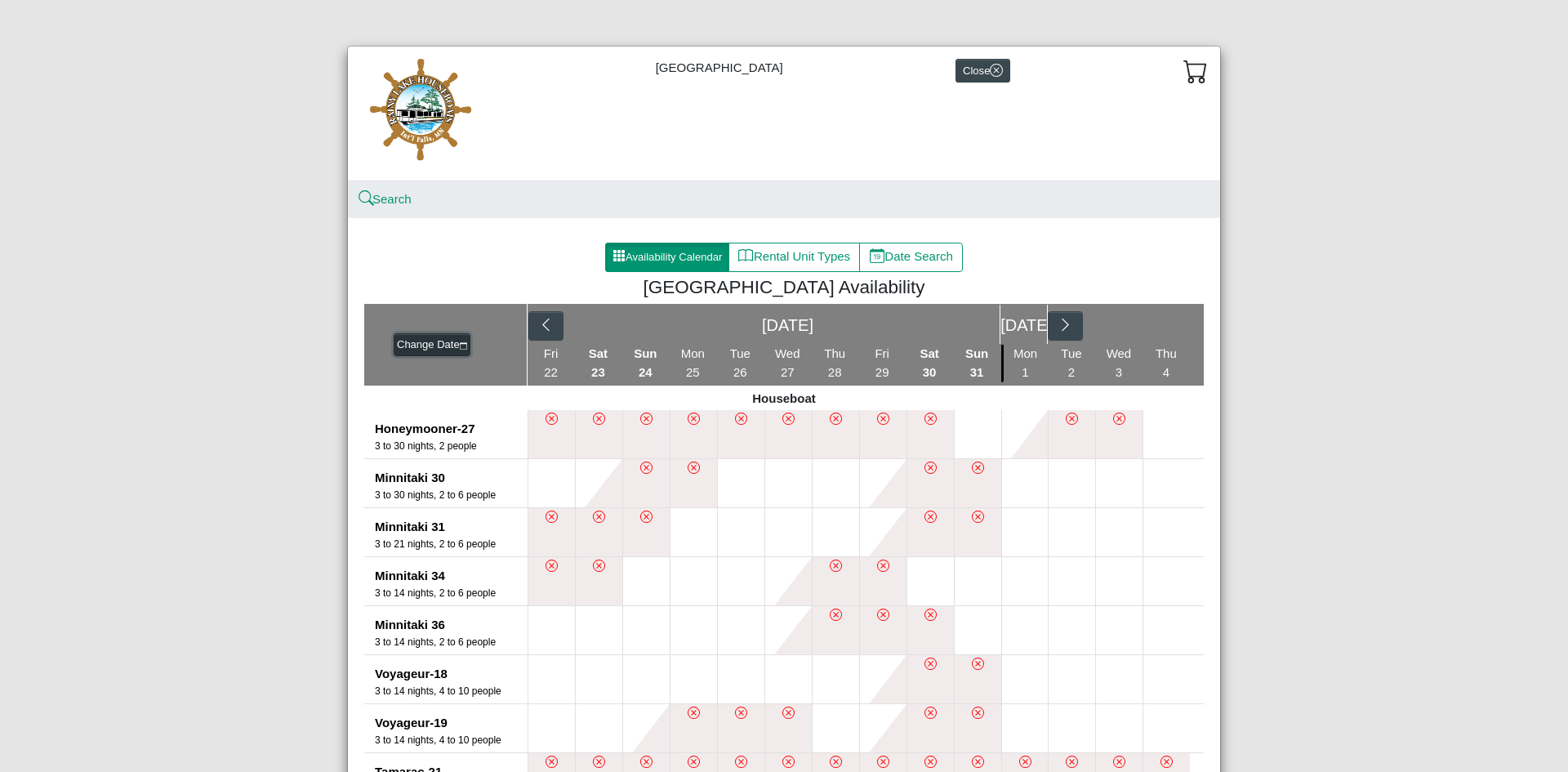
click at [423, 343] on button "Change Date" at bounding box center [432, 344] width 77 height 23
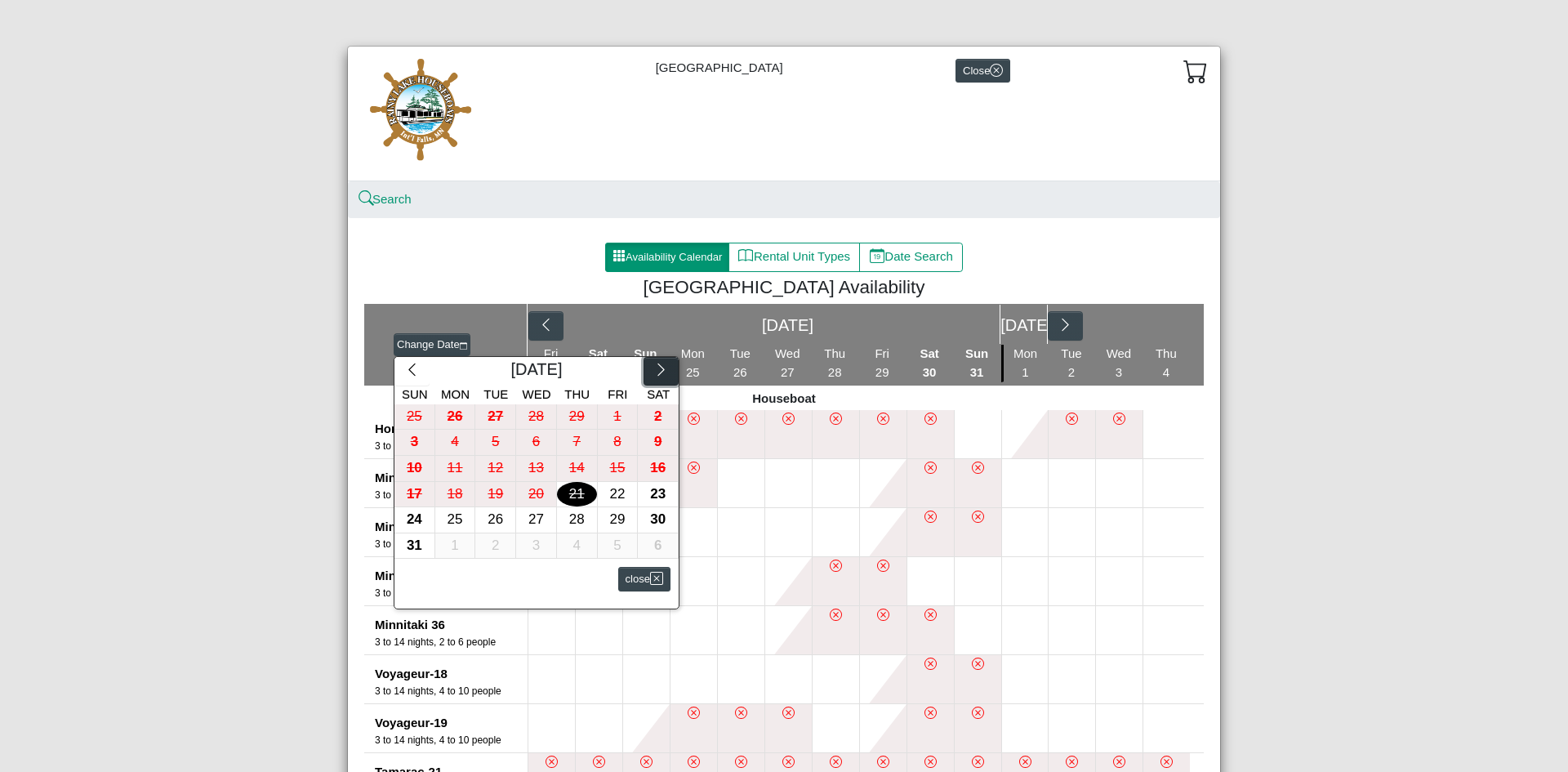
click at [658, 376] on icon "chevron right" at bounding box center [661, 370] width 15 height 15
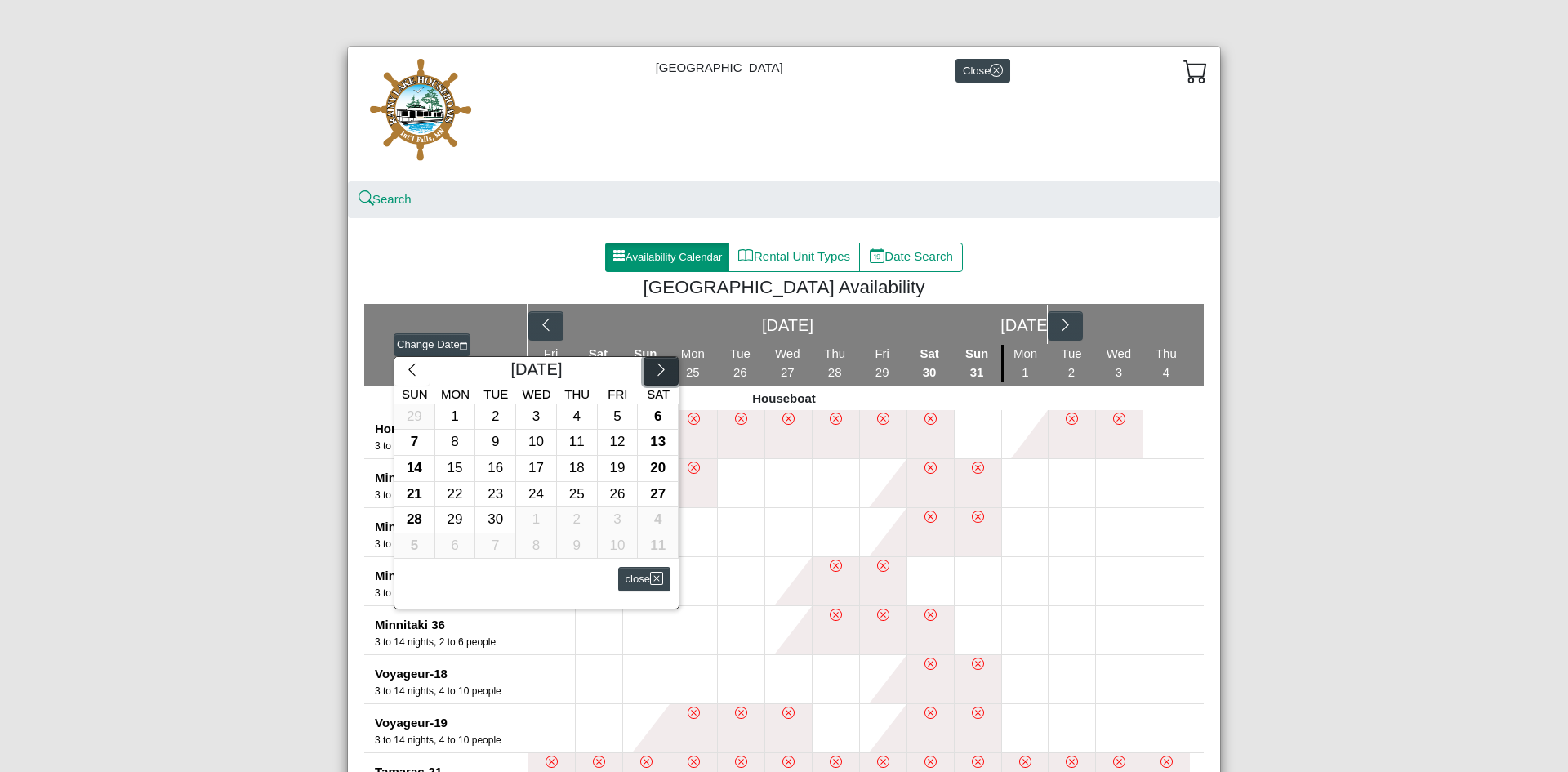
click at [658, 376] on icon "chevron right" at bounding box center [661, 370] width 15 height 15
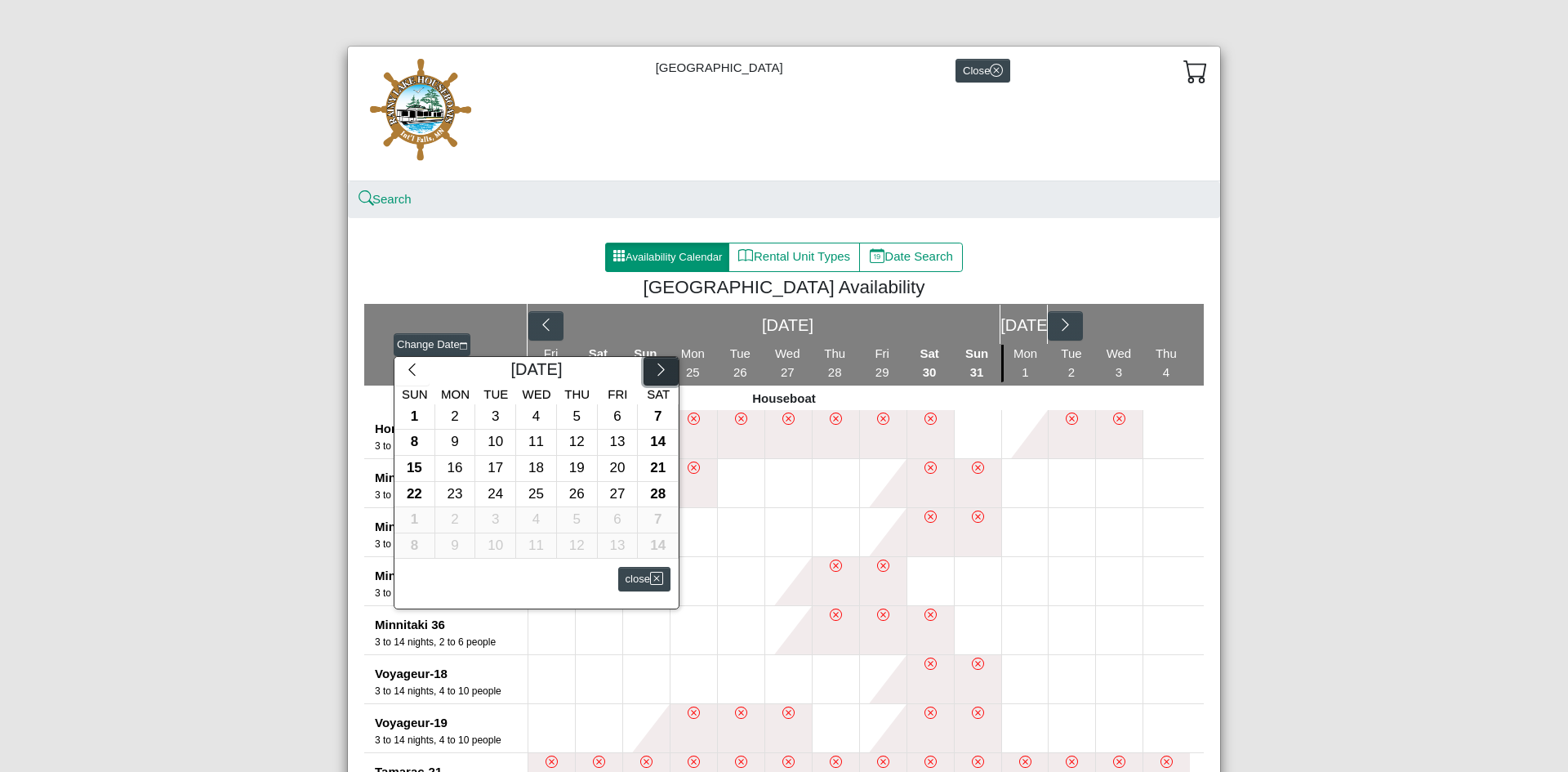
click at [658, 376] on icon "chevron right" at bounding box center [661, 370] width 15 height 15
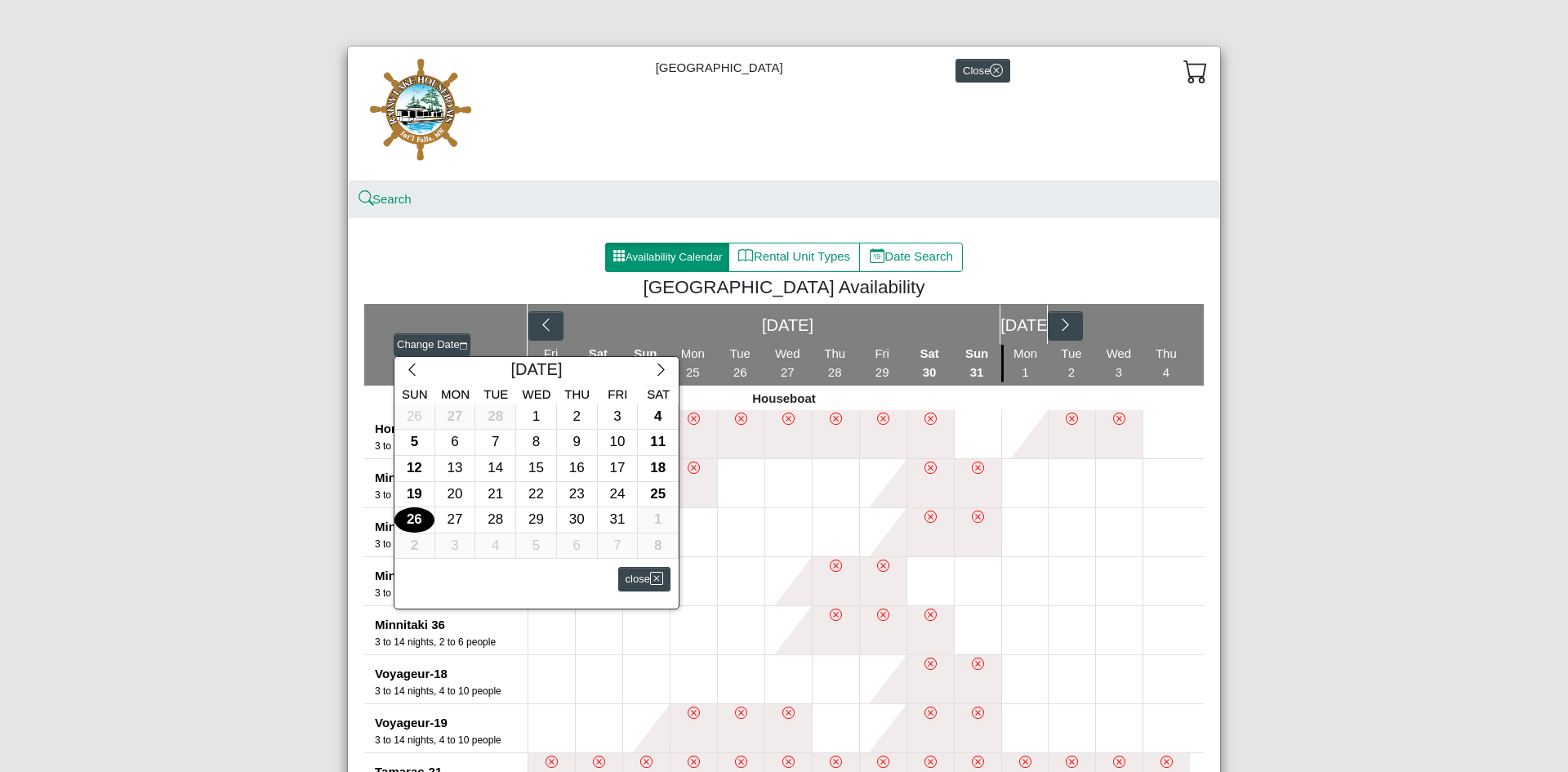
click at [412, 518] on div "26" at bounding box center [414, 520] width 40 height 26
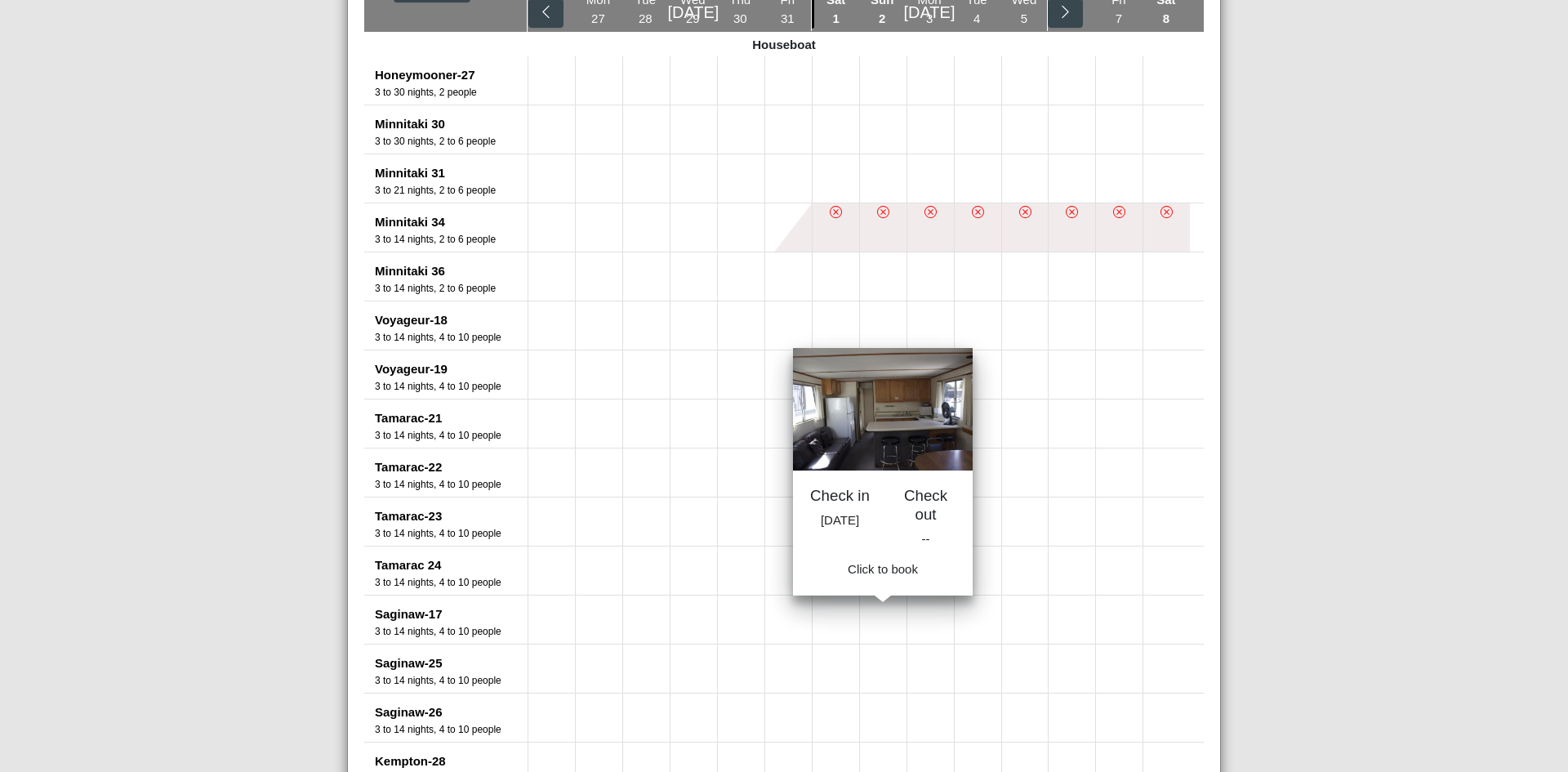
scroll to position [490, 0]
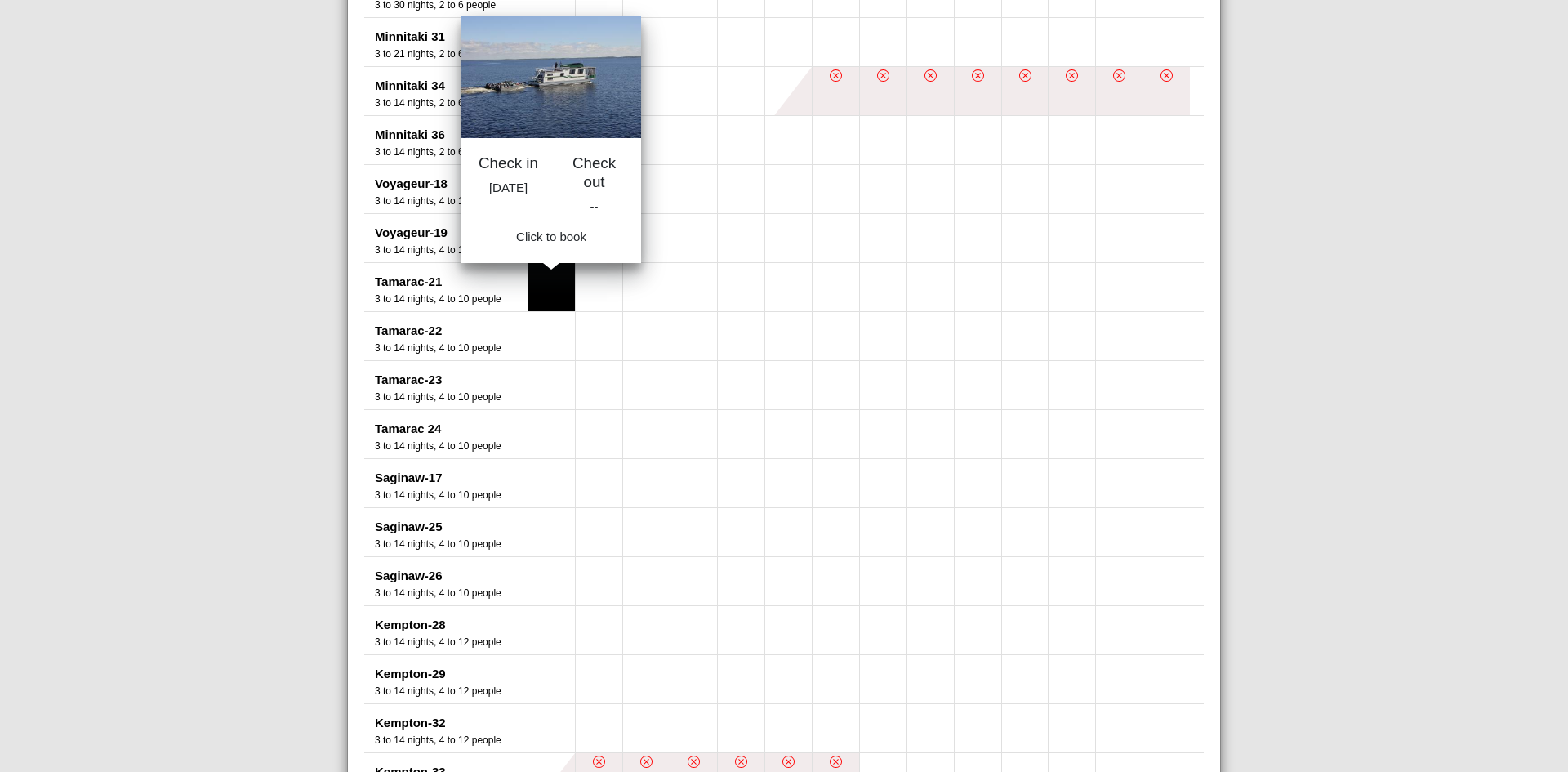
click at [540, 289] on button at bounding box center [552, 287] width 47 height 48
click at [536, 296] on button at bounding box center [552, 287] width 47 height 48
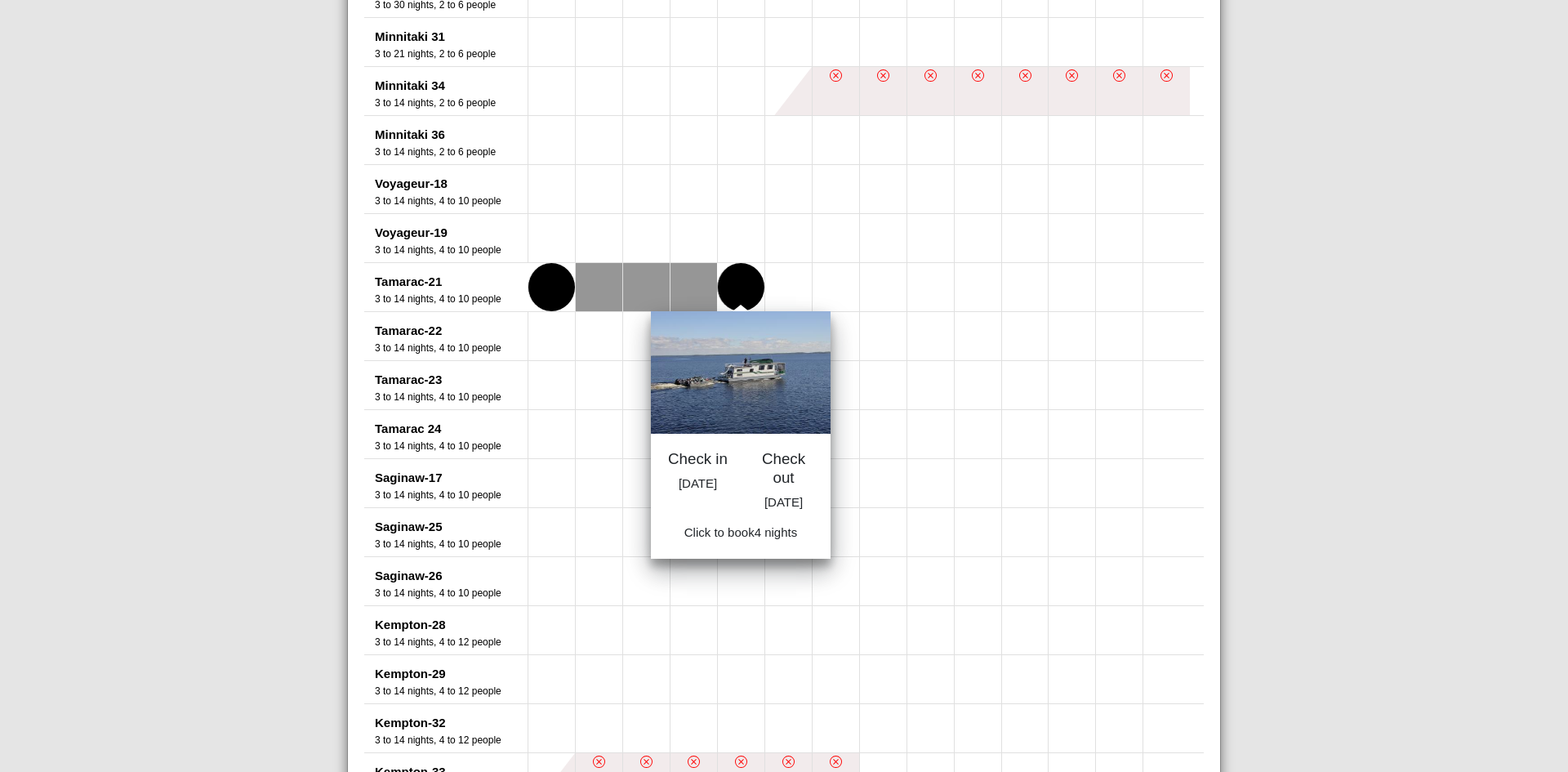
click at [725, 290] on button at bounding box center [741, 287] width 47 height 48
click at [748, 544] on span "Book 4 night s" at bounding box center [741, 536] width 74 height 14
select select "*"
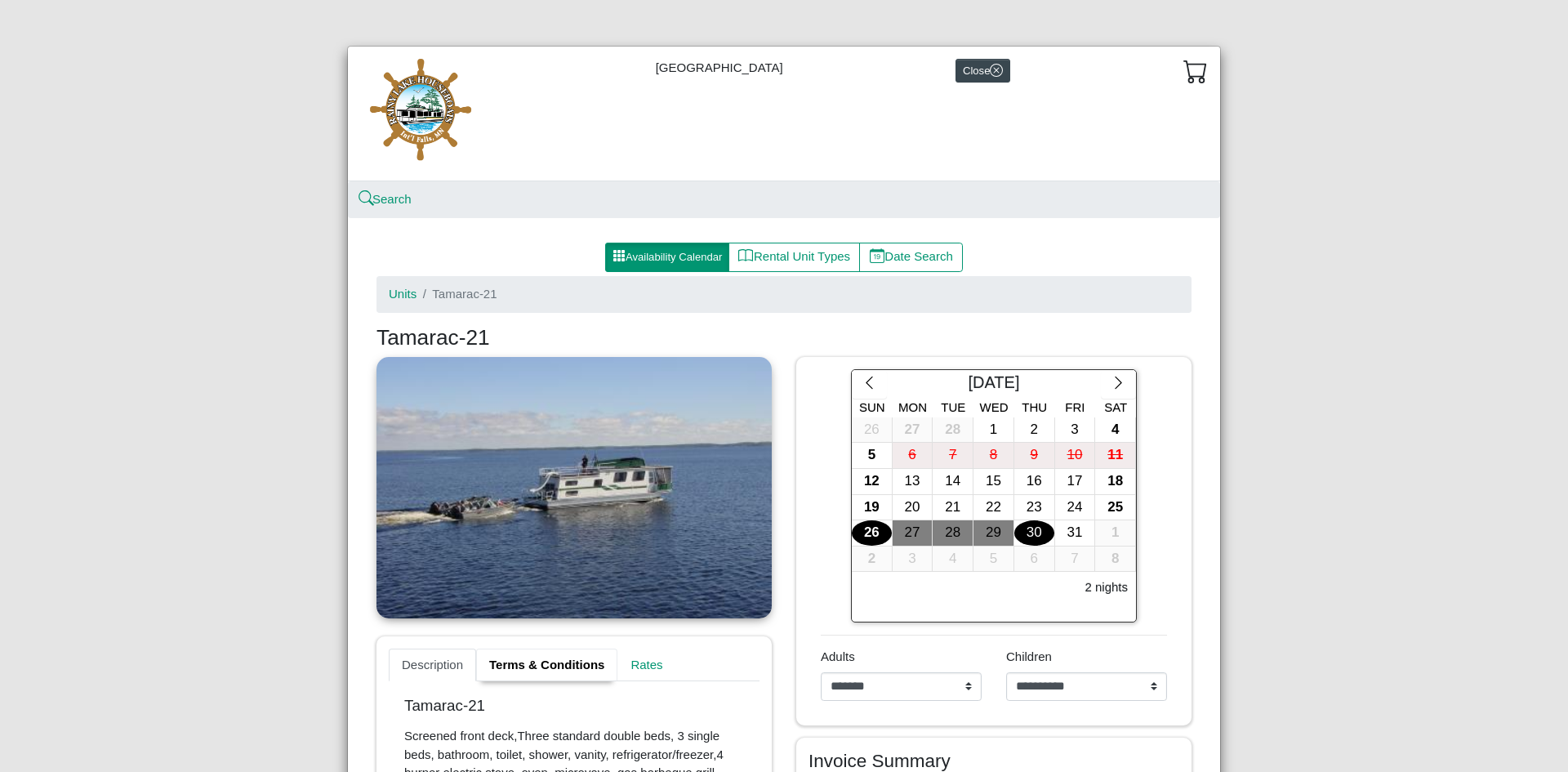
click at [526, 664] on link "Terms & Conditions" at bounding box center [547, 665] width 141 height 32
